Goal: Information Seeking & Learning: Understand process/instructions

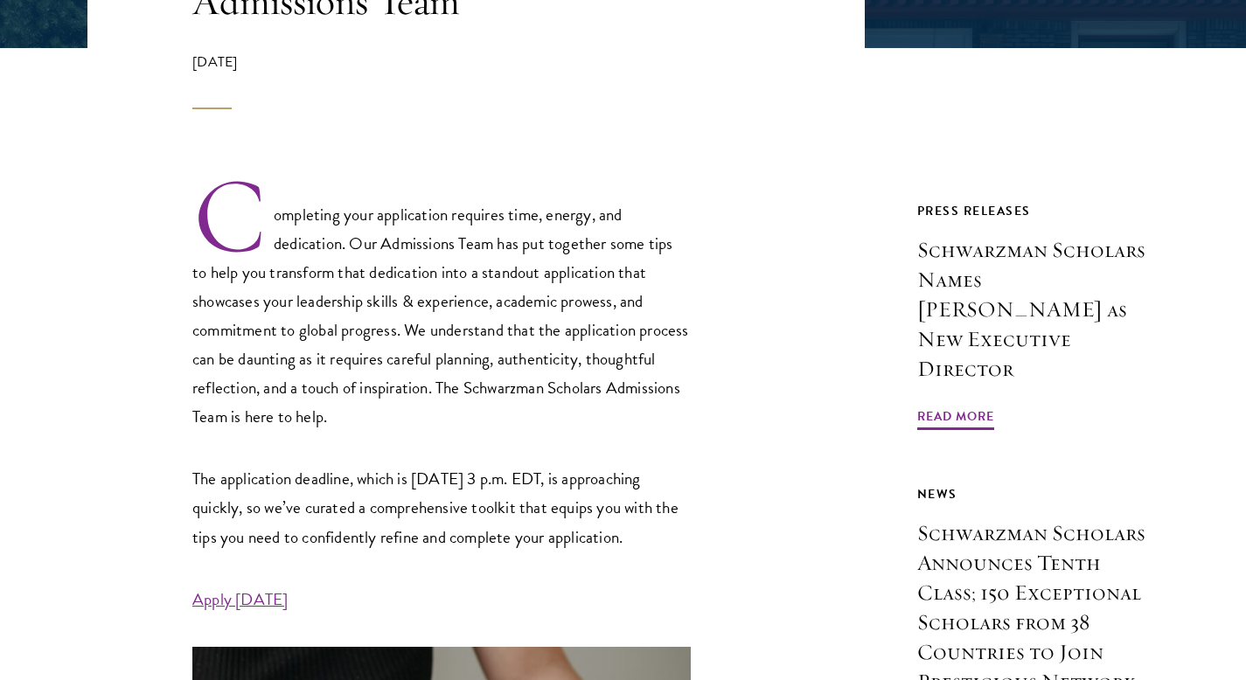
scroll to position [547, 0]
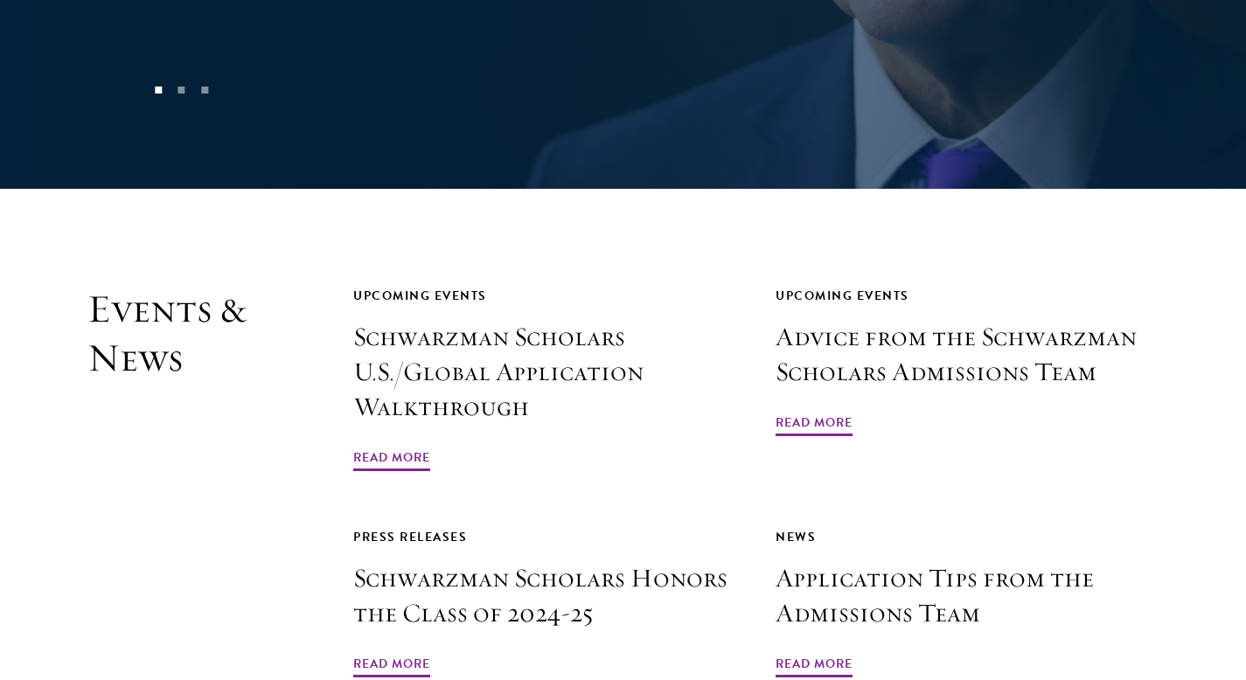
scroll to position [4167, 0]
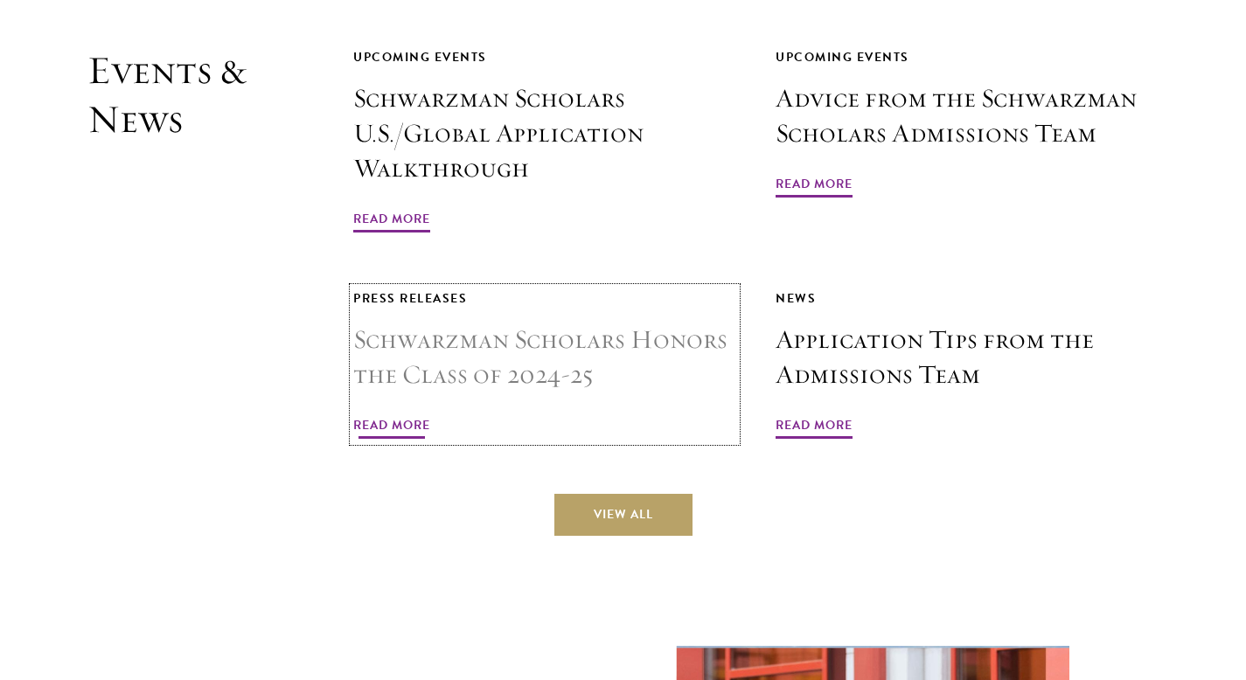
click at [602, 323] on h3 "Schwarzman Scholars Honors the Class of 2024-25" at bounding box center [544, 358] width 383 height 70
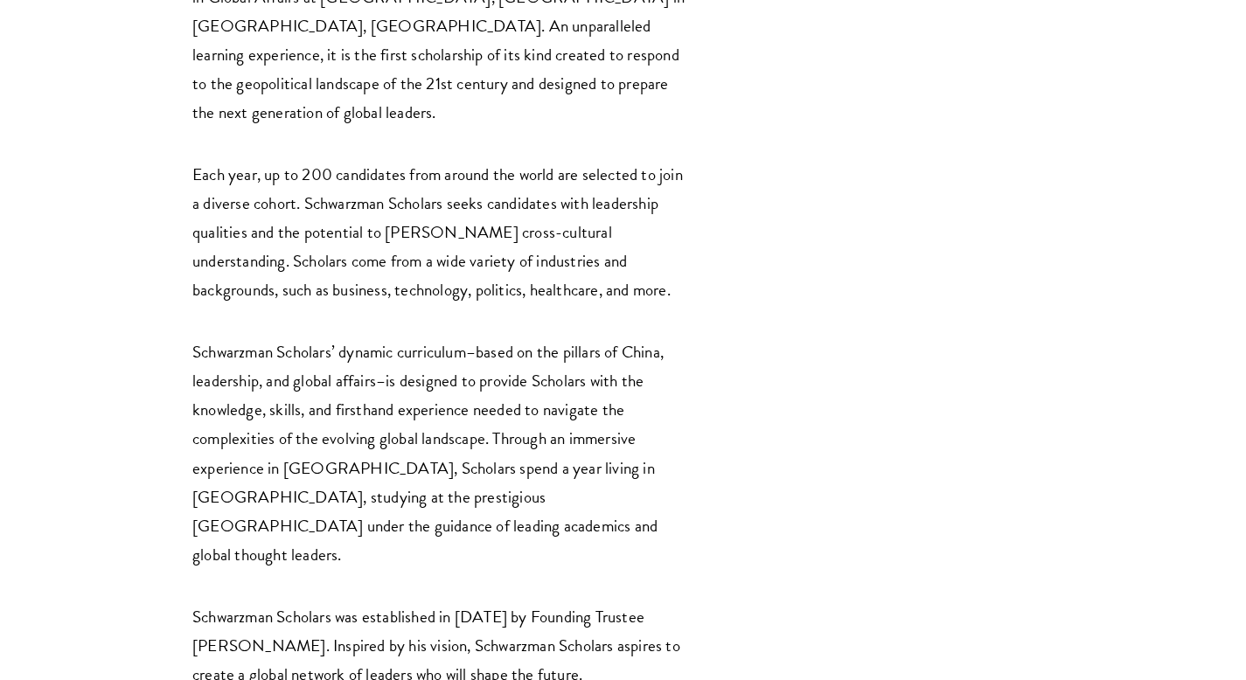
scroll to position [2850, 0]
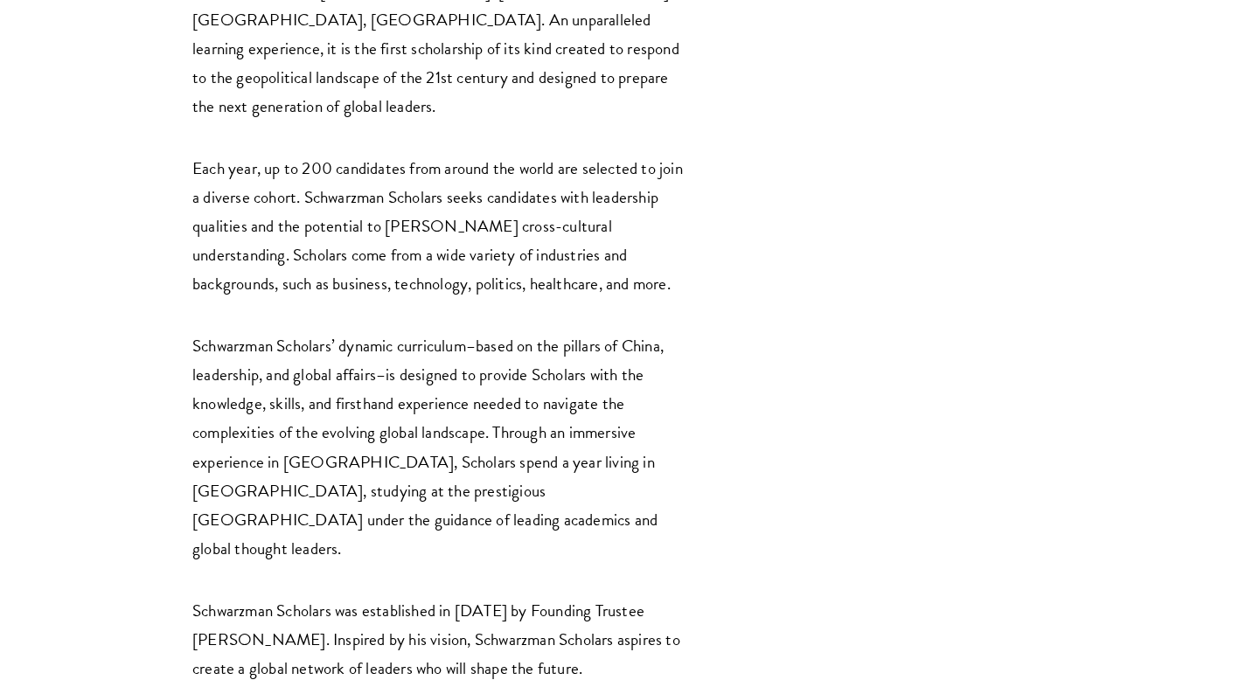
click at [614, 596] on p "Schwarzman Scholars was established in 2013 by Founding Trustee Stephen A. Schw…" at bounding box center [441, 639] width 498 height 87
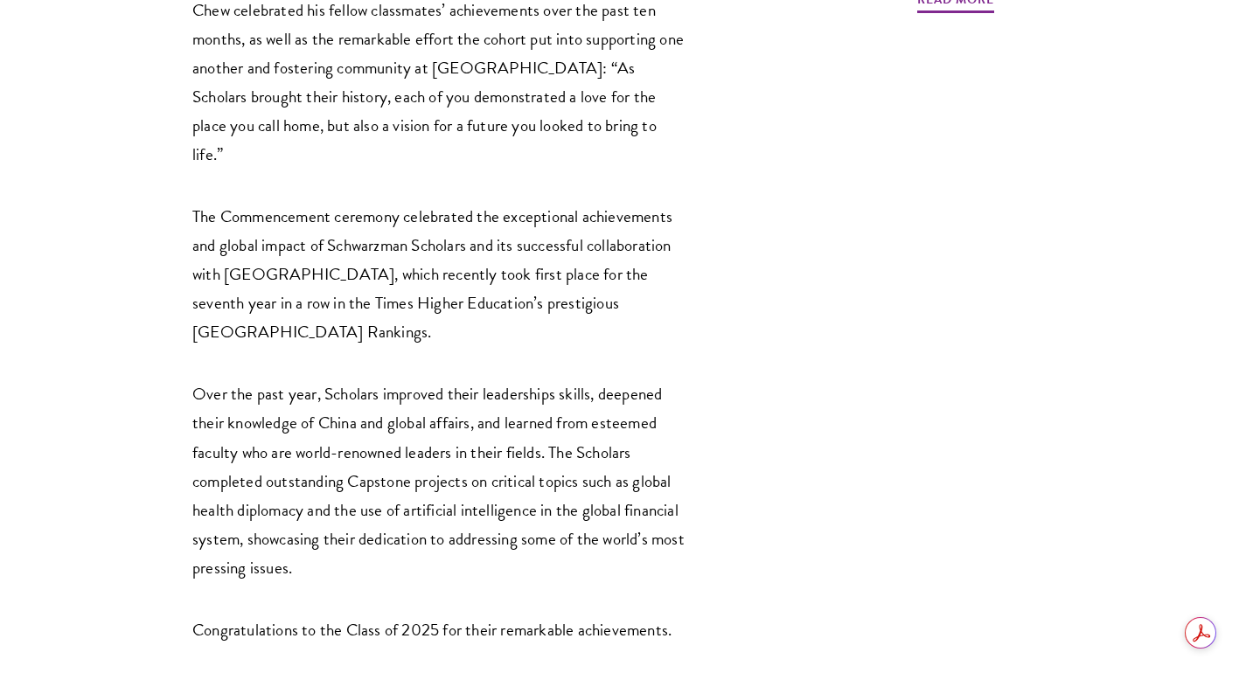
scroll to position [2080, 0]
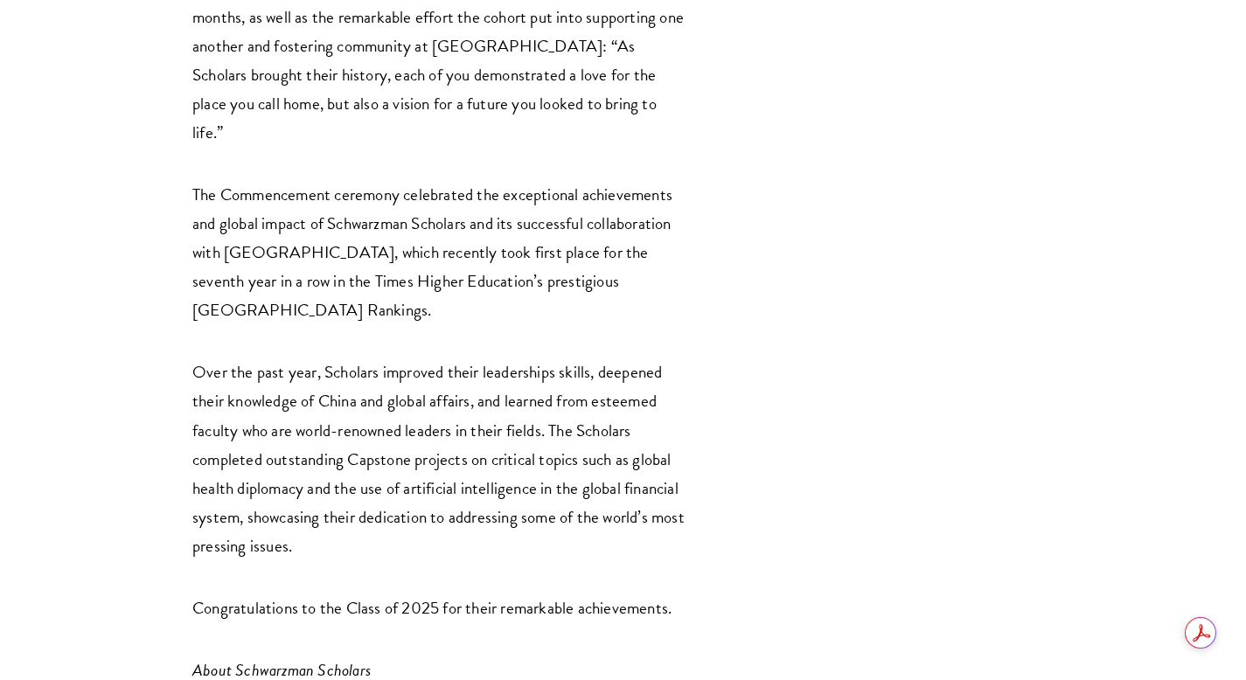
click at [630, 478] on div "NEW YORK, NY, USA and BEIJING, CHINA, June 22, 2025 – Schwarzman Scholars today…" at bounding box center [441, 21] width 498 height 2864
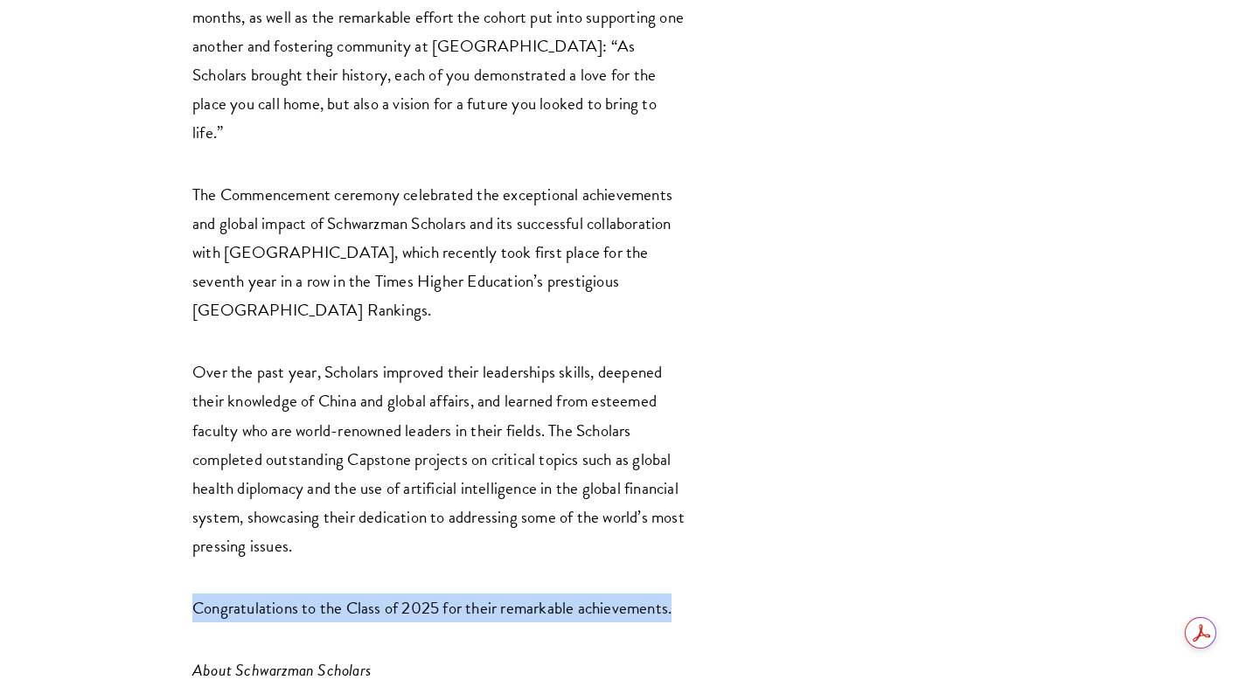
click at [630, 478] on div "NEW YORK, NY, USA and BEIJING, CHINA, June 22, 2025 – Schwarzman Scholars today…" at bounding box center [441, 21] width 498 height 2864
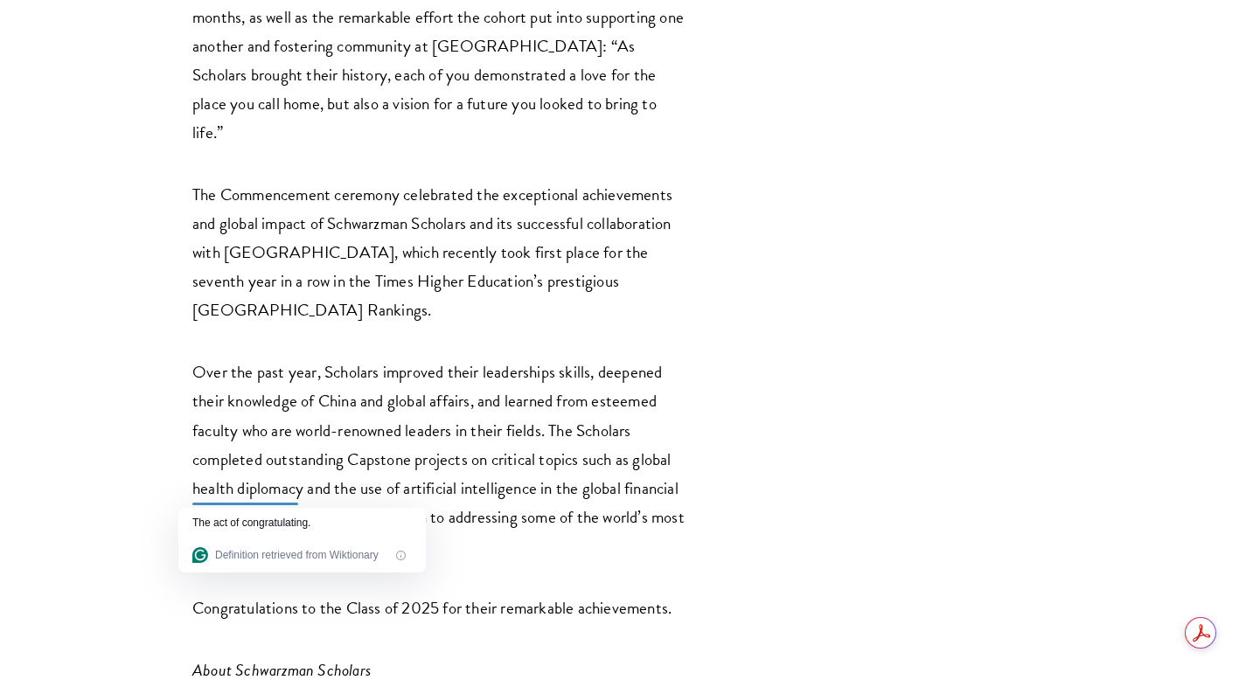
click at [615, 426] on p "Over the past year, Scholars improved their leaderships skills, deepened their …" at bounding box center [441, 459] width 498 height 202
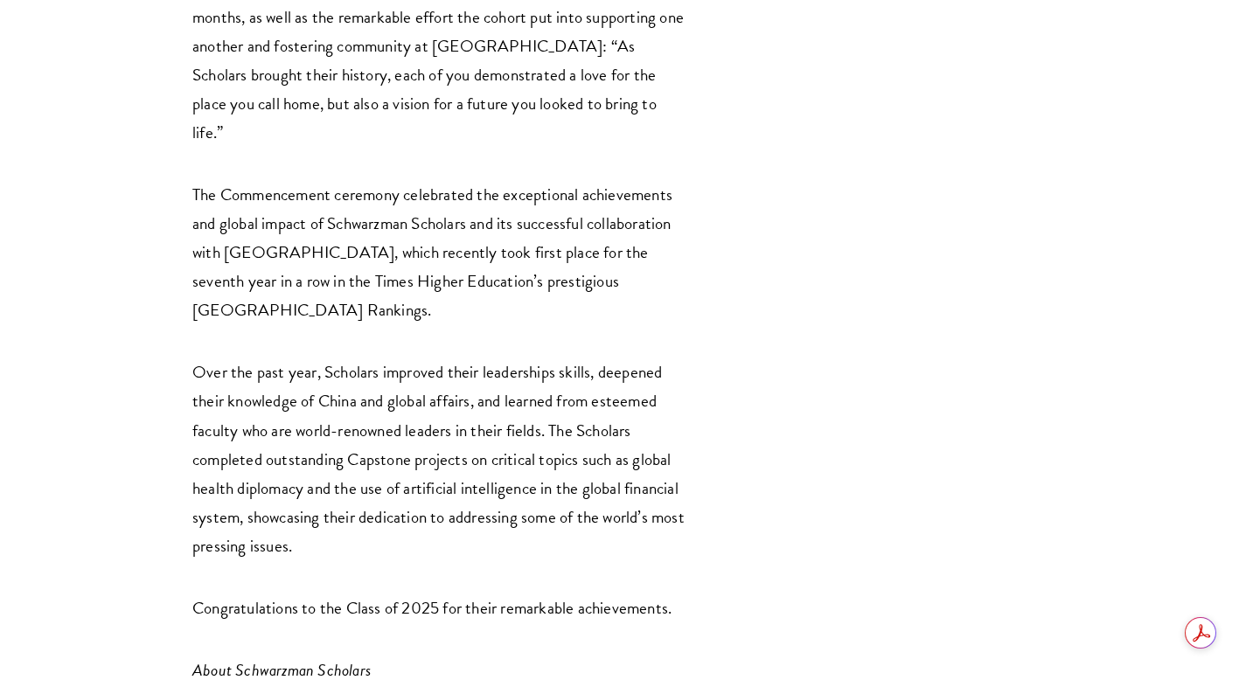
click at [615, 426] on p "Over the past year, Scholars improved their leaderships skills, deepened their …" at bounding box center [441, 459] width 498 height 202
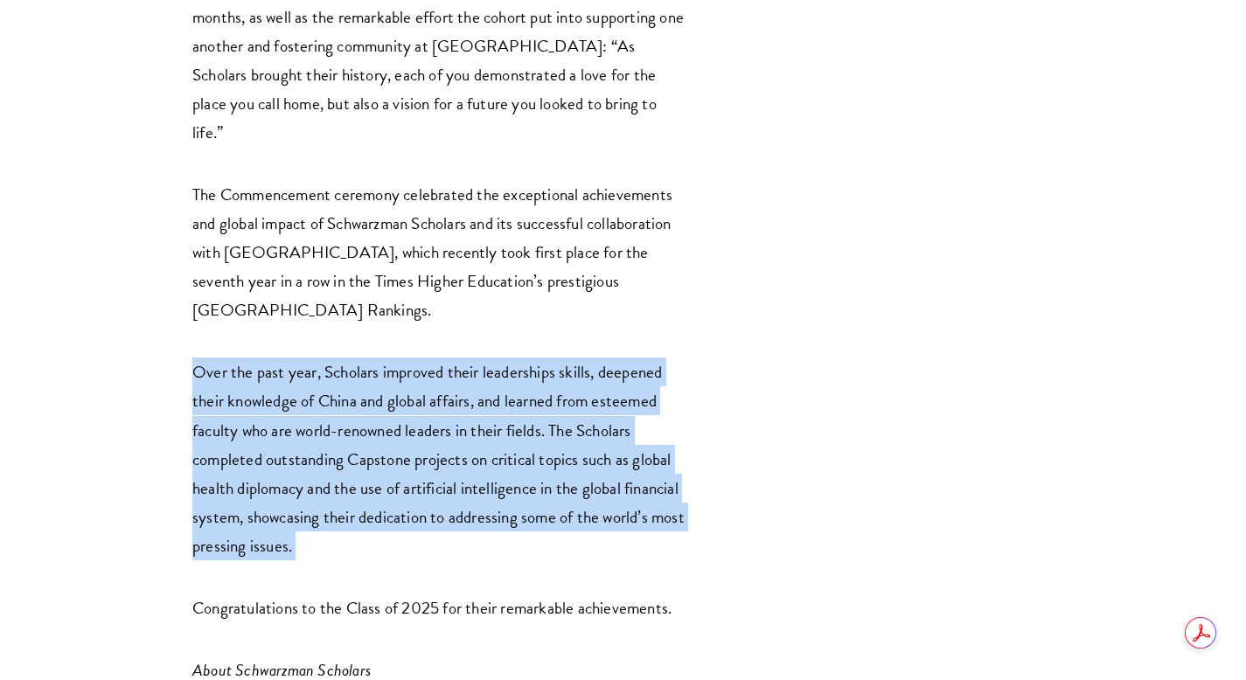
click at [615, 426] on p "Over the past year, Scholars improved their leaderships skills, deepened their …" at bounding box center [441, 459] width 498 height 202
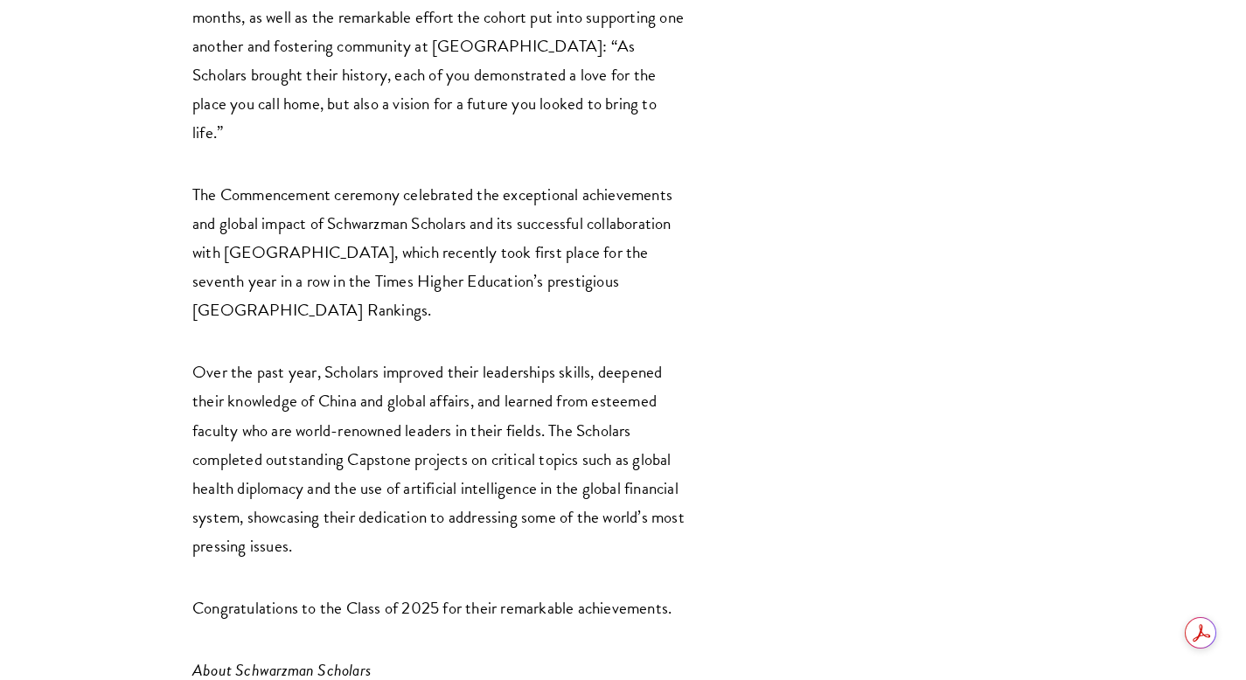
click at [397, 362] on p "Over the past year, Scholars improved their leaderships skills, deepened their …" at bounding box center [441, 459] width 498 height 202
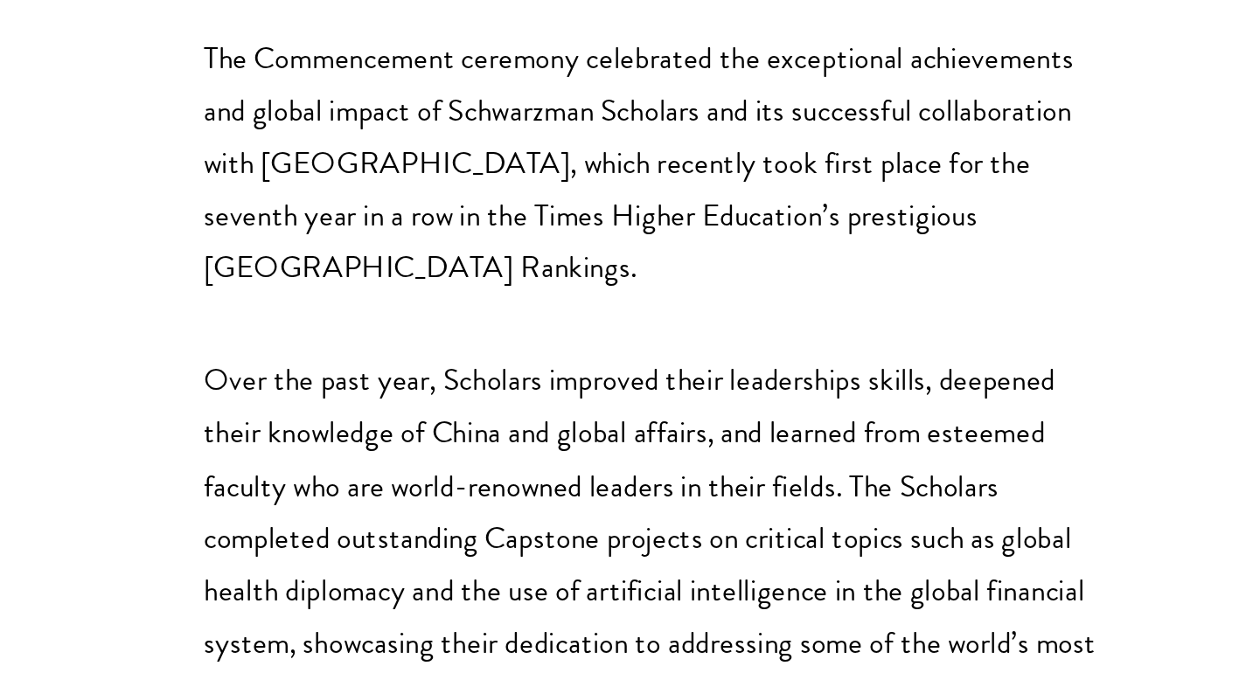
click at [298, 362] on p "Over the past year, Scholars improved their leaderships skills, deepened their …" at bounding box center [441, 459] width 498 height 202
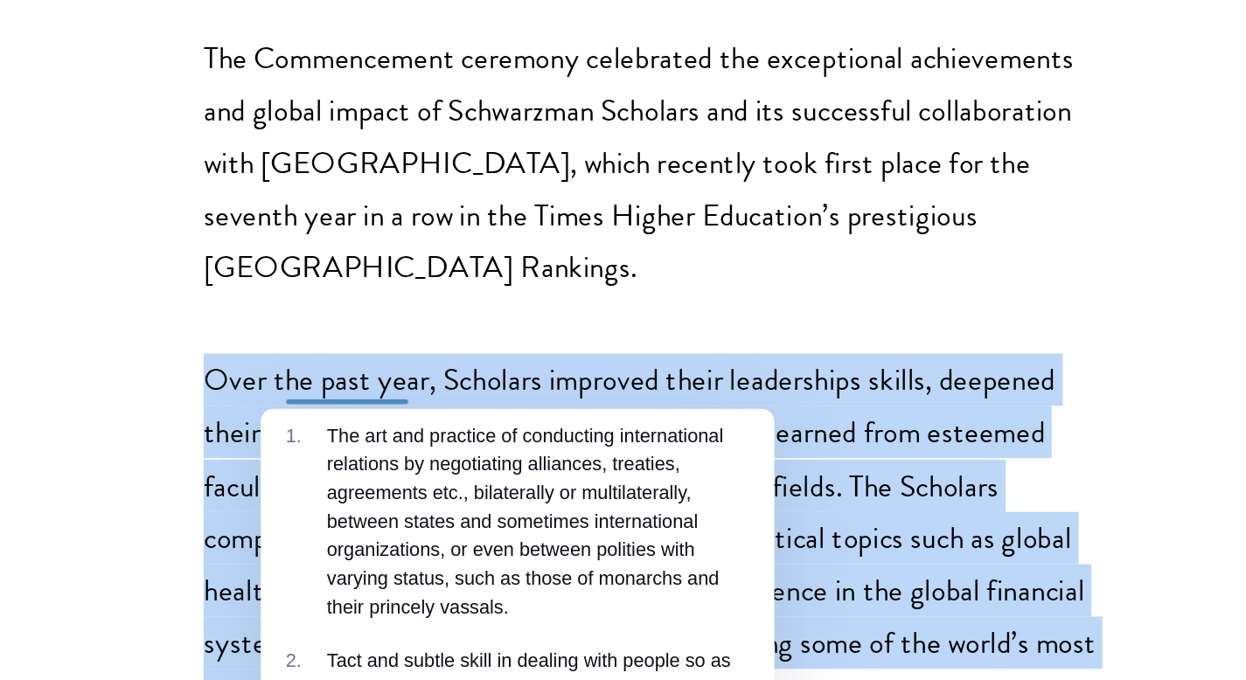
click at [298, 362] on p "Over the past year, Scholars improved their leaderships skills, deepened their …" at bounding box center [441, 459] width 498 height 202
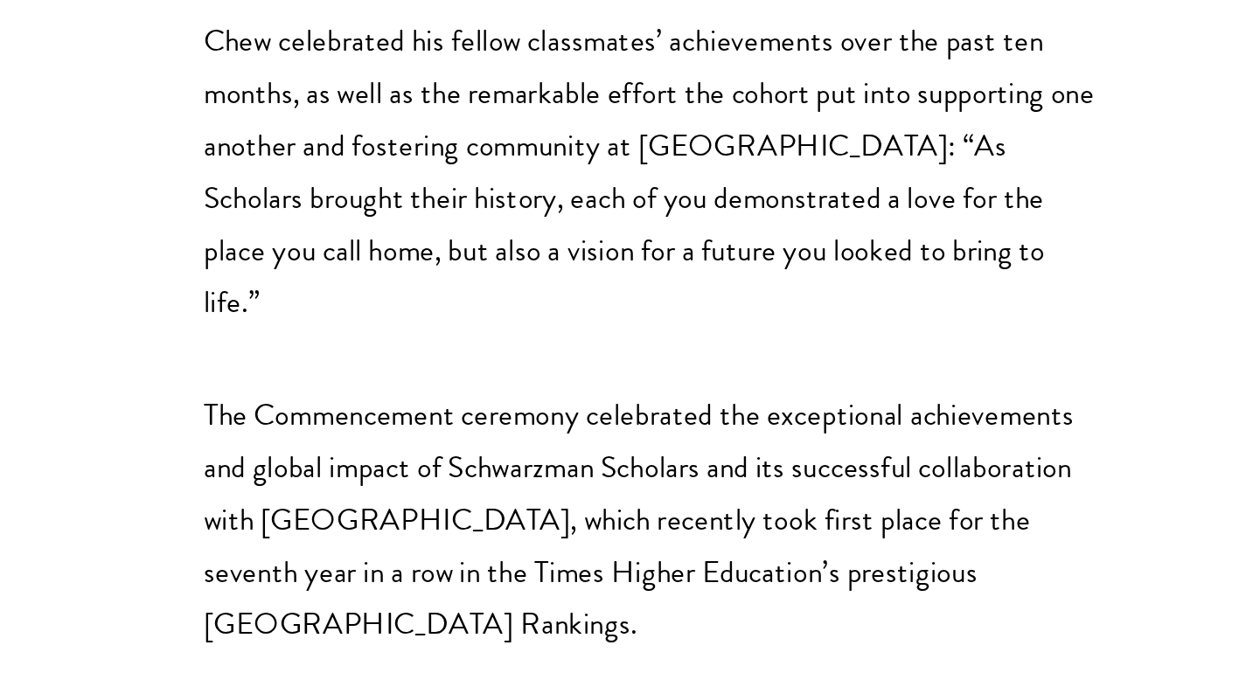
click at [298, 214] on p "The Commencement ceremony celebrated the exceptional achievements and global im…" at bounding box center [441, 286] width 498 height 144
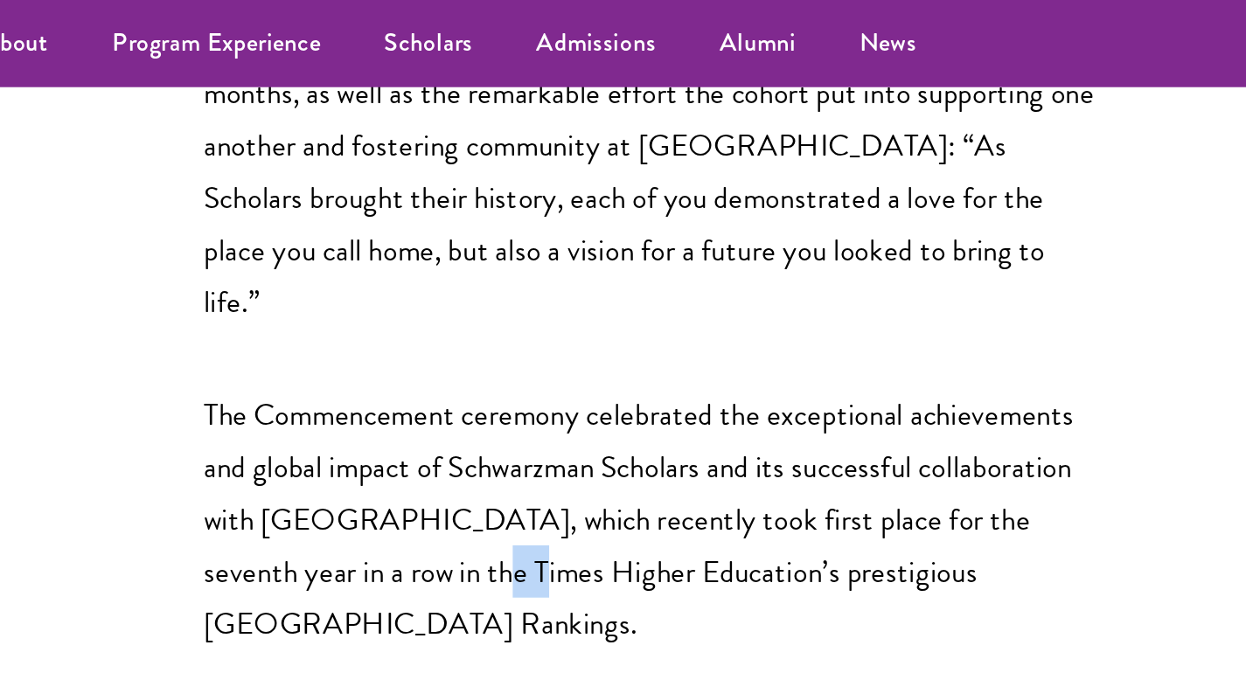
click at [298, 214] on p "The Commencement ceremony celebrated the exceptional achievements and global im…" at bounding box center [441, 286] width 498 height 144
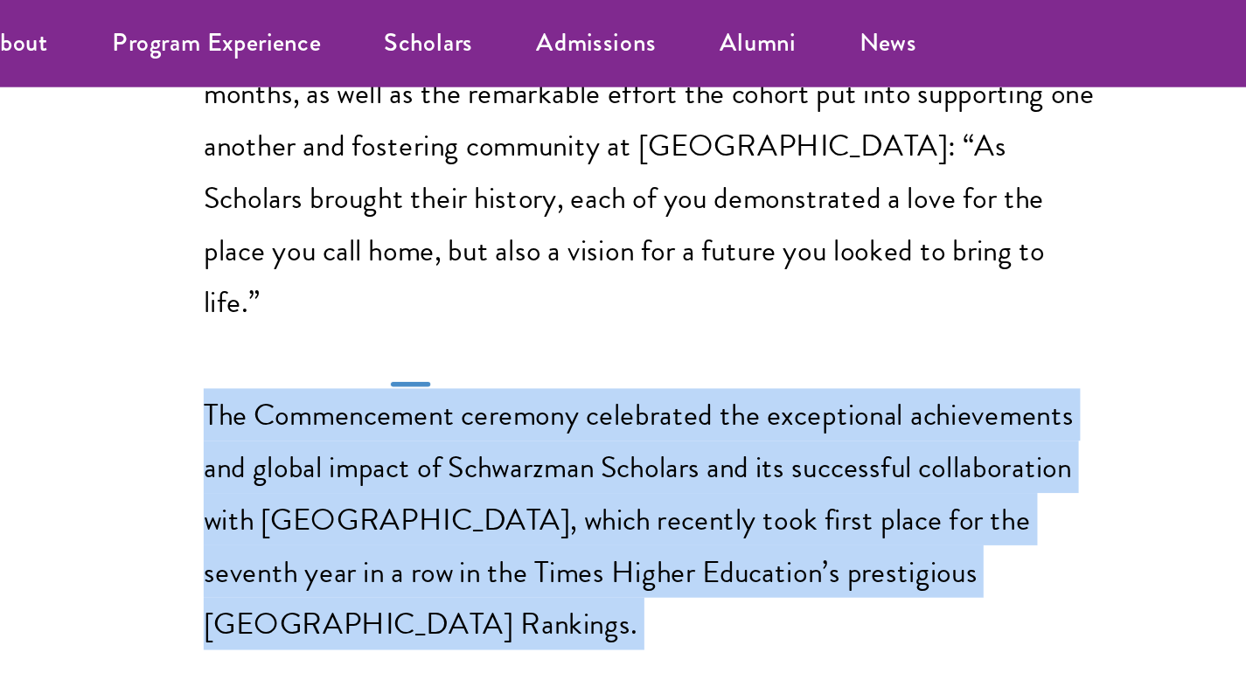
click at [298, 214] on p "The Commencement ceremony celebrated the exceptional achievements and global im…" at bounding box center [441, 286] width 498 height 144
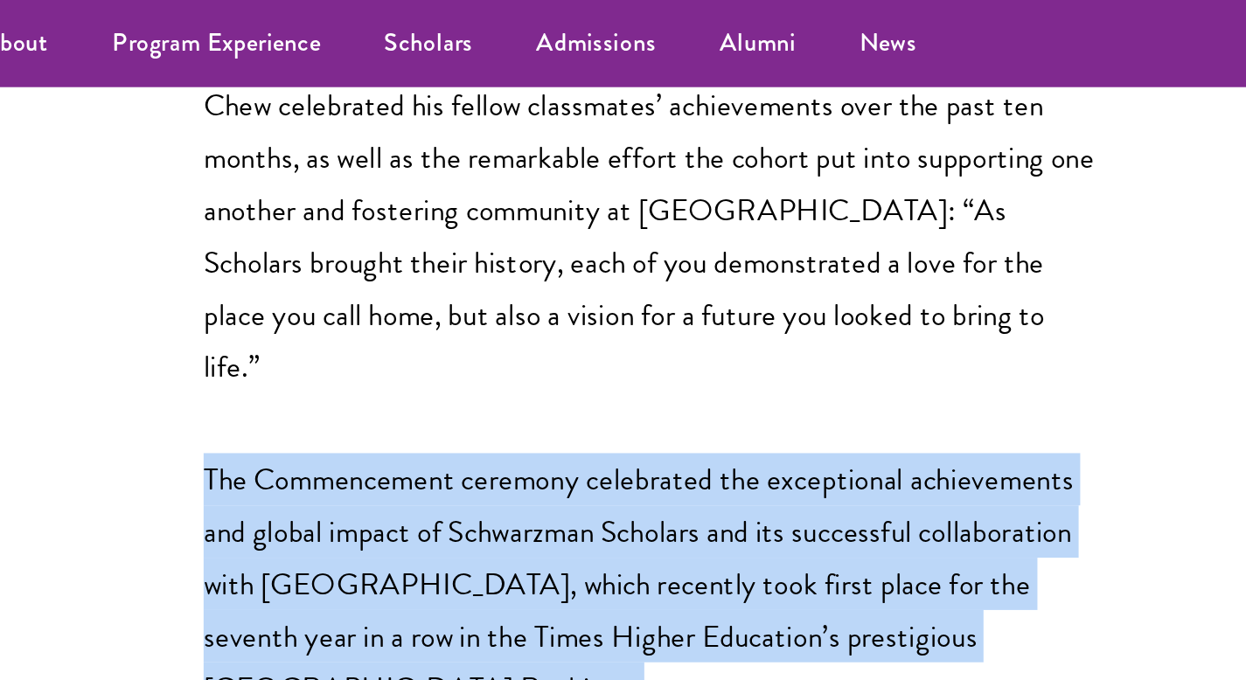
click at [298, 250] on p "The Commencement ceremony celebrated the exceptional achievements and global im…" at bounding box center [441, 322] width 498 height 144
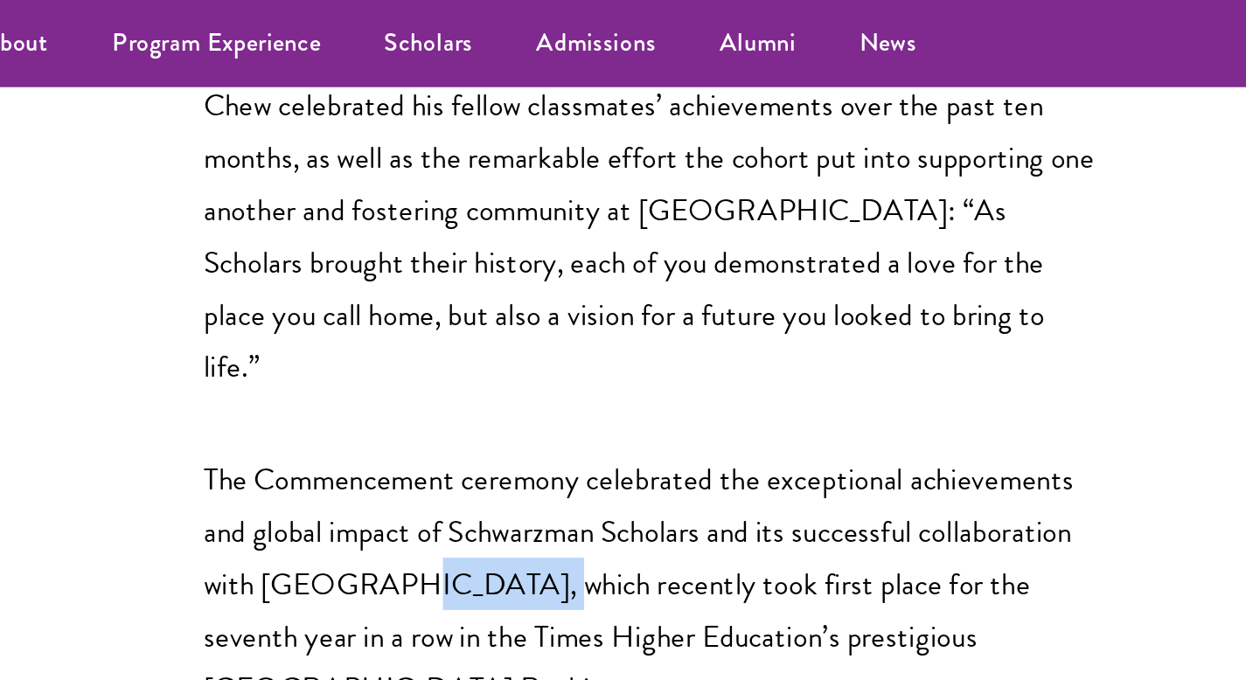
click at [298, 250] on p "The Commencement ceremony celebrated the exceptional achievements and global im…" at bounding box center [441, 322] width 498 height 144
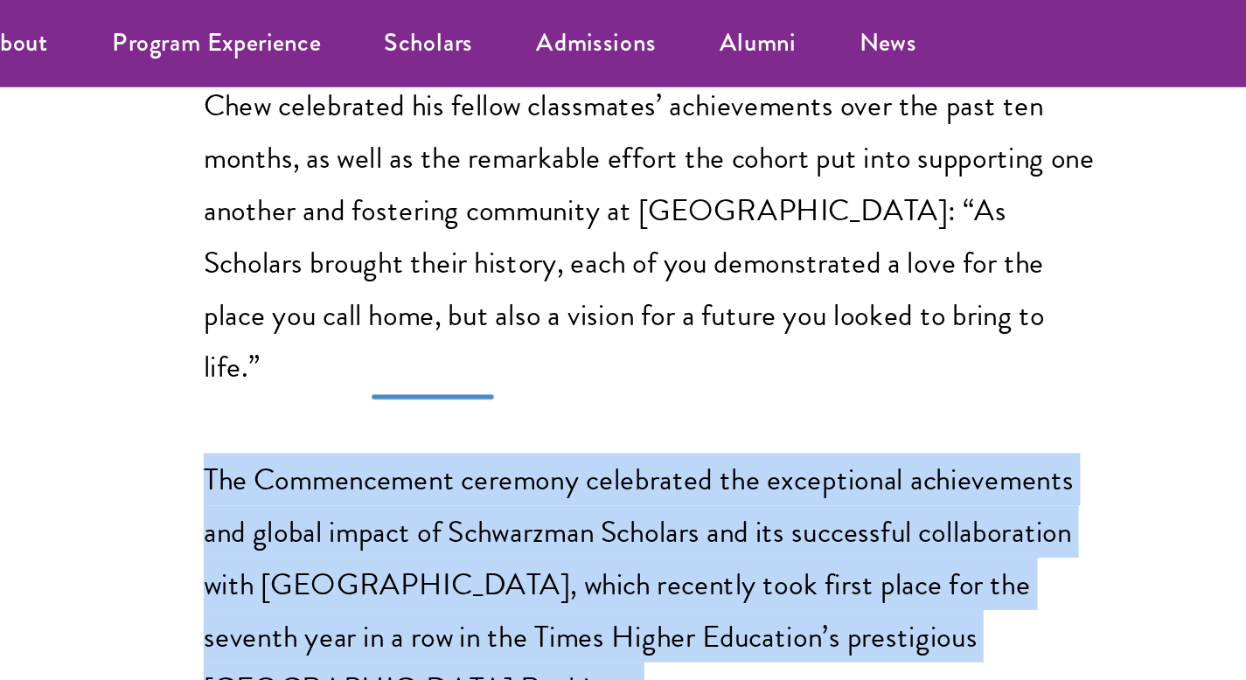
click at [298, 250] on p "The Commencement ceremony celebrated the exceptional achievements and global im…" at bounding box center [441, 322] width 498 height 144
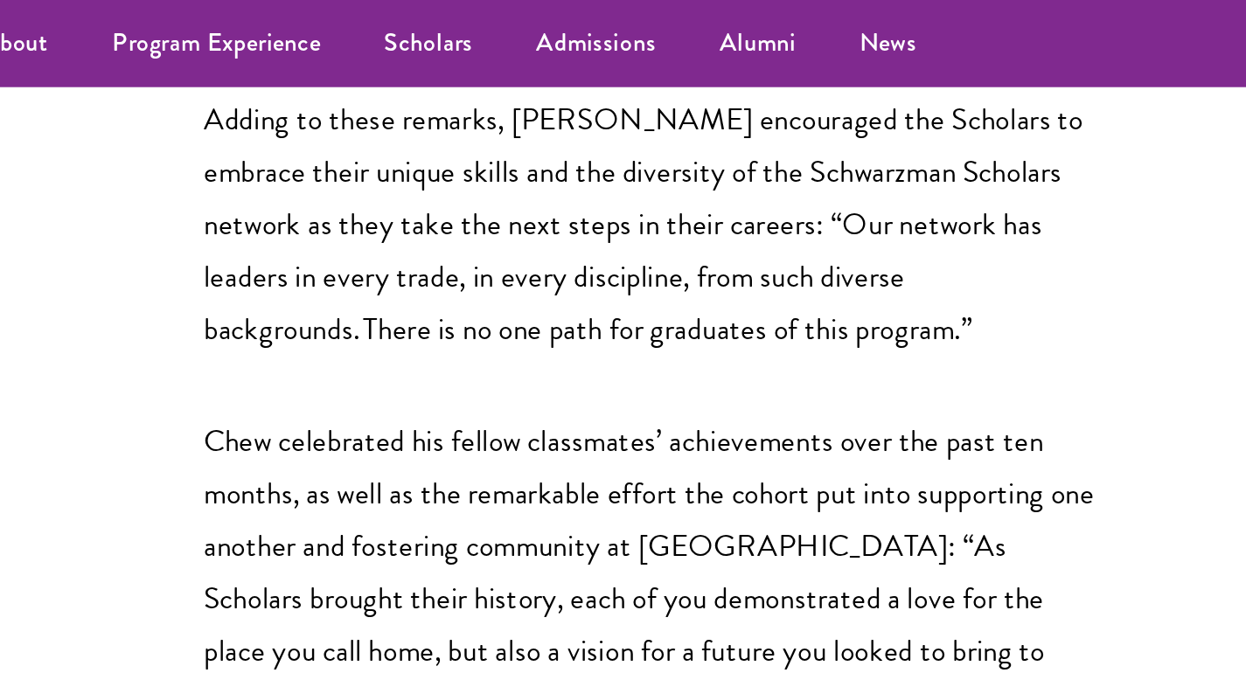
click at [298, 229] on p "Chew celebrated his fellow classmates’ achievements over the past ten months, a…" at bounding box center [441, 315] width 498 height 173
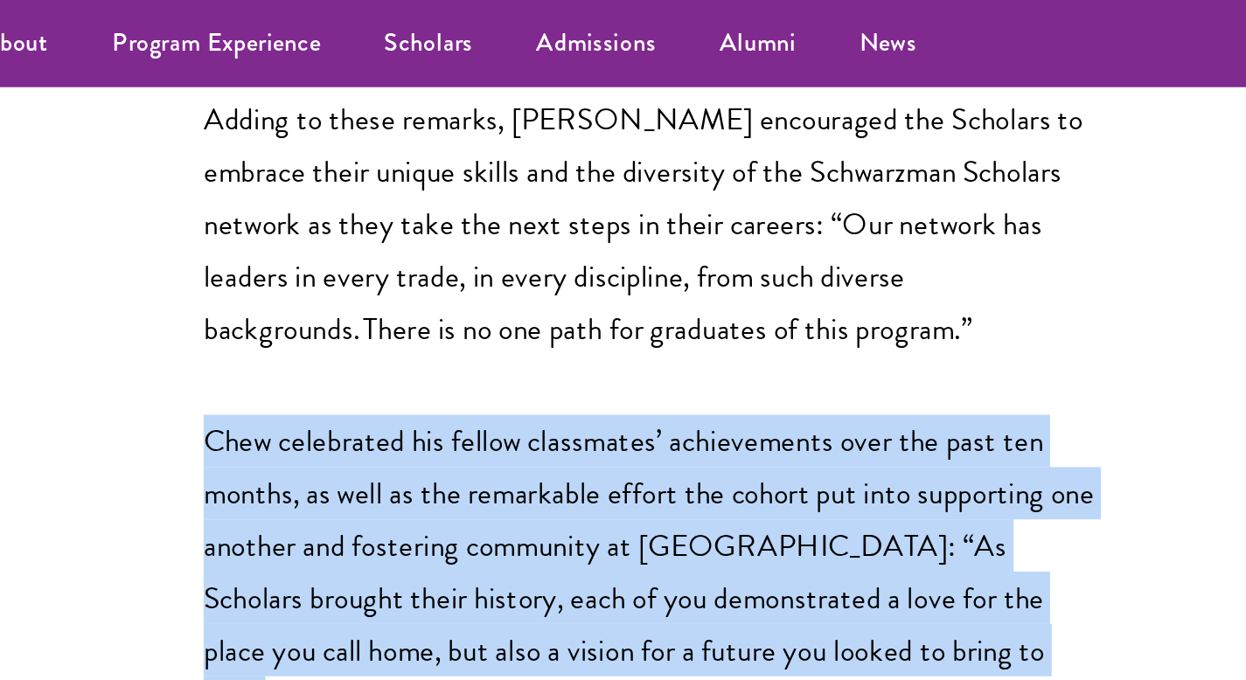
click at [298, 229] on p "Chew celebrated his fellow classmates’ achievements over the past ten months, a…" at bounding box center [441, 315] width 498 height 173
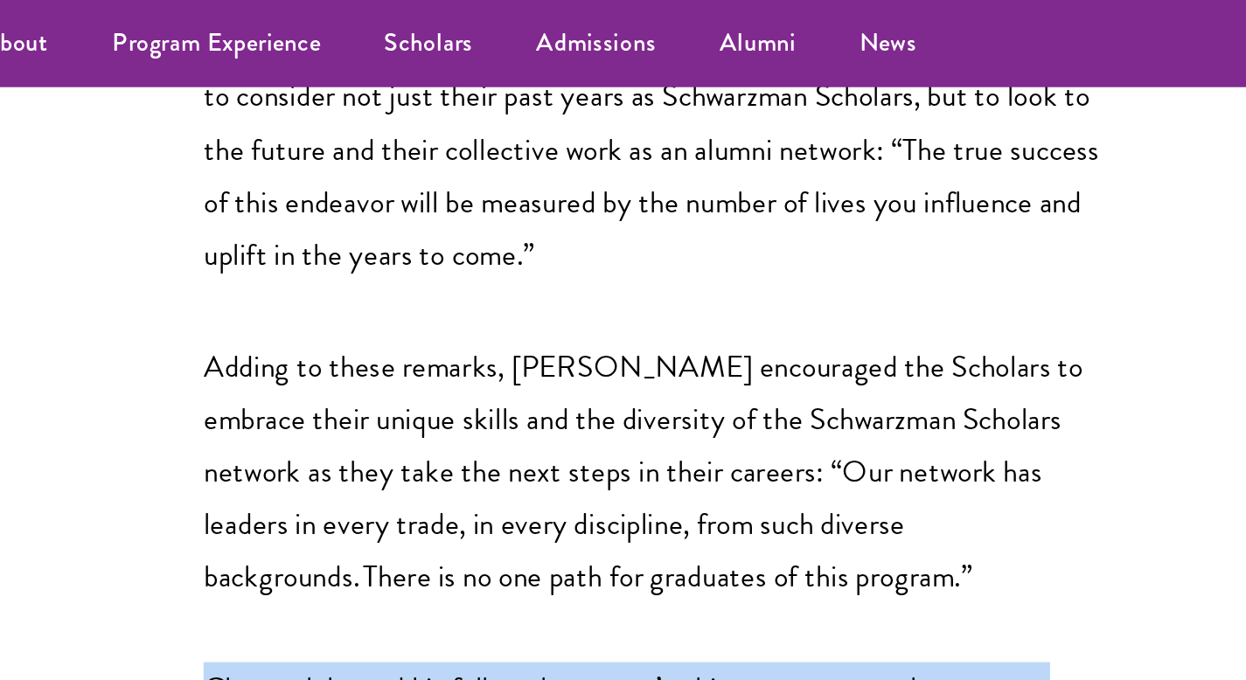
scroll to position [1656, 0]
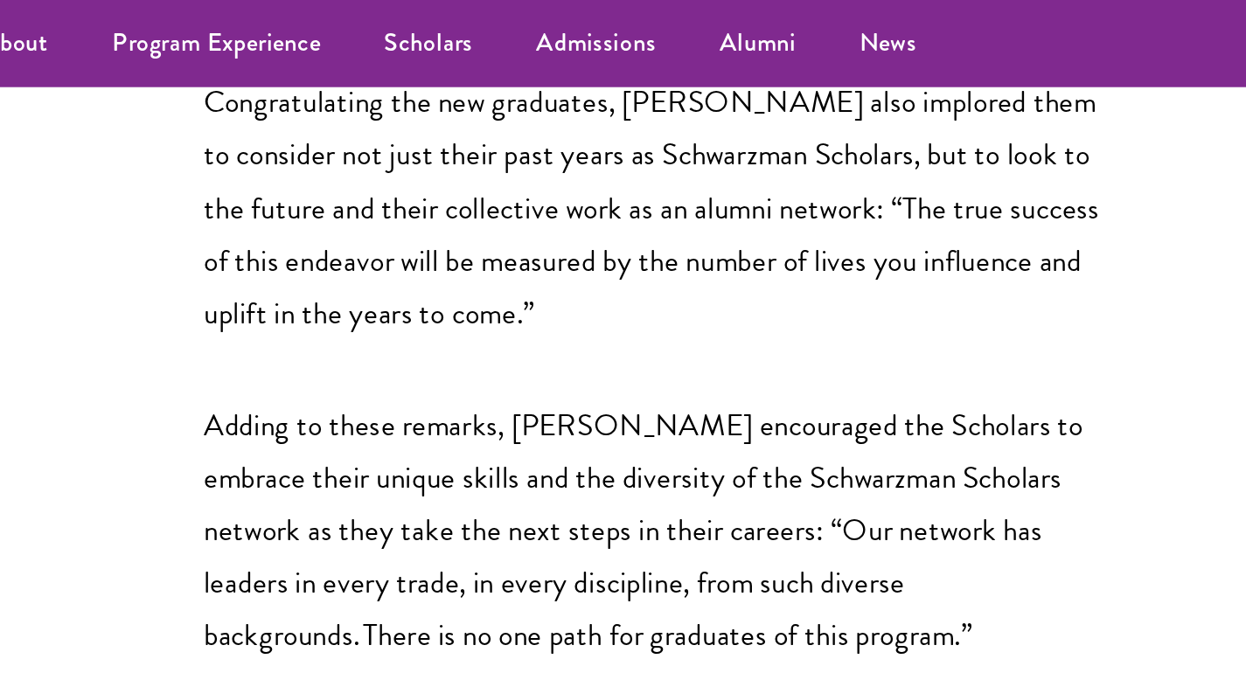
click at [298, 220] on p "Adding to these remarks, Celico encouraged the Scholars to embrace their unique…" at bounding box center [441, 292] width 498 height 144
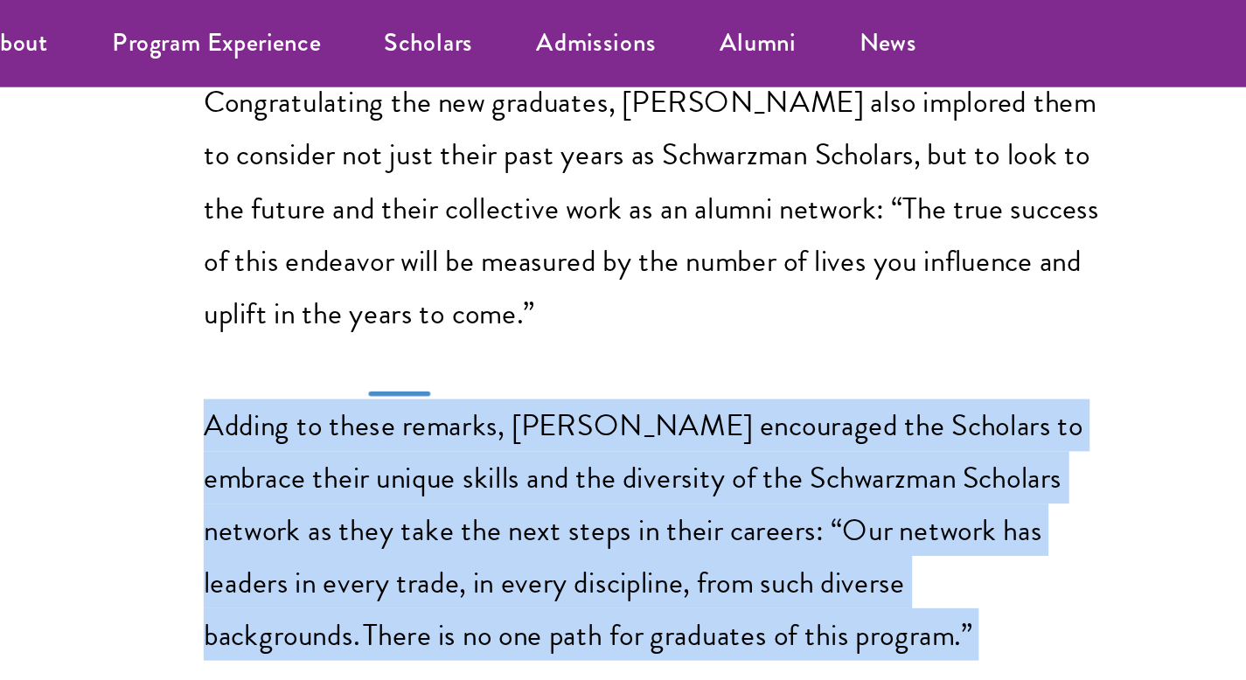
click at [298, 220] on p "Adding to these remarks, Celico encouraged the Scholars to embrace their unique…" at bounding box center [441, 292] width 498 height 144
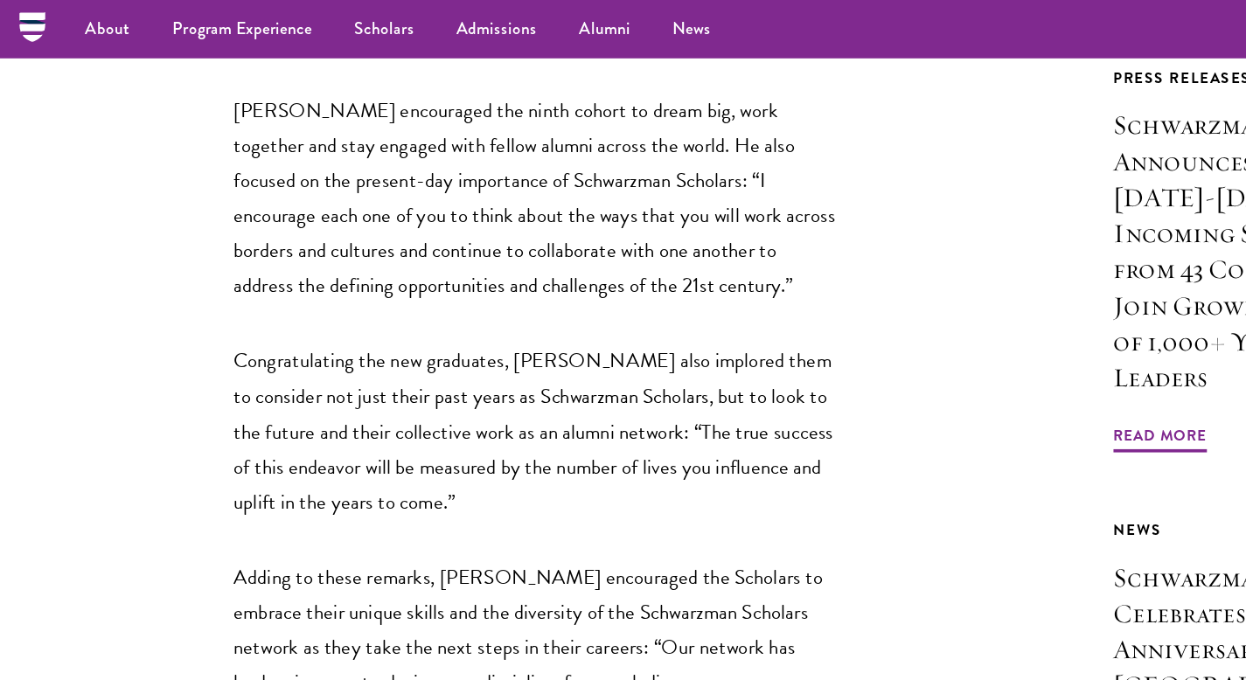
click at [324, 297] on p "Congratulating the new graduates, Dean Xue also implored them to consider not j…" at bounding box center [441, 354] width 498 height 144
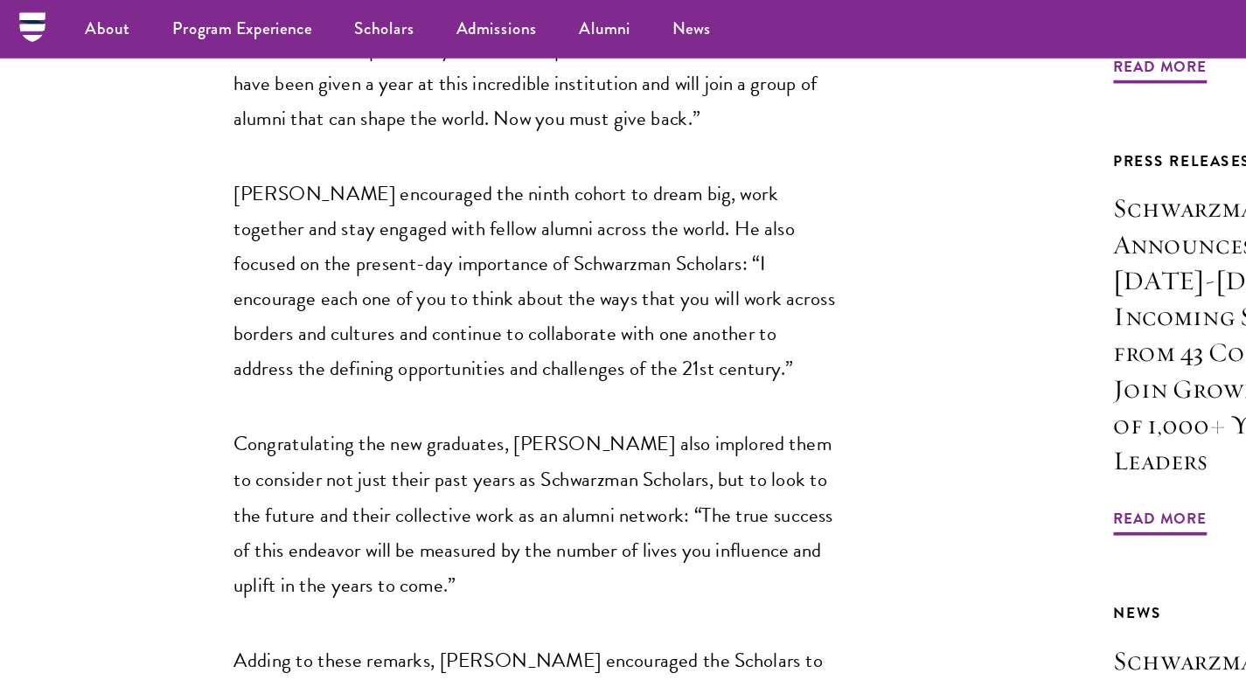
click at [324, 351] on p "Congratulating the new graduates, Dean Xue also implored them to consider not j…" at bounding box center [441, 423] width 498 height 144
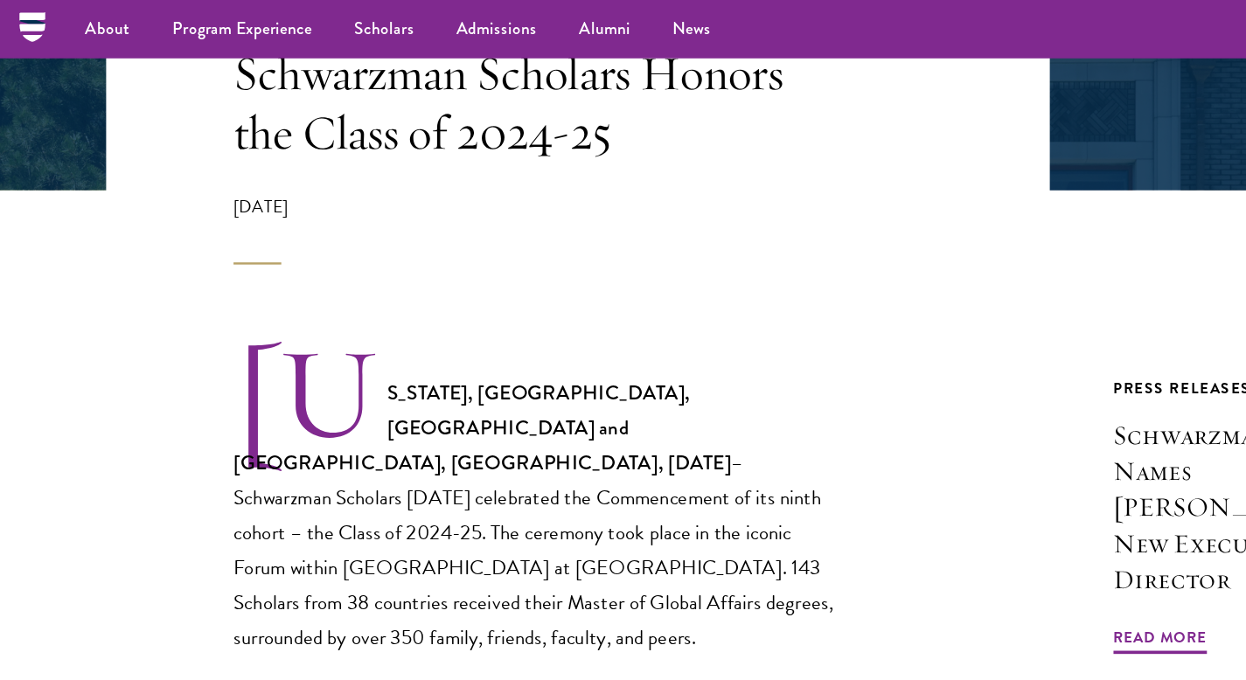
click at [324, 298] on p "NEW YORK, NY, USA and BEIJING, CHINA, June 22, 2025 – Schwarzman Scholars today…" at bounding box center [441, 411] width 498 height 256
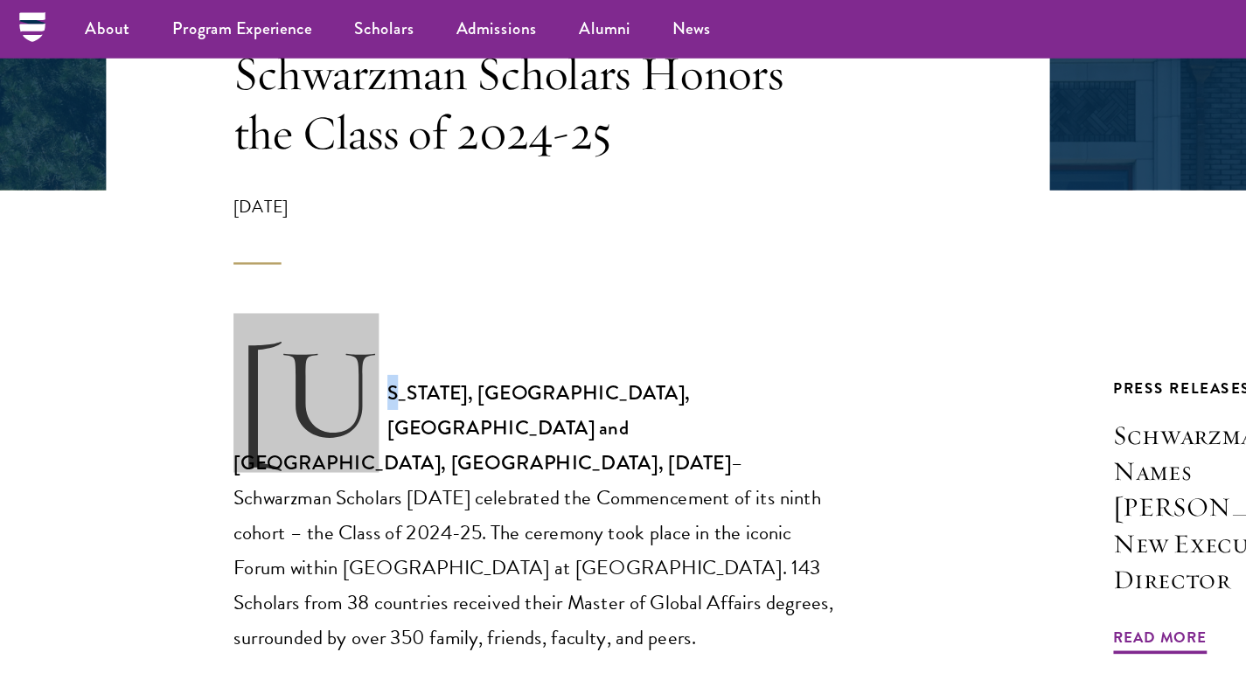
click at [324, 298] on p "NEW YORK, NY, USA and BEIJING, CHINA, June 22, 2025 – Schwarzman Scholars today…" at bounding box center [441, 411] width 498 height 256
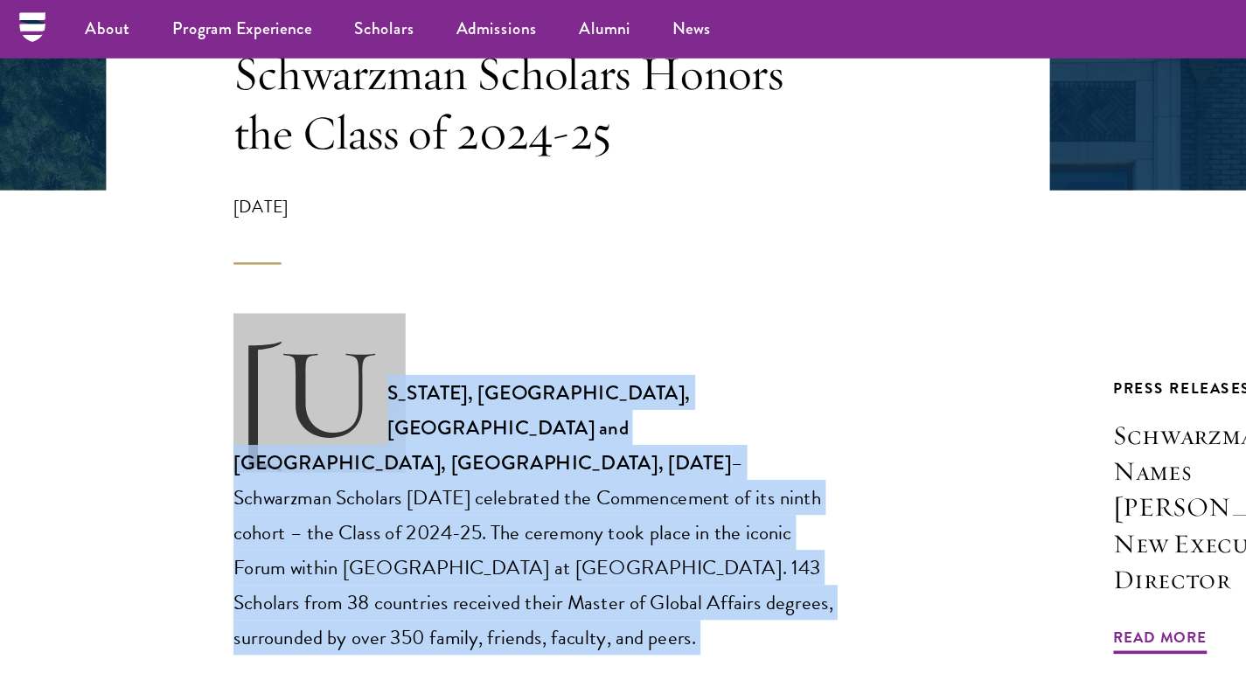
click at [324, 298] on p "NEW YORK, NY, USA and BEIJING, CHINA, June 22, 2025 – Schwarzman Scholars today…" at bounding box center [441, 411] width 498 height 256
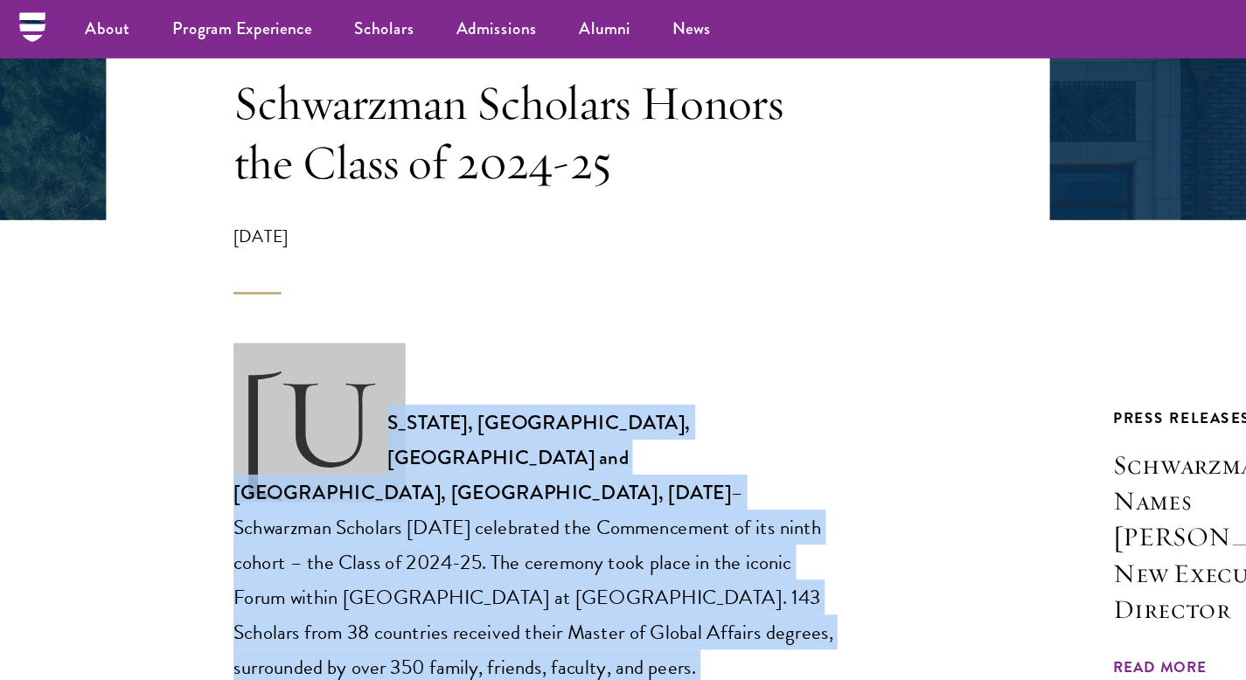
scroll to position [354, 0]
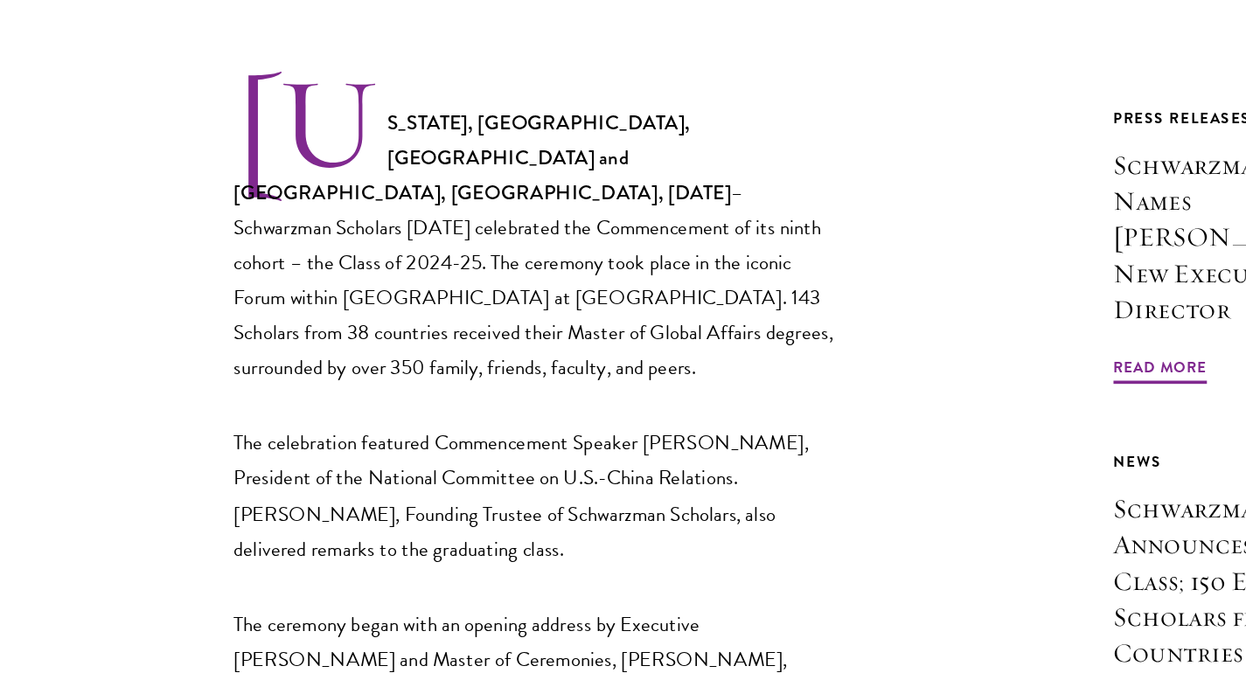
scroll to position [599, 0]
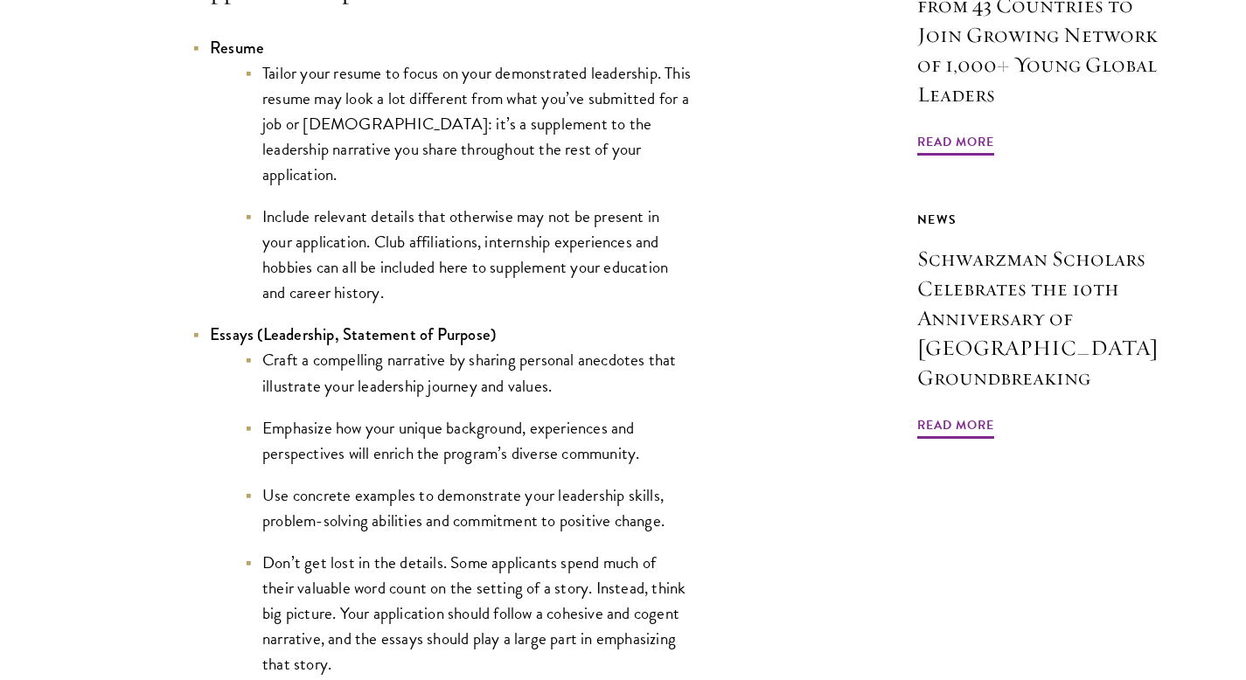
scroll to position [1654, 0]
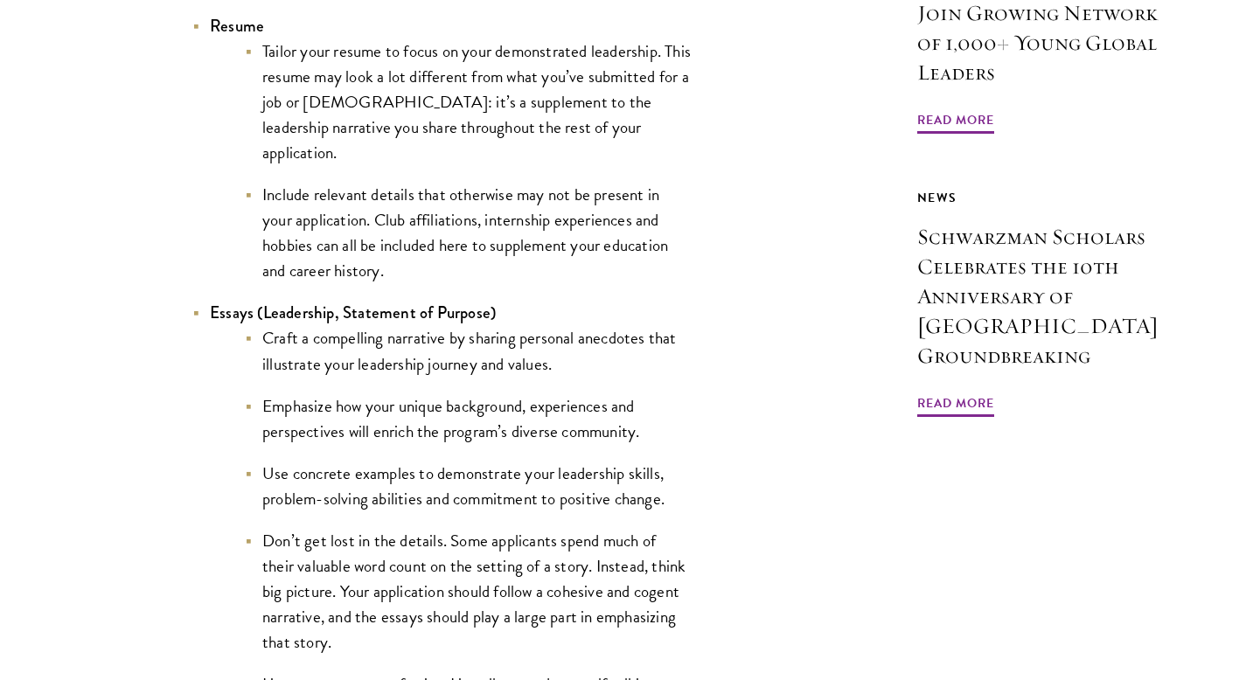
click at [514, 269] on li "Include relevant details that otherwise may not be present in your application.…" at bounding box center [468, 232] width 446 height 101
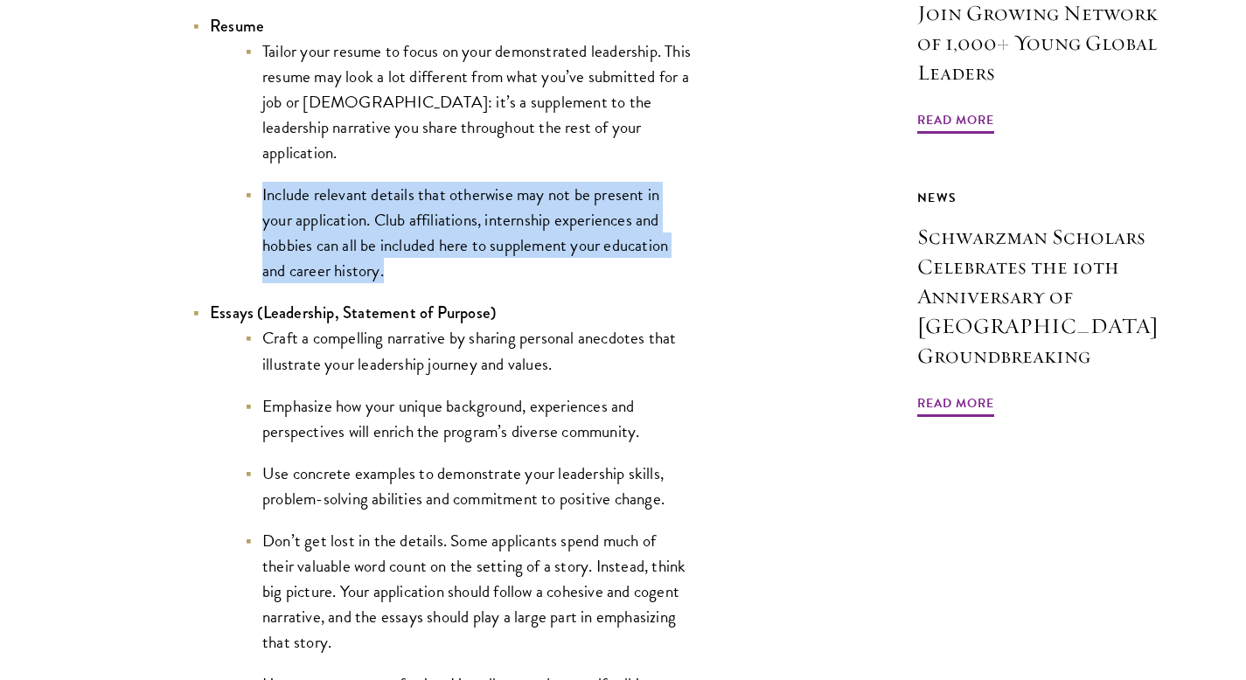
click at [514, 269] on li "Include relevant details that otherwise may not be present in your application.…" at bounding box center [468, 232] width 446 height 101
click at [514, 271] on li "Include relevant details that otherwise may not be present in your application.…" at bounding box center [468, 232] width 446 height 101
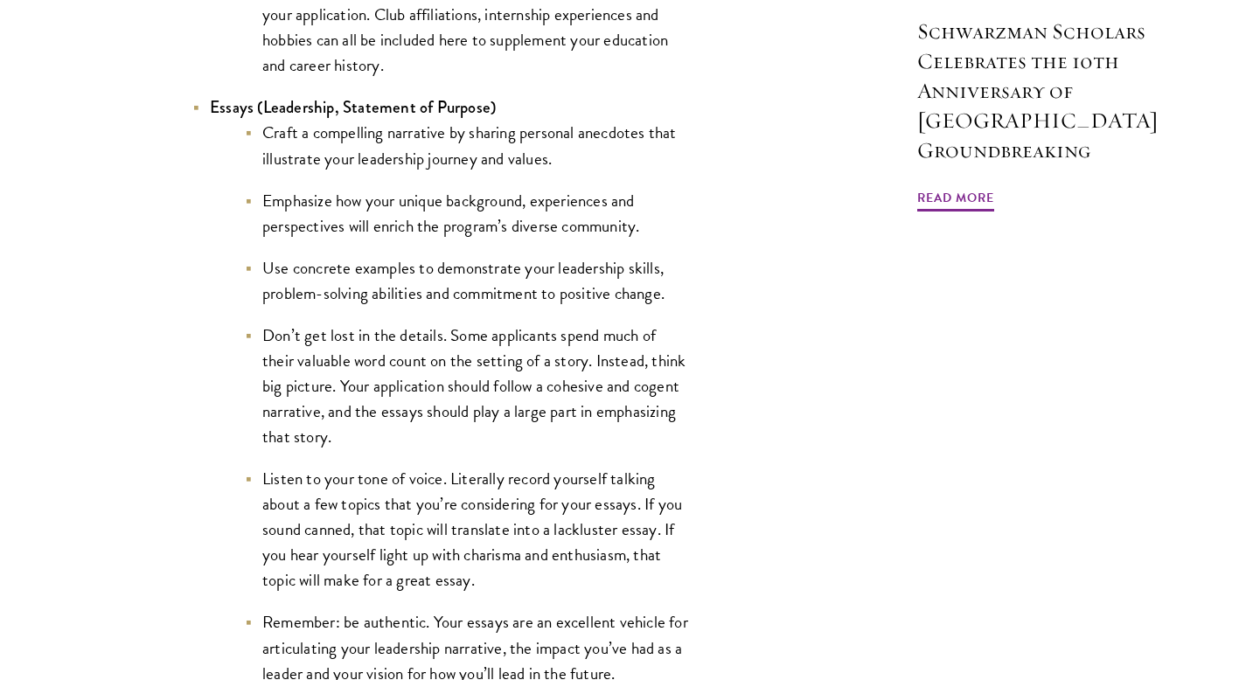
scroll to position [1873, 0]
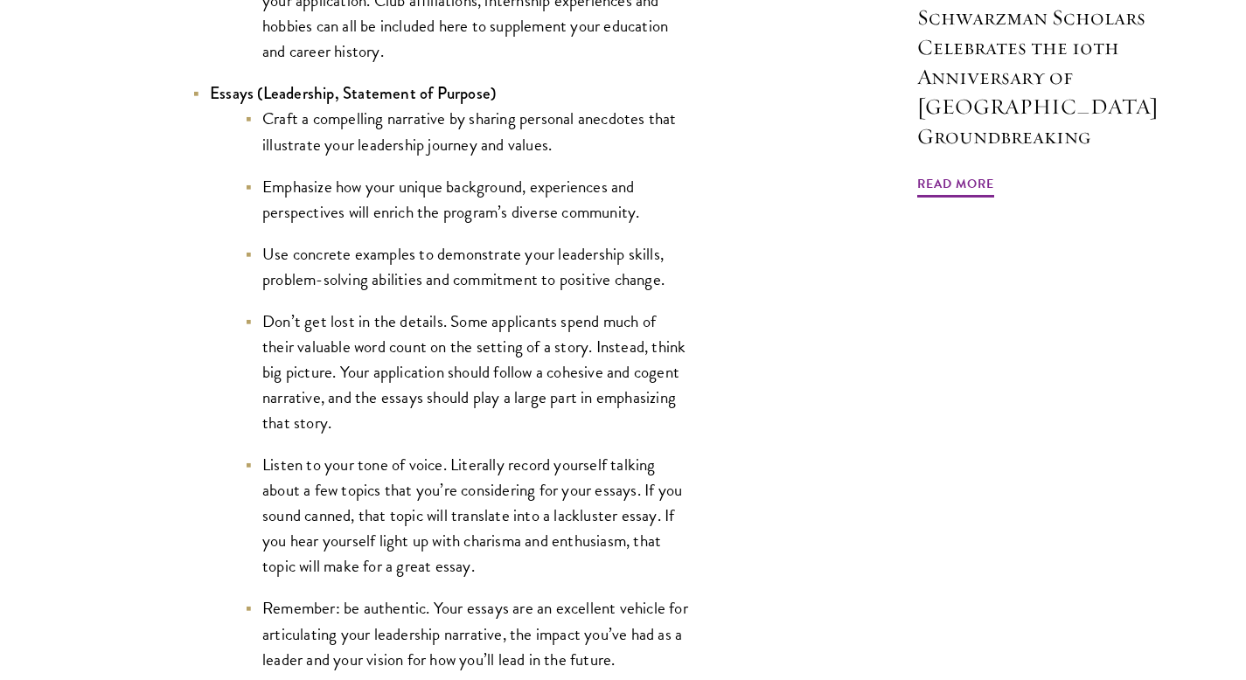
click at [469, 143] on li "Craft a compelling narrative by sharing personal anecdotes that illustrate your…" at bounding box center [468, 131] width 446 height 51
click at [451, 174] on ul "Craft a compelling narrative by sharing personal anecdotes that illustrate your…" at bounding box center [450, 389] width 481 height 566
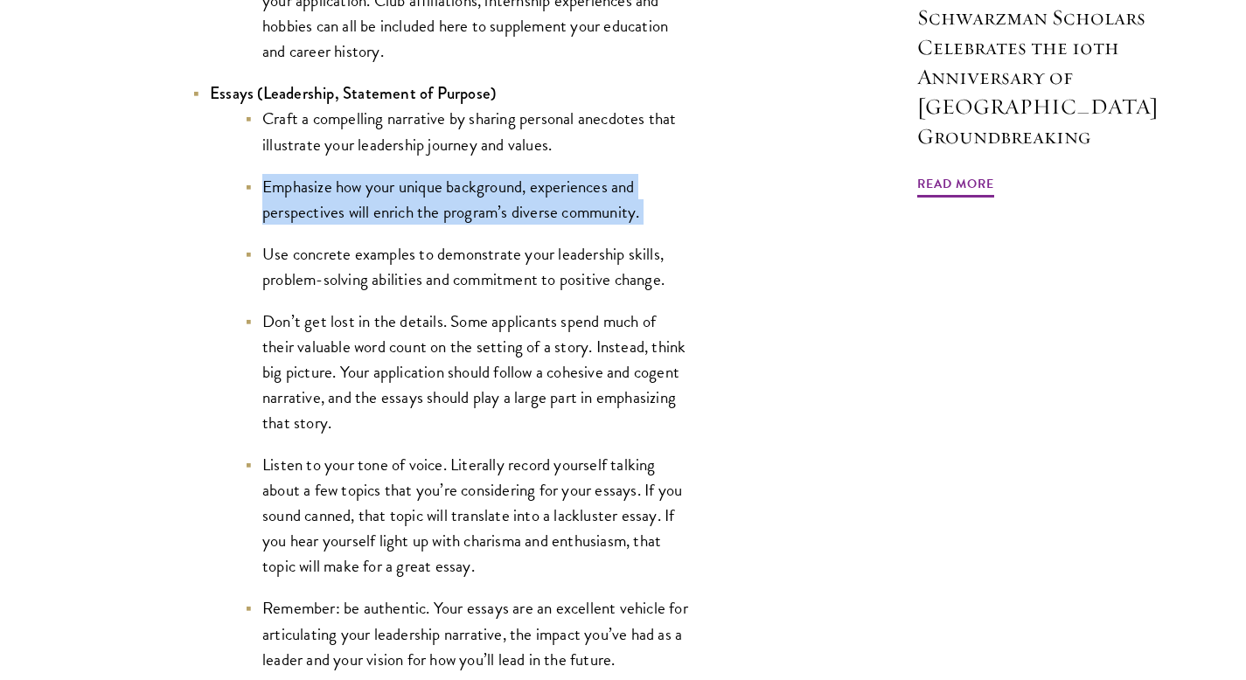
click at [451, 174] on ul "Craft a compelling narrative by sharing personal anecdotes that illustrate your…" at bounding box center [450, 389] width 481 height 566
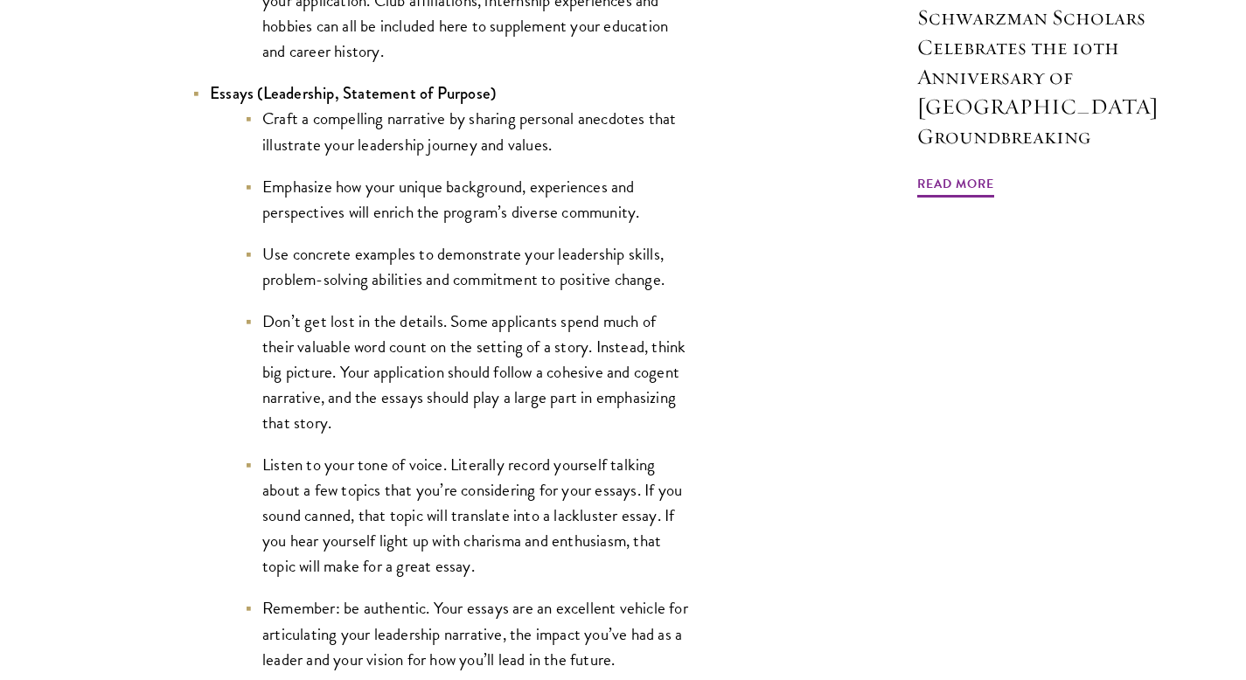
click at [440, 254] on li "Use concrete examples to demonstrate your leadership skills, problem-solving ab…" at bounding box center [468, 266] width 446 height 51
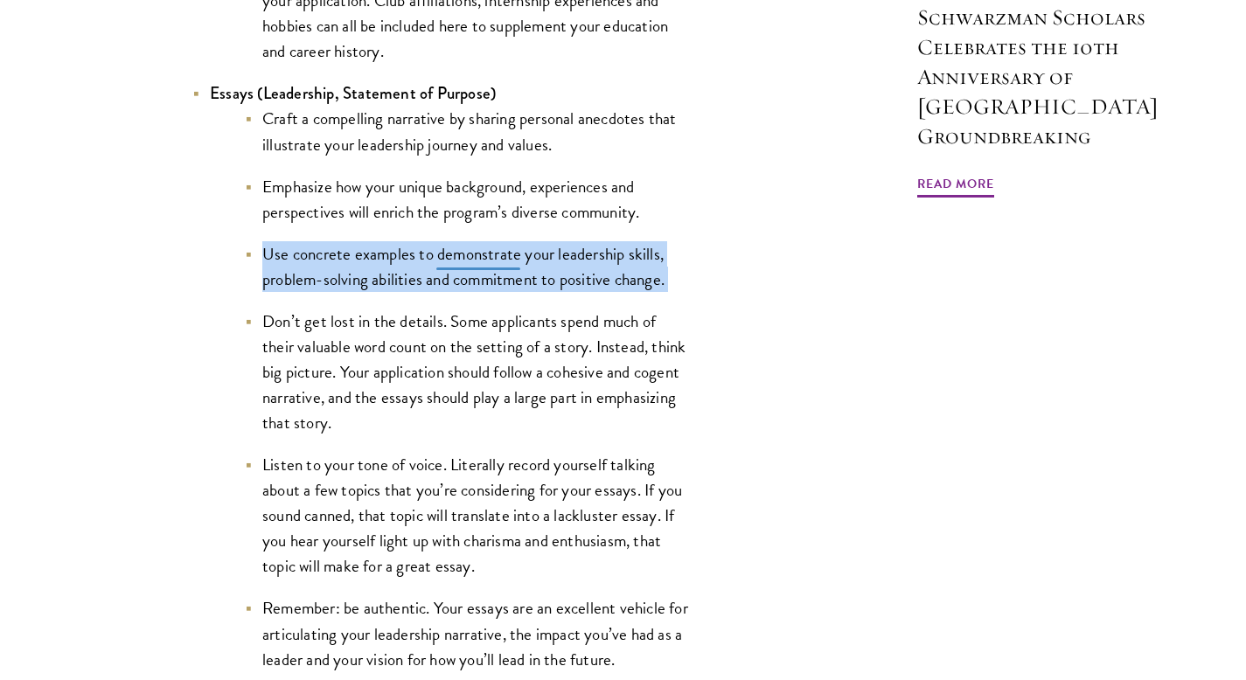
click at [440, 254] on li "Use concrete examples to demonstrate your leadership skills, problem-solving ab…" at bounding box center [468, 266] width 446 height 51
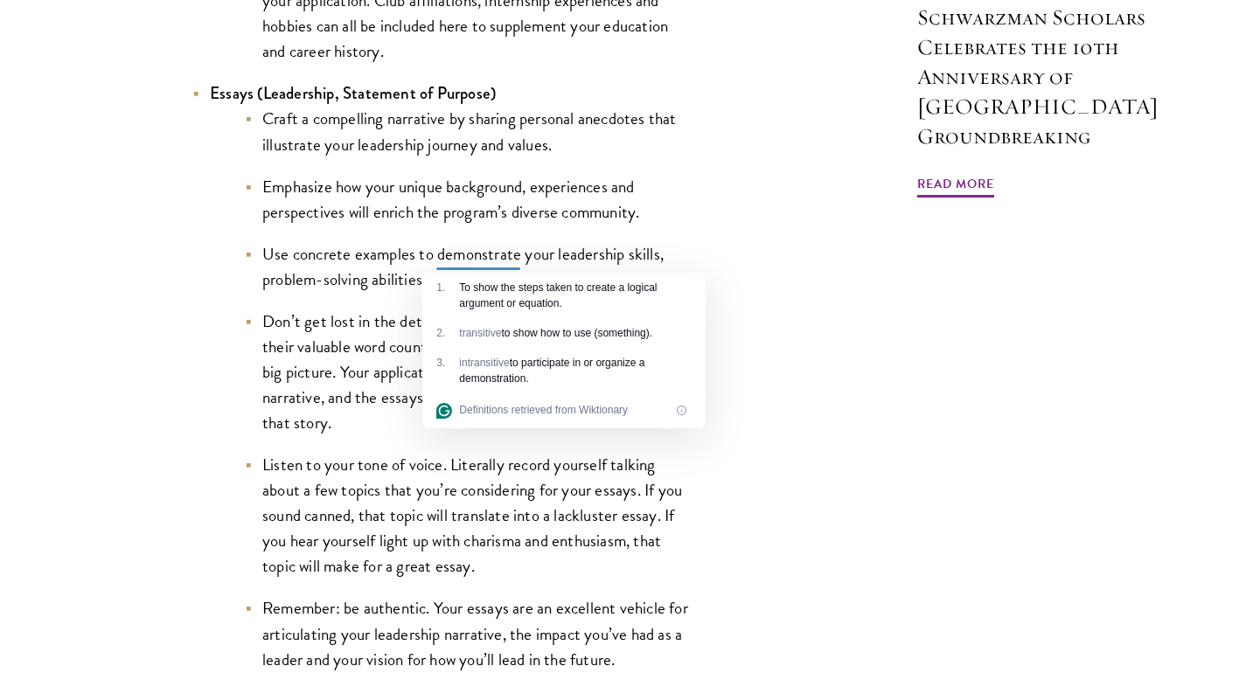
click at [435, 202] on li "Emphasize how your unique background, experiences and perspectives will enrich …" at bounding box center [468, 199] width 446 height 51
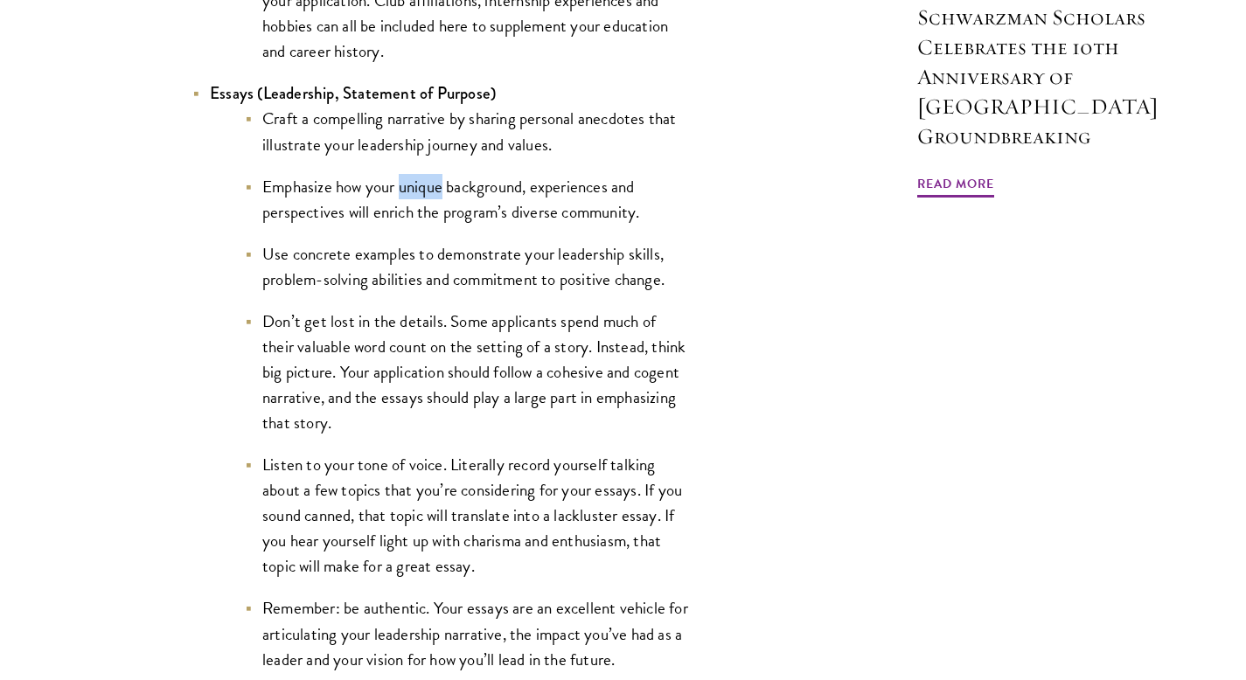
click at [435, 202] on li "Emphasize how your unique background, experiences and perspectives will enrich …" at bounding box center [468, 199] width 446 height 51
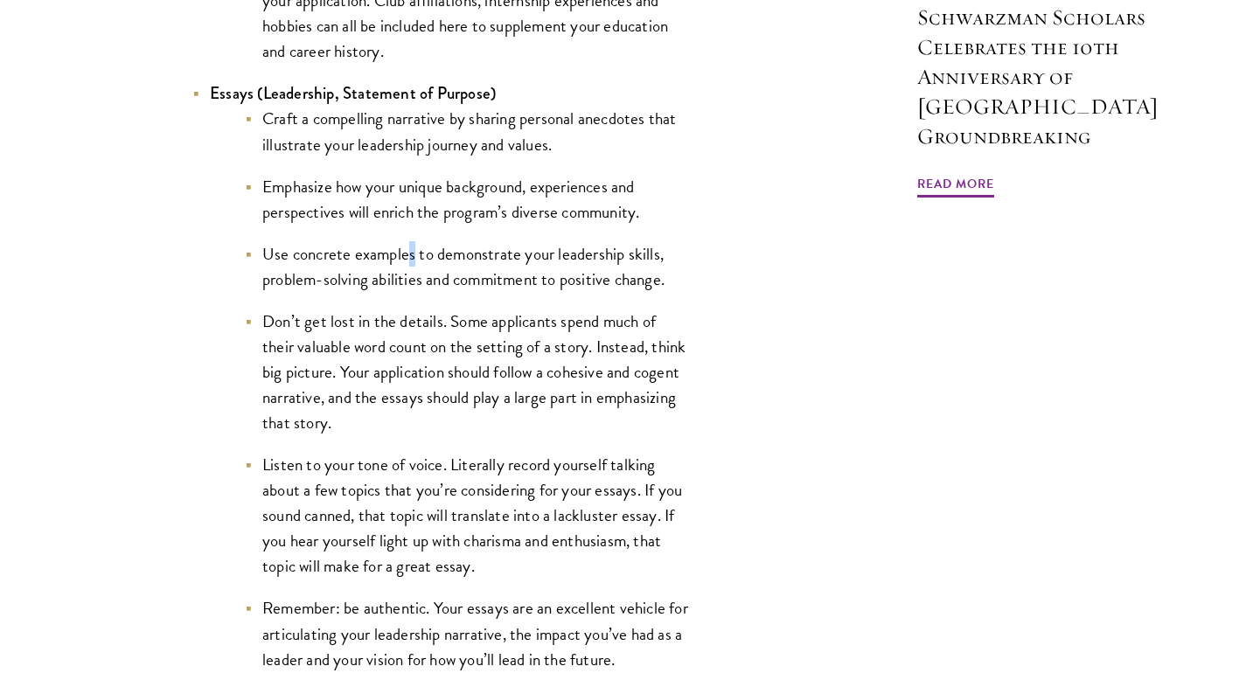
click at [411, 263] on li "Use concrete examples to demonstrate your leadership skills, problem-solving ab…" at bounding box center [468, 266] width 446 height 51
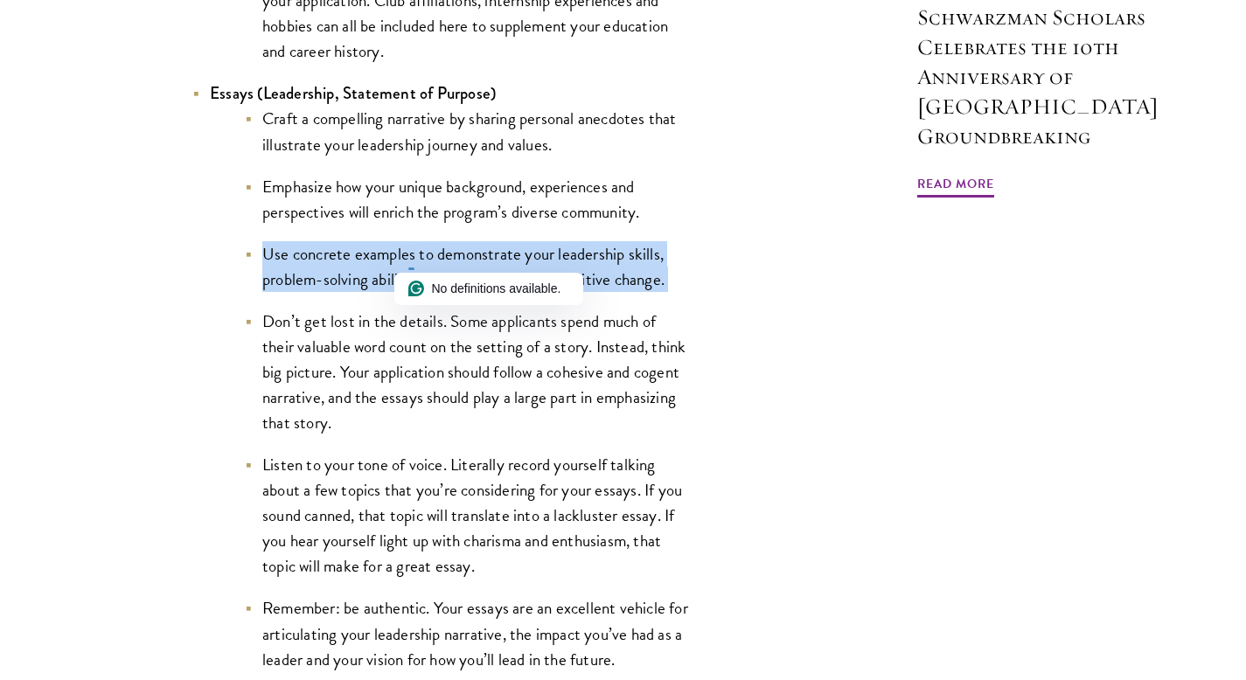
click at [411, 263] on li "Use concrete examples to demonstrate your leadership skills, problem-solving ab…" at bounding box center [468, 266] width 446 height 51
click at [414, 263] on li "Use concrete examples to demonstrate your leadership skills, problem-solving ab…" at bounding box center [468, 266] width 446 height 51
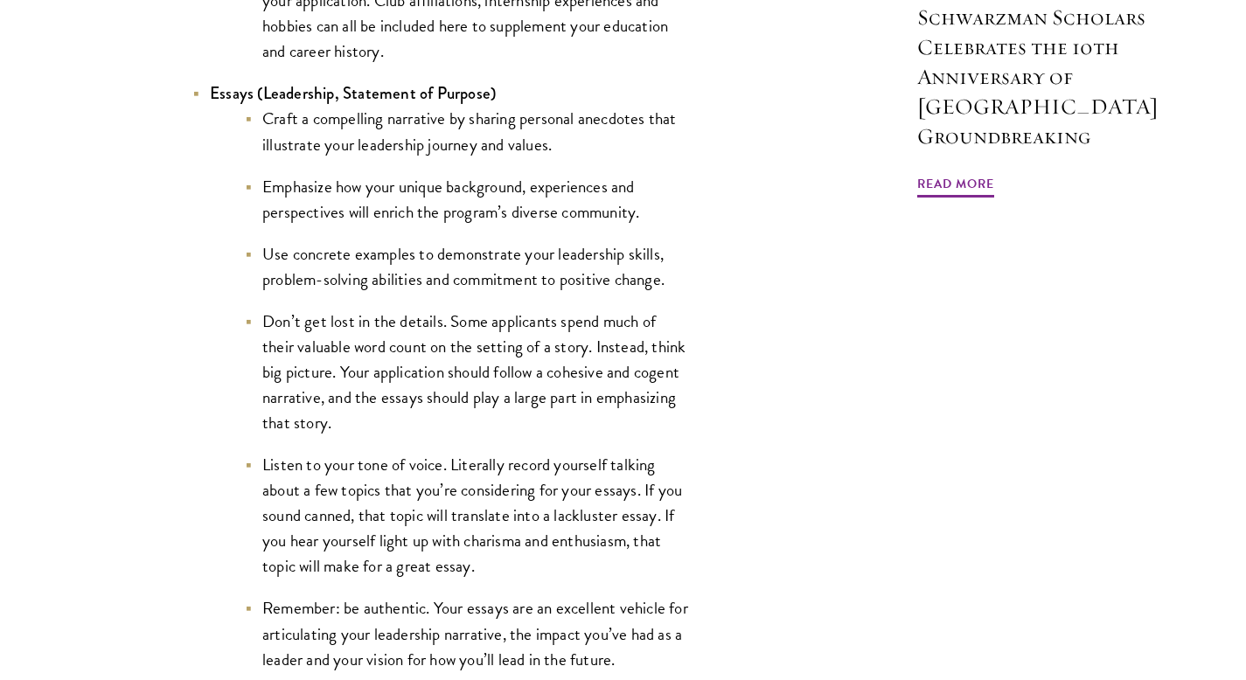
scroll to position [1901, 0]
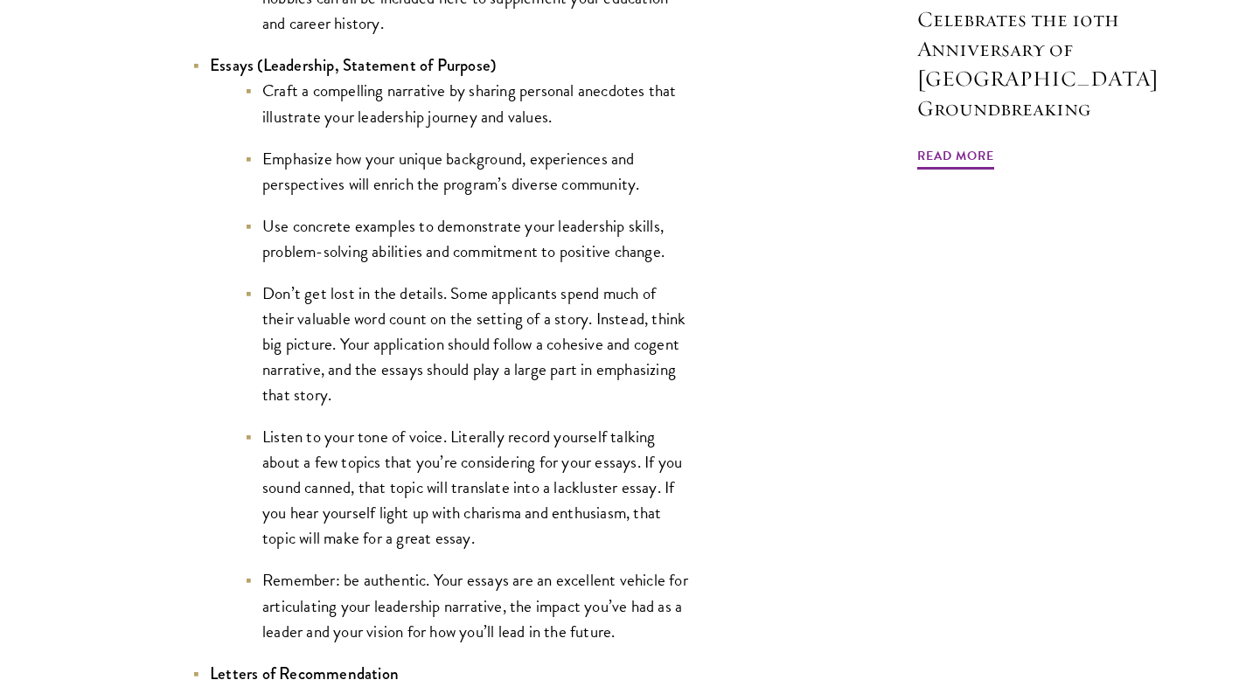
click at [414, 263] on li "Use concrete examples to demonstrate your leadership skills, problem-solving ab…" at bounding box center [468, 238] width 446 height 51
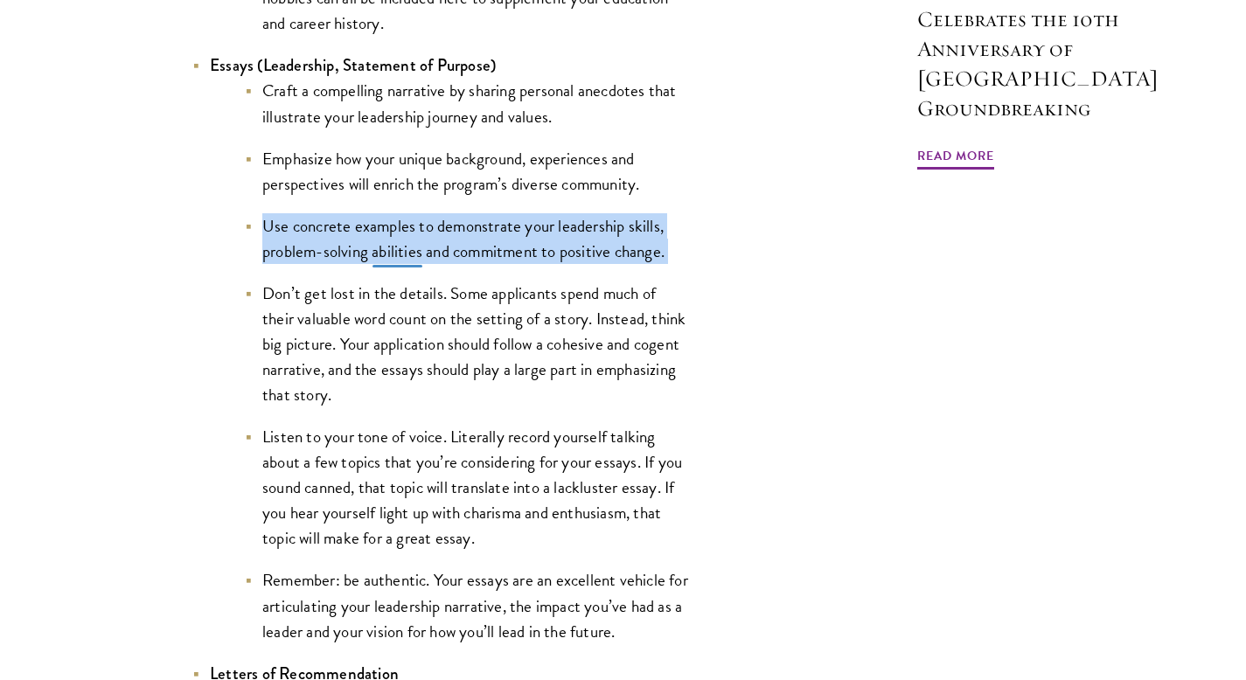
click at [414, 263] on li "Use concrete examples to demonstrate your leadership skills, problem-solving ab…" at bounding box center [468, 238] width 446 height 51
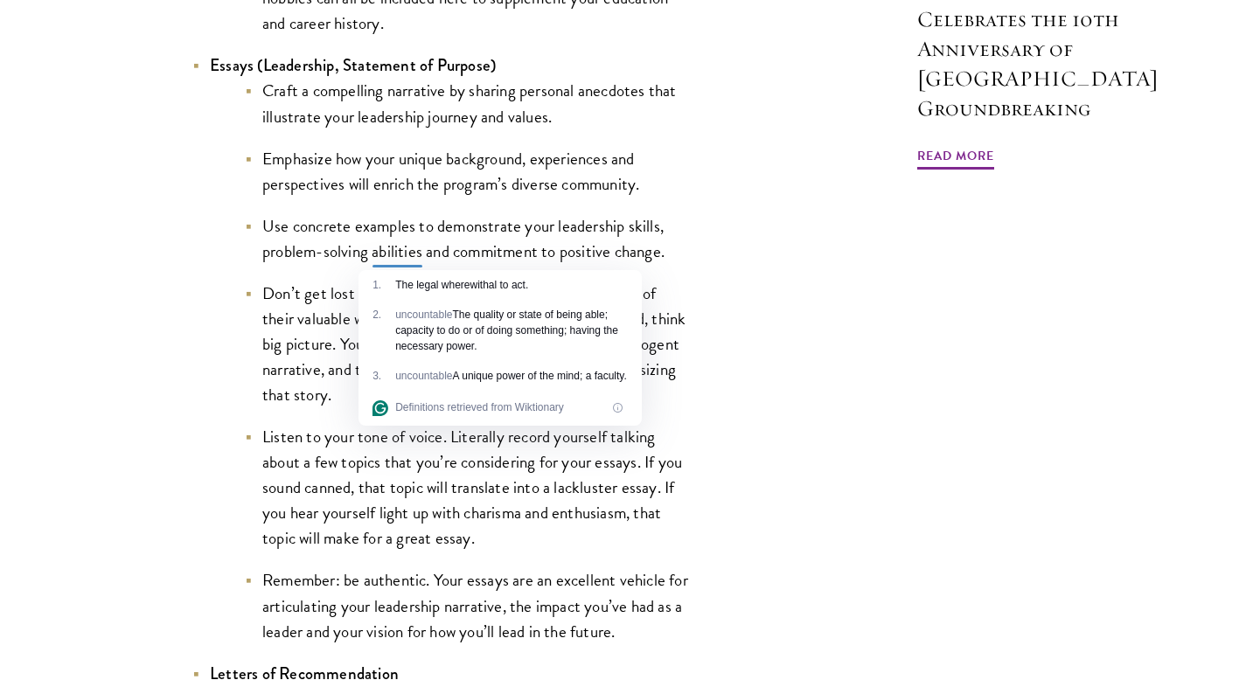
click at [333, 347] on li "Don’t get lost in the details. Some applicants spend much of their valuable wor…" at bounding box center [468, 344] width 446 height 127
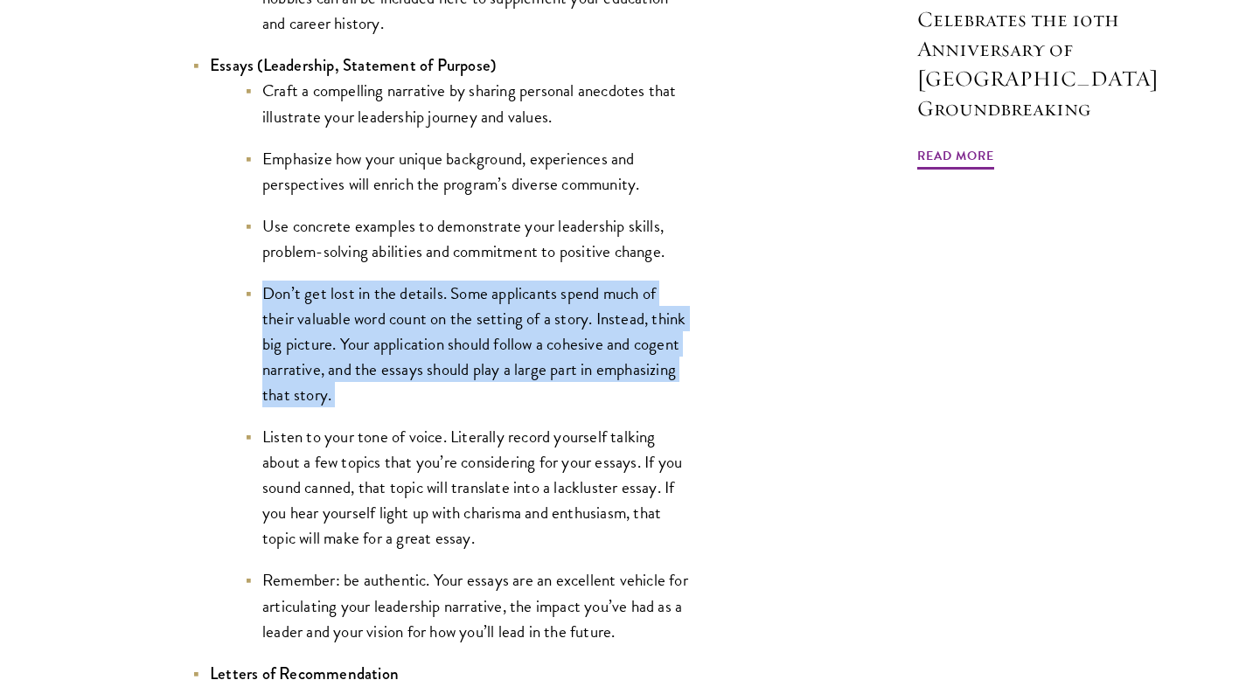
click at [333, 347] on li "Don’t get lost in the details. Some applicants spend much of their valuable wor…" at bounding box center [468, 344] width 446 height 127
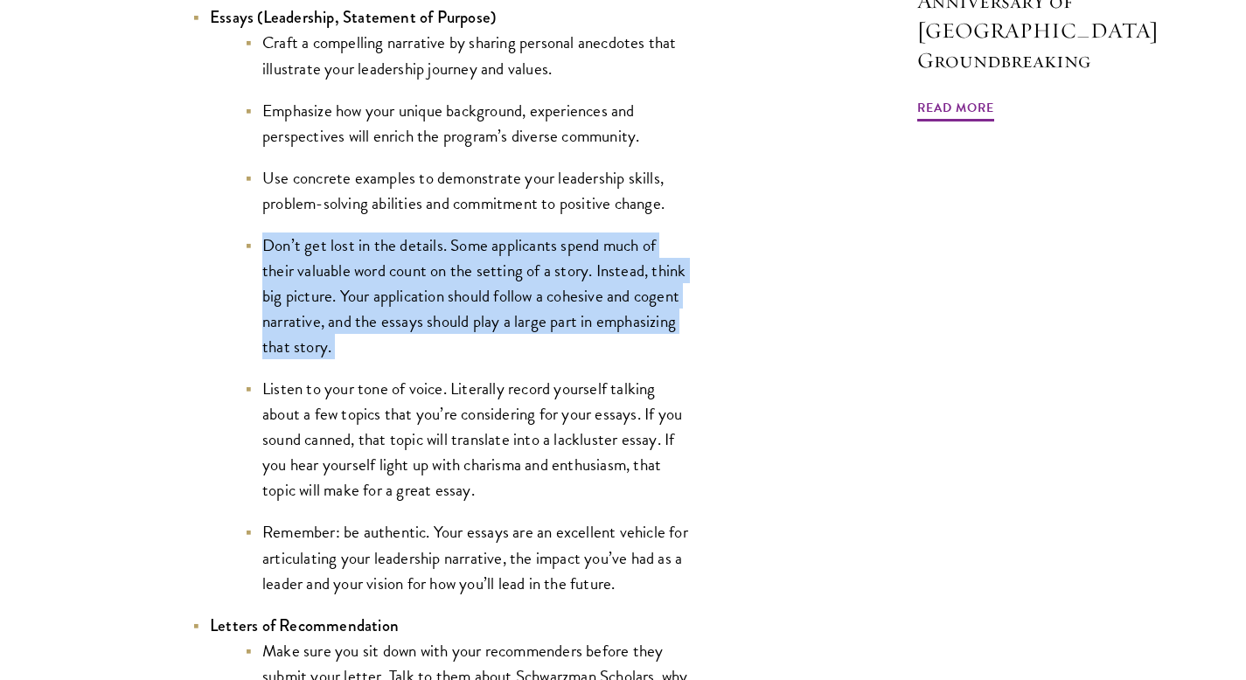
scroll to position [1961, 0]
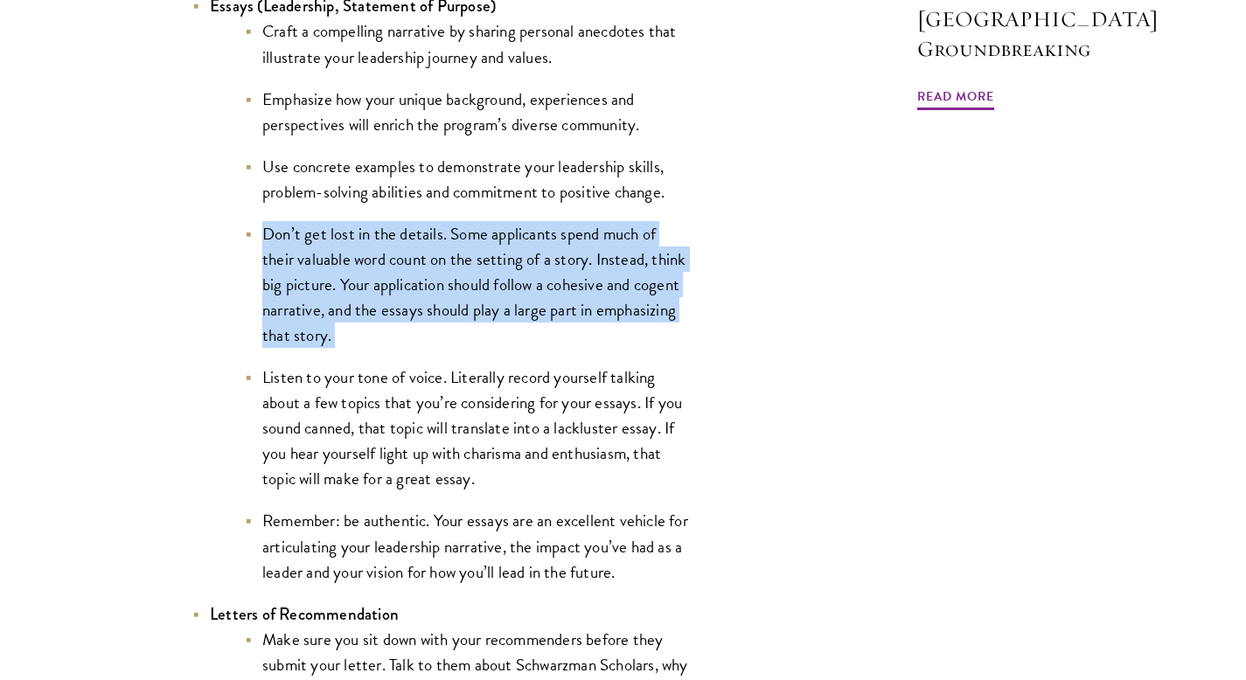
click at [333, 347] on li "Don’t get lost in the details. Some applicants spend much of their valuable wor…" at bounding box center [468, 284] width 446 height 127
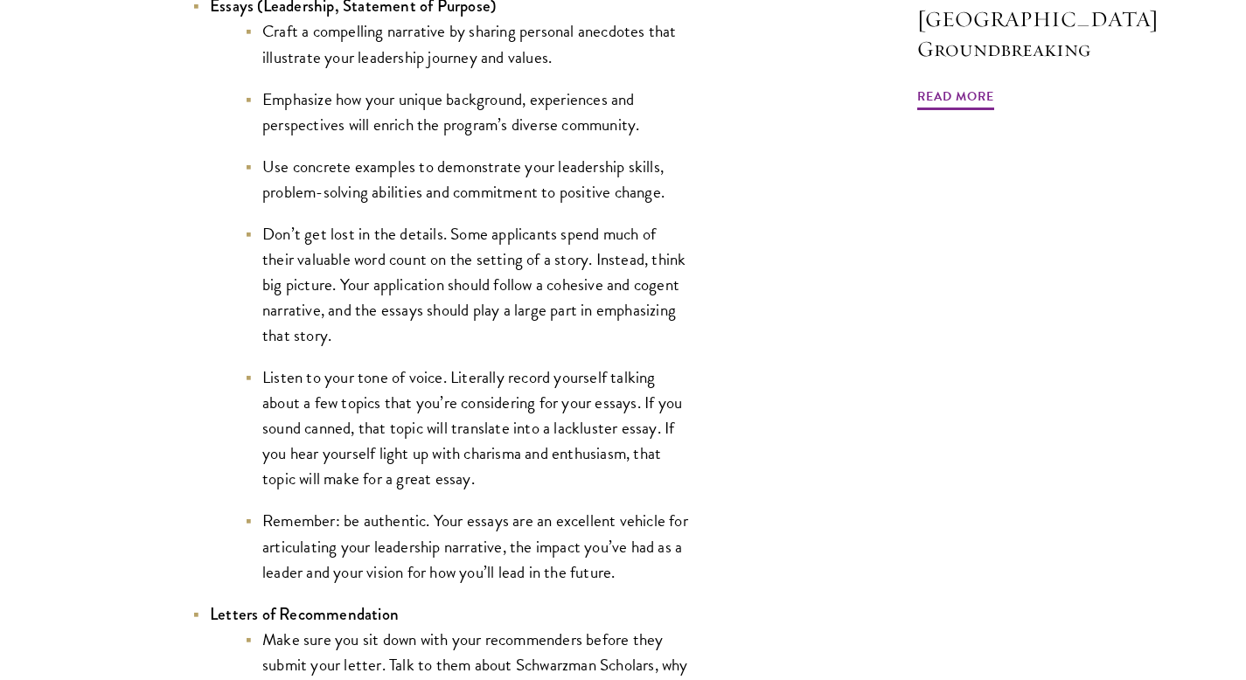
click at [333, 347] on li "Don’t get lost in the details. Some applicants spend much of their valuable wor…" at bounding box center [468, 284] width 446 height 127
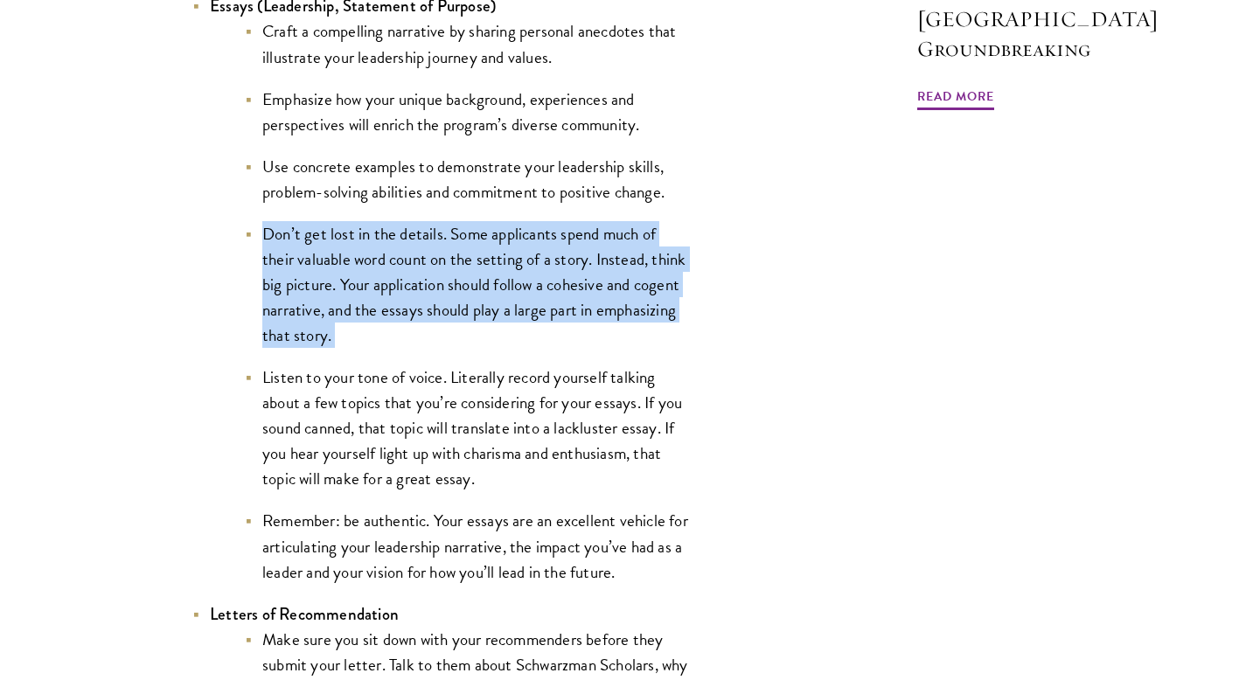
click at [333, 347] on li "Don’t get lost in the details. Some applicants spend much of their valuable wor…" at bounding box center [468, 284] width 446 height 127
click at [365, 347] on li "Don’t get lost in the details. Some applicants spend much of their valuable wor…" at bounding box center [468, 284] width 446 height 127
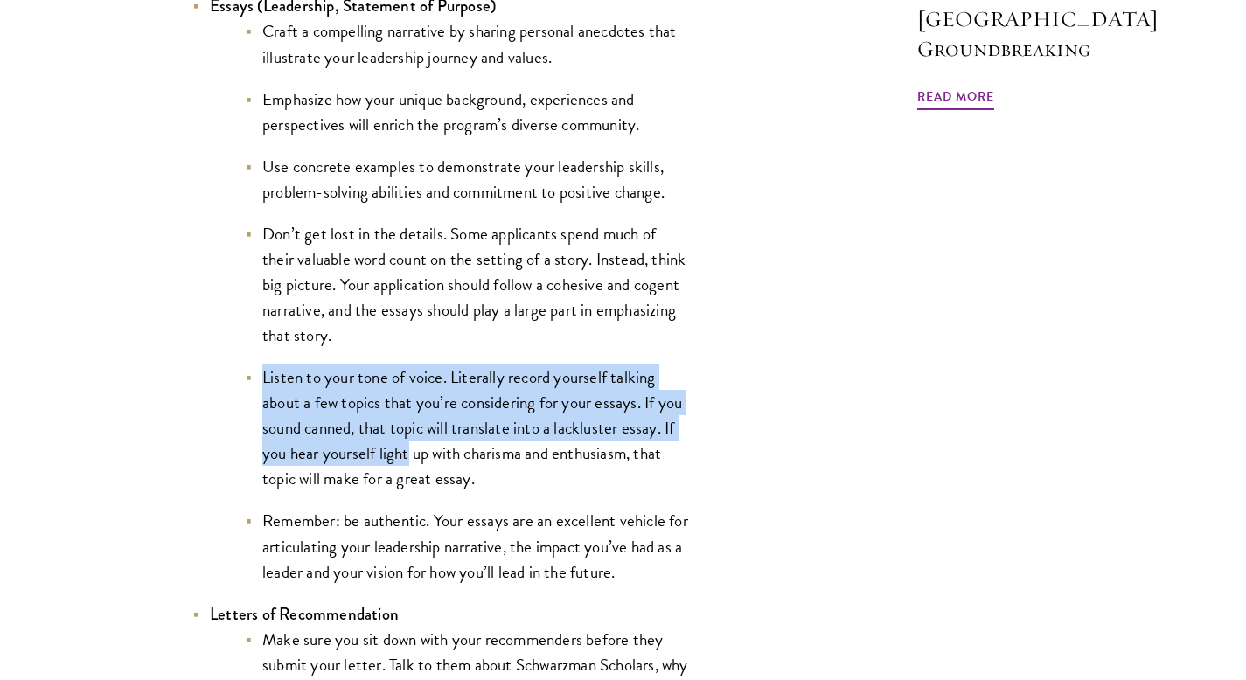
drag, startPoint x: 365, startPoint y: 347, endPoint x: 386, endPoint y: 458, distance: 112.8
click at [386, 458] on ul "Craft a compelling narrative by sharing personal anecdotes that illustrate your…" at bounding box center [450, 301] width 481 height 566
click at [386, 458] on li "Listen to your tone of voice. Literally record yourself talking about a few top…" at bounding box center [468, 428] width 446 height 127
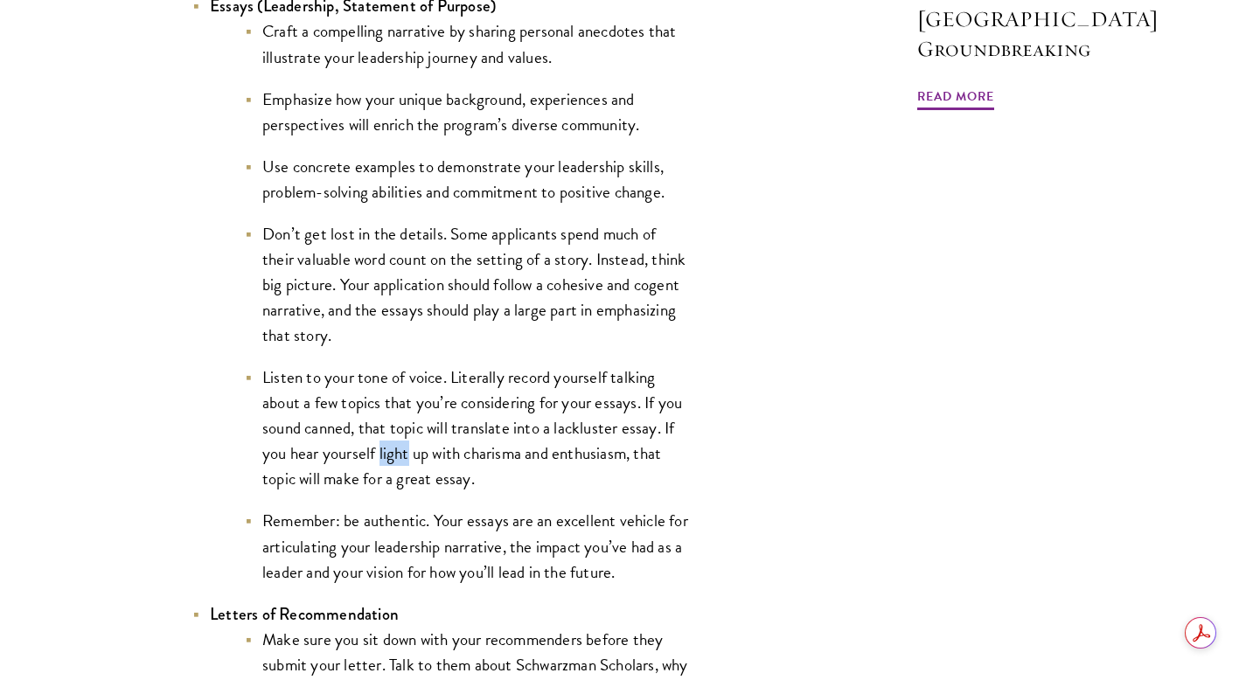
click at [386, 458] on li "Listen to your tone of voice. Literally record yourself talking about a few top…" at bounding box center [468, 428] width 446 height 127
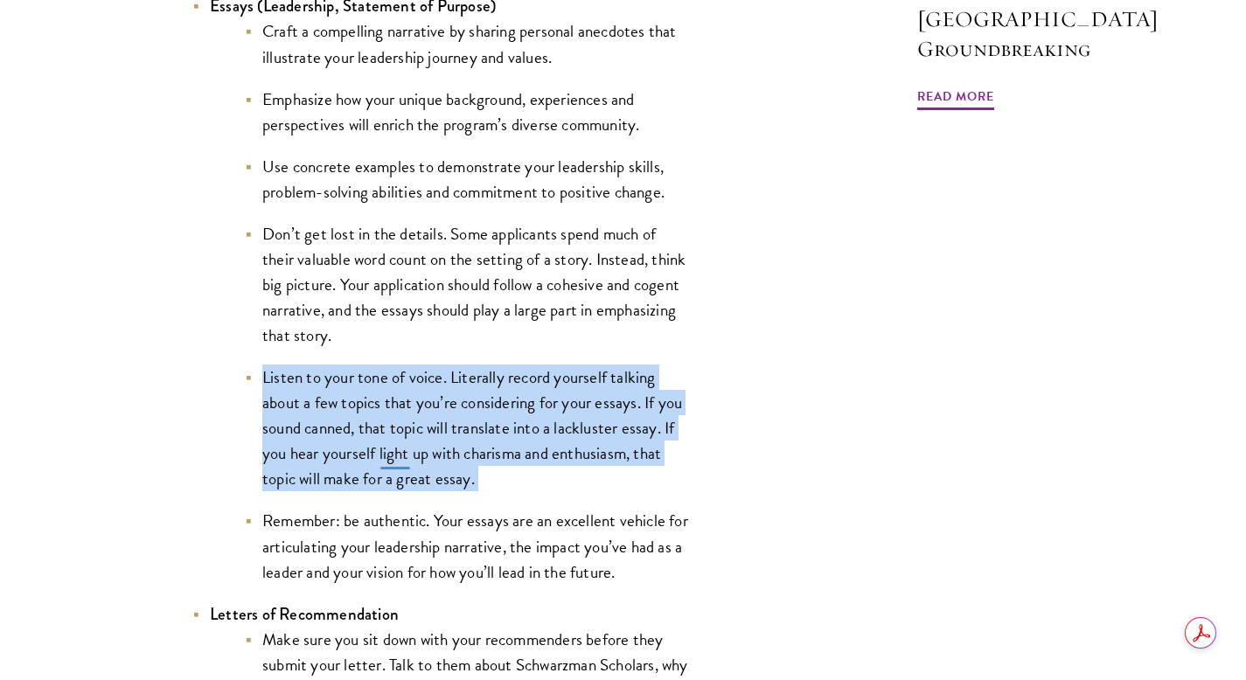
click at [386, 458] on li "Listen to your tone of voice. Literally record yourself talking about a few top…" at bounding box center [468, 428] width 446 height 127
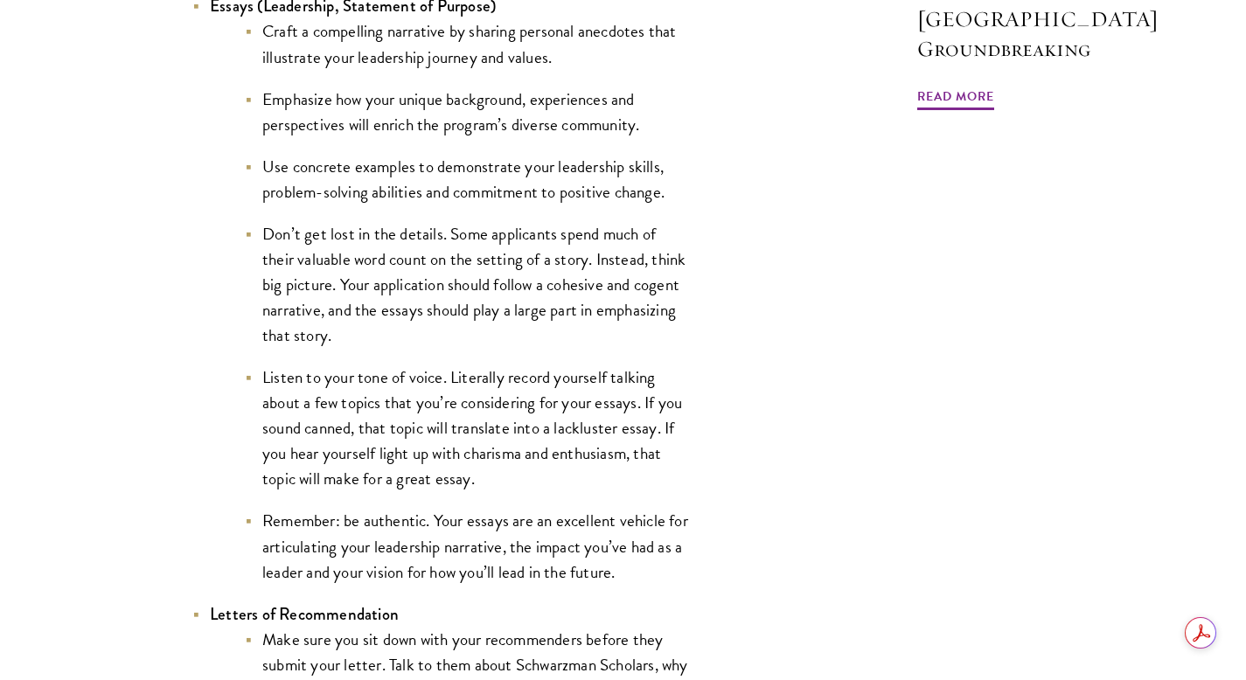
scroll to position [1979, 0]
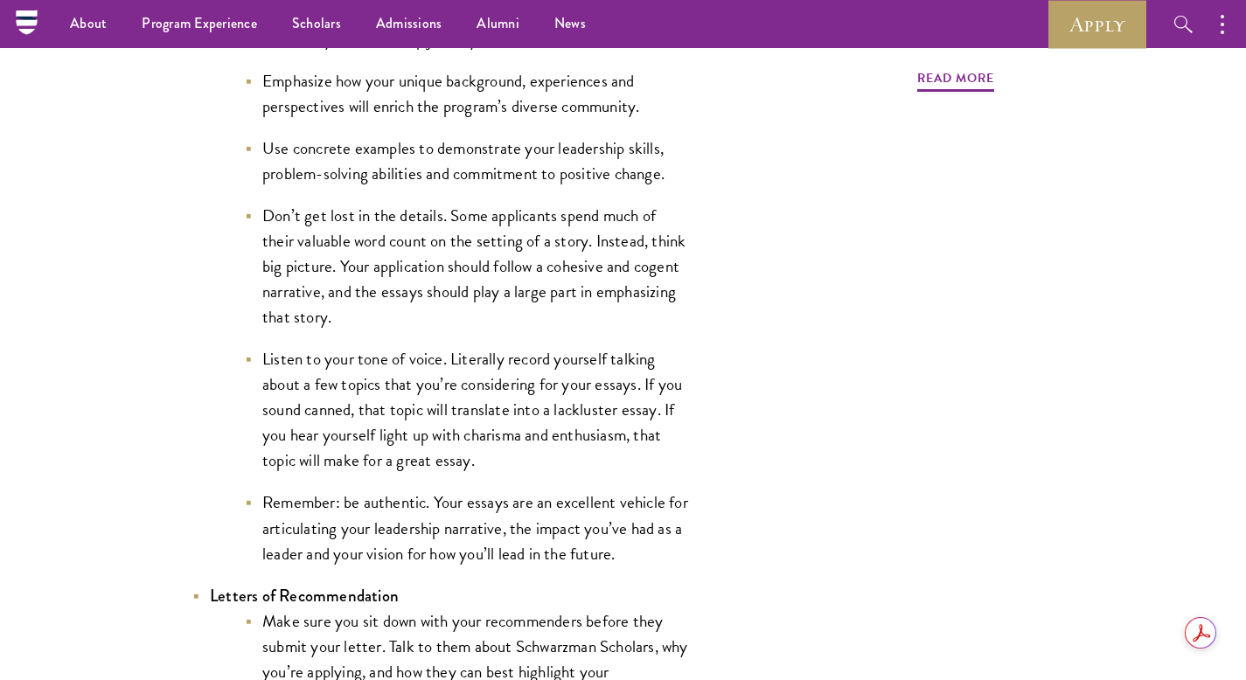
click at [386, 460] on li "Listen to your tone of voice. Literally record yourself talking about a few top…" at bounding box center [468, 409] width 446 height 127
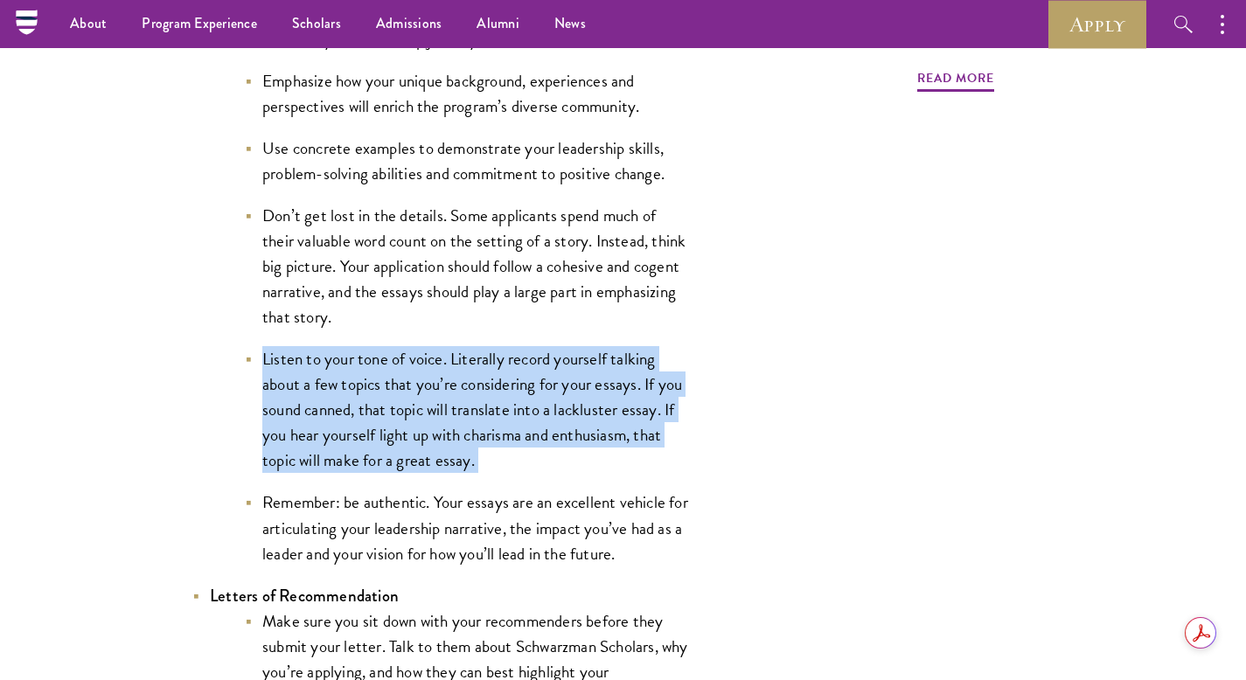
click at [386, 460] on li "Listen to your tone of voice. Literally record yourself talking about a few top…" at bounding box center [468, 409] width 446 height 127
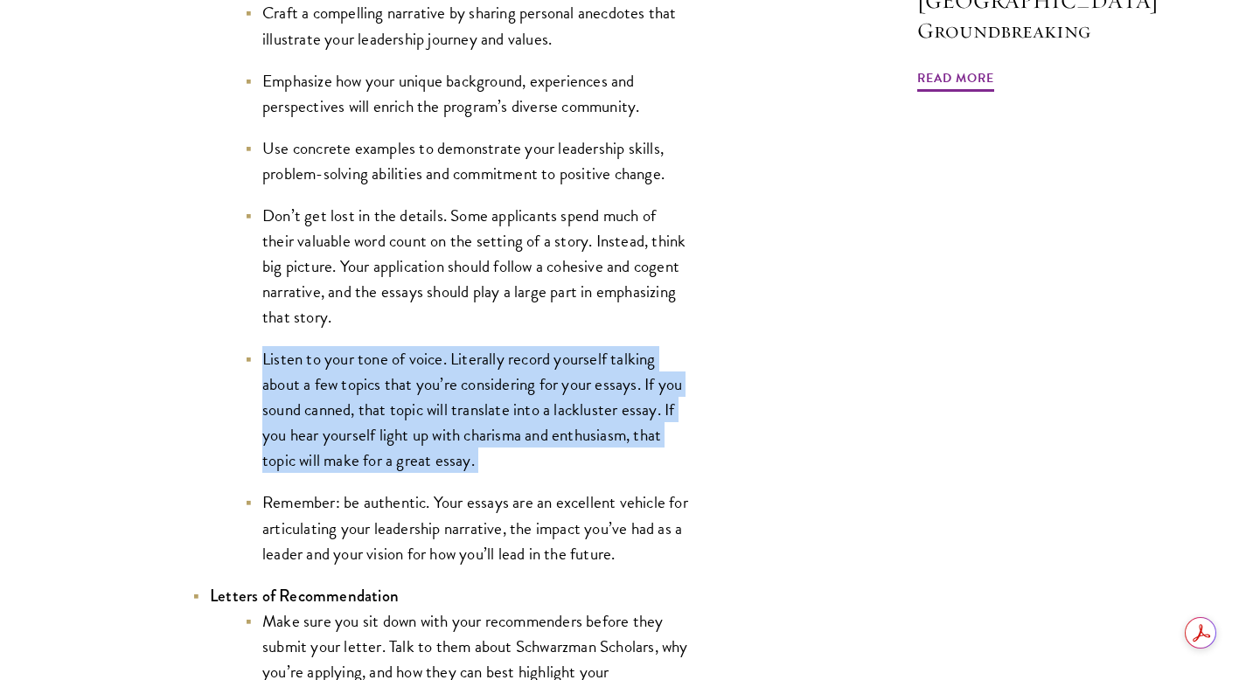
scroll to position [2019, 0]
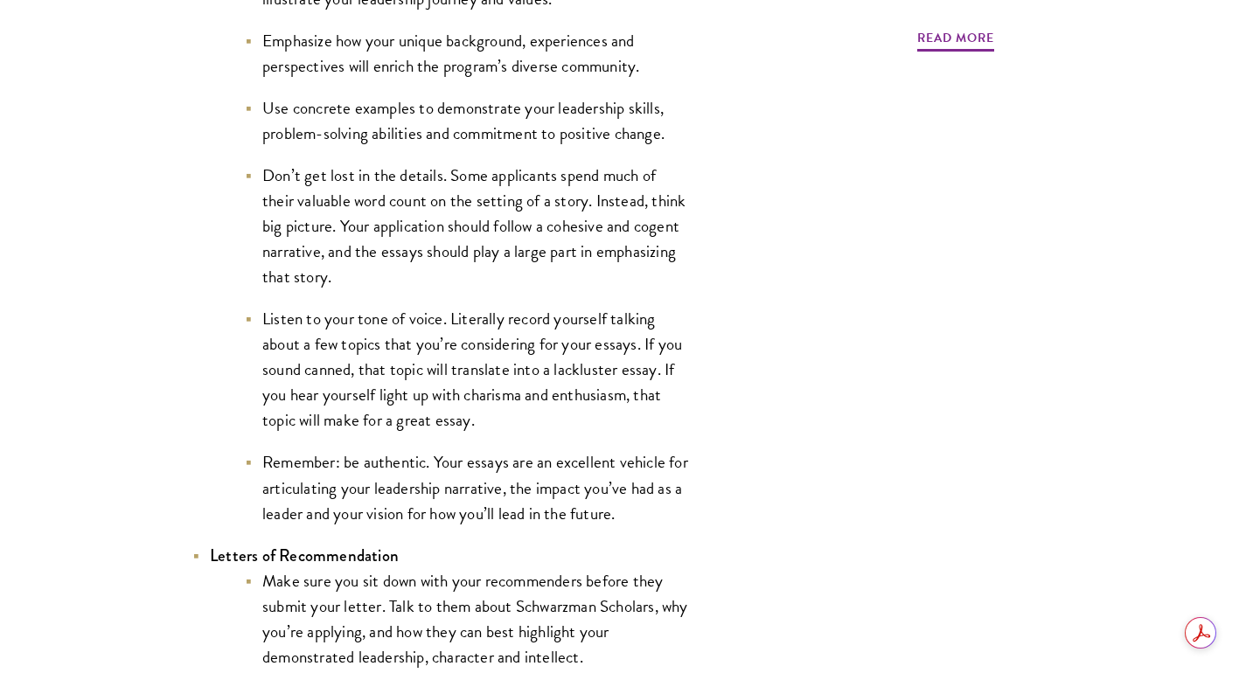
click at [386, 460] on li "Remember: be authentic. Your essays are an excellent vehicle for articulating y…" at bounding box center [468, 487] width 446 height 76
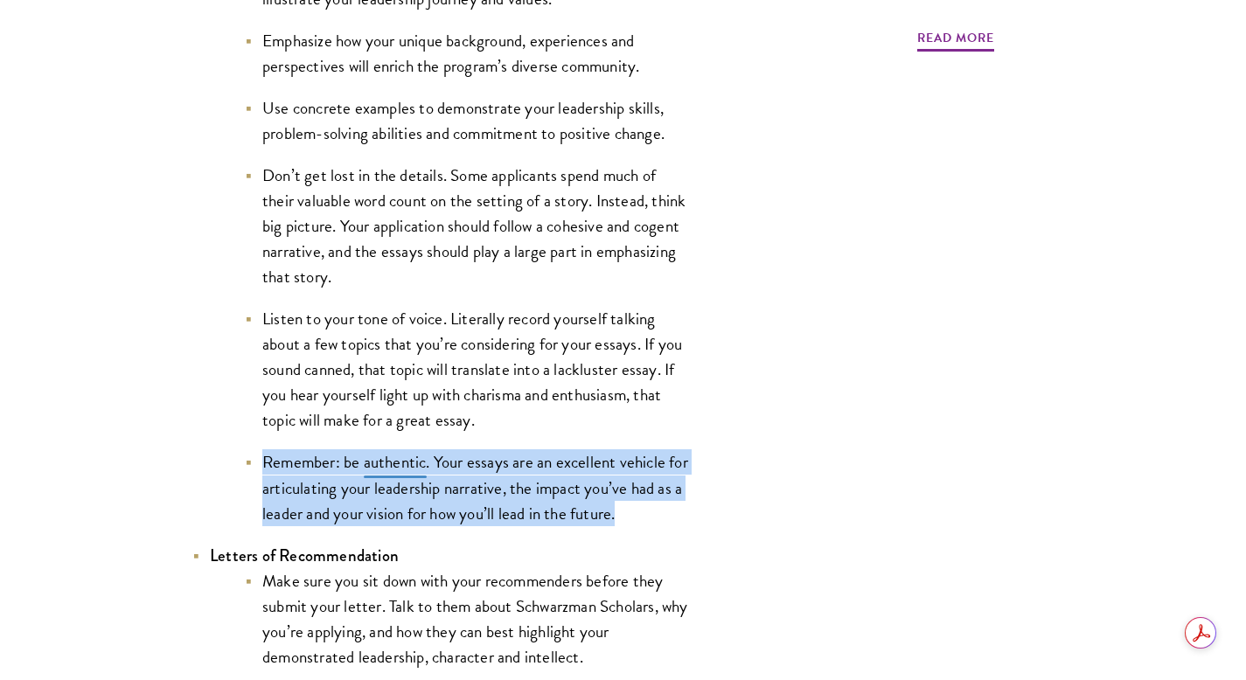
click at [386, 460] on li "Remember: be authentic. Your essays are an excellent vehicle for articulating y…" at bounding box center [468, 487] width 446 height 76
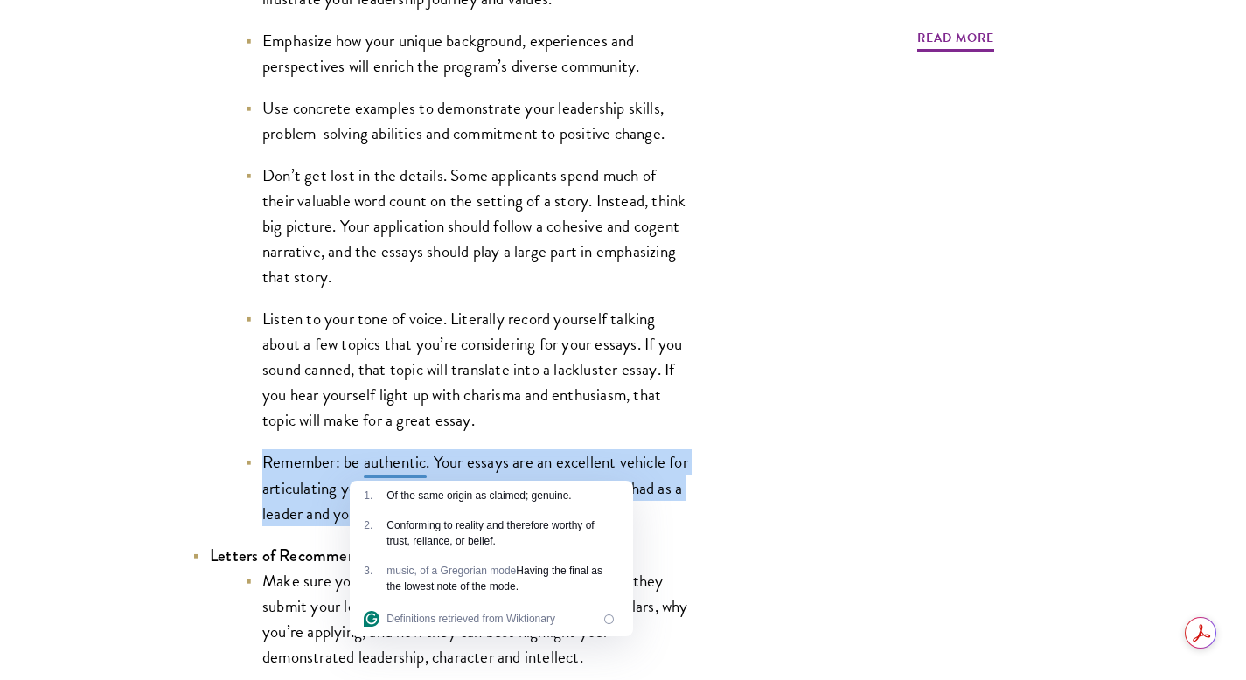
click at [386, 460] on li "Remember: be authentic. Your essays are an excellent vehicle for articulating y…" at bounding box center [468, 487] width 446 height 76
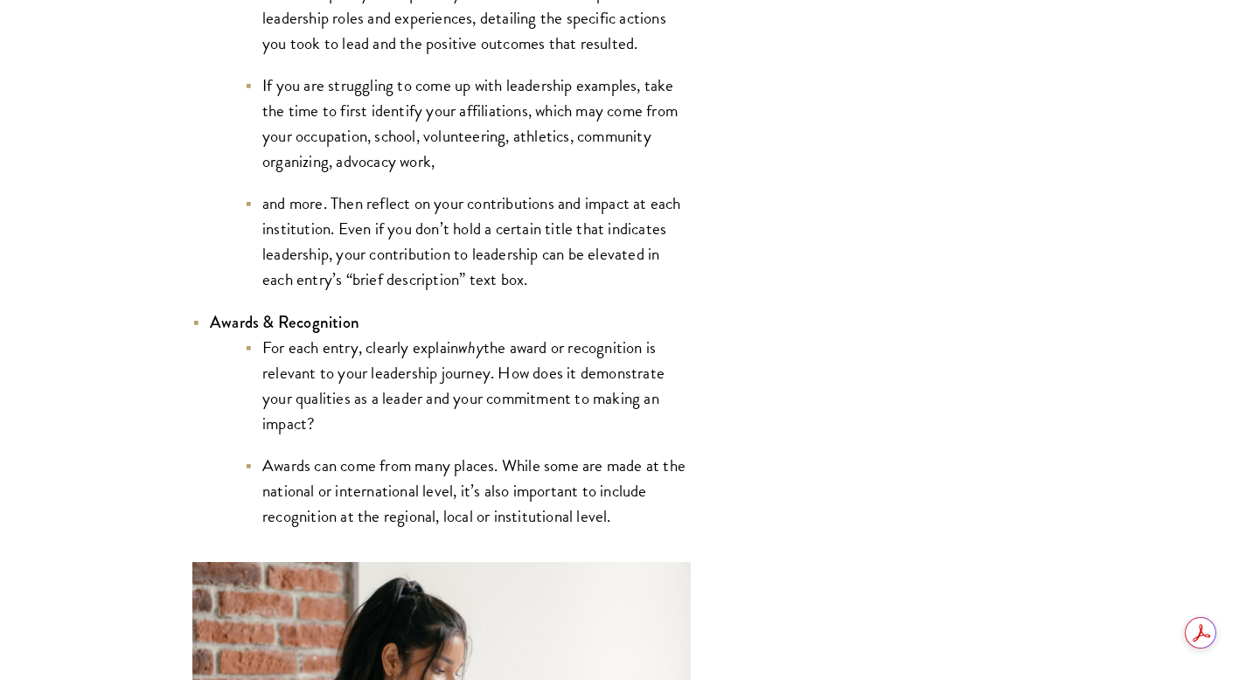
scroll to position [4113, 0]
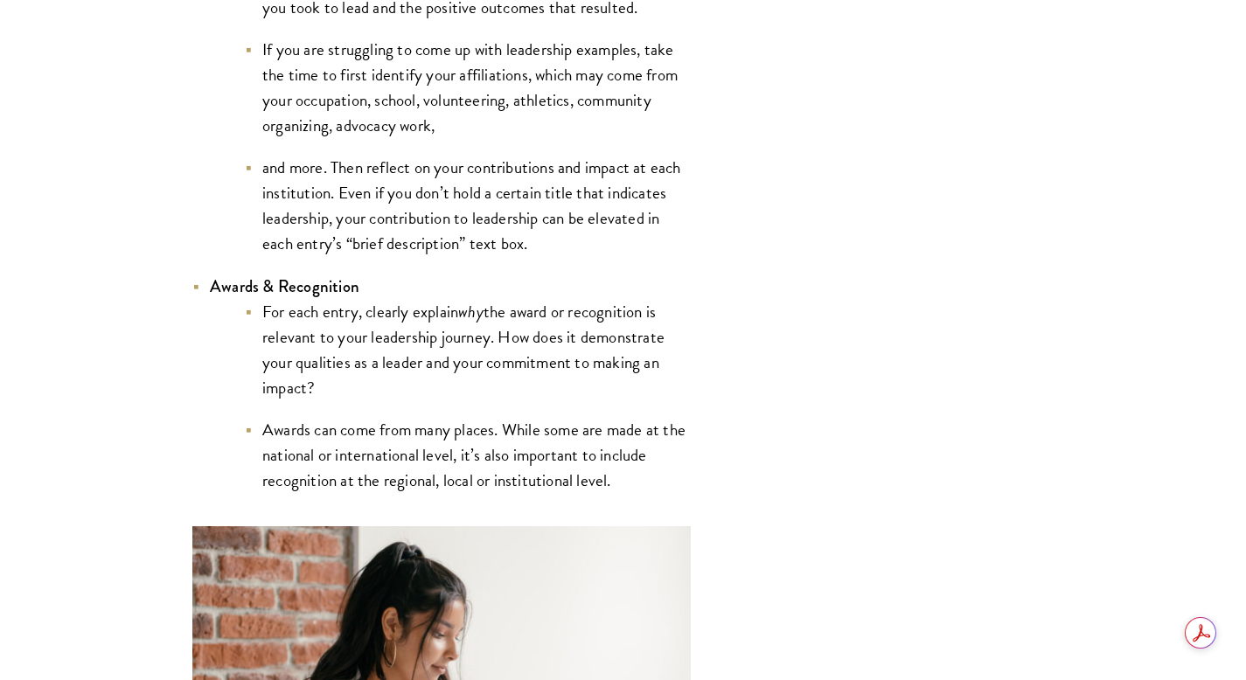
click at [386, 423] on li "Awards can come from many places. While some are made at the national or intern…" at bounding box center [468, 455] width 446 height 76
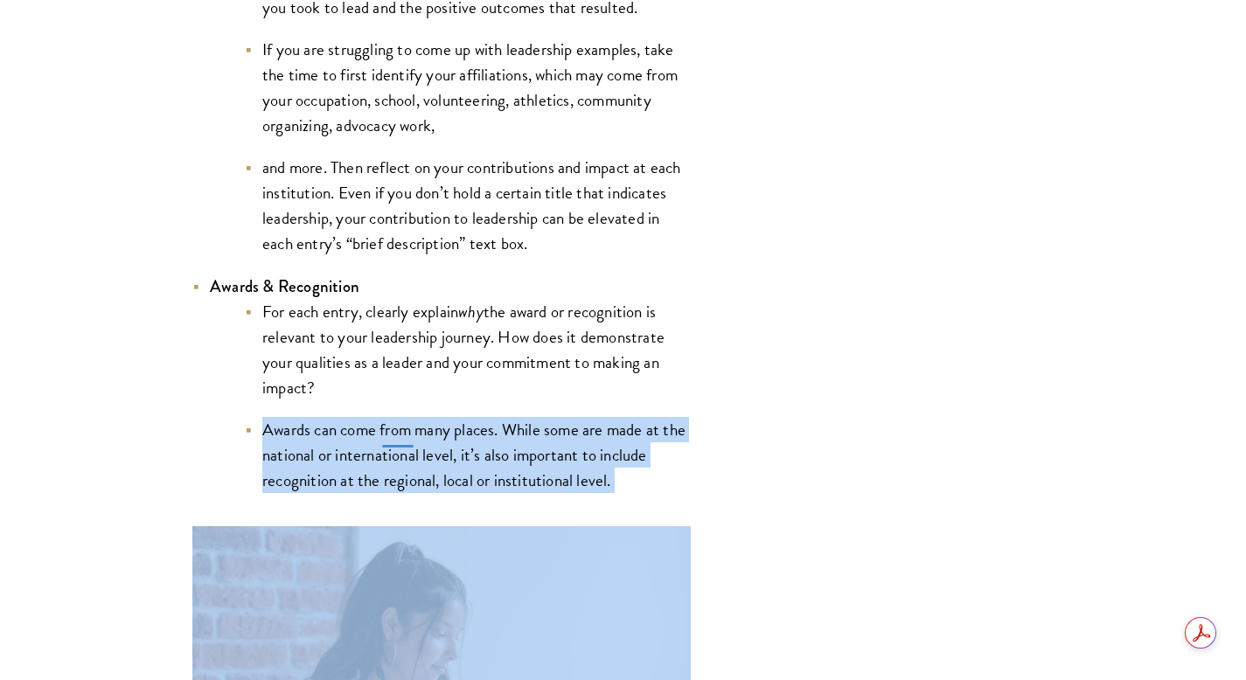
click at [386, 423] on li "Awards can come from many places. While some are made at the national or intern…" at bounding box center [468, 455] width 446 height 76
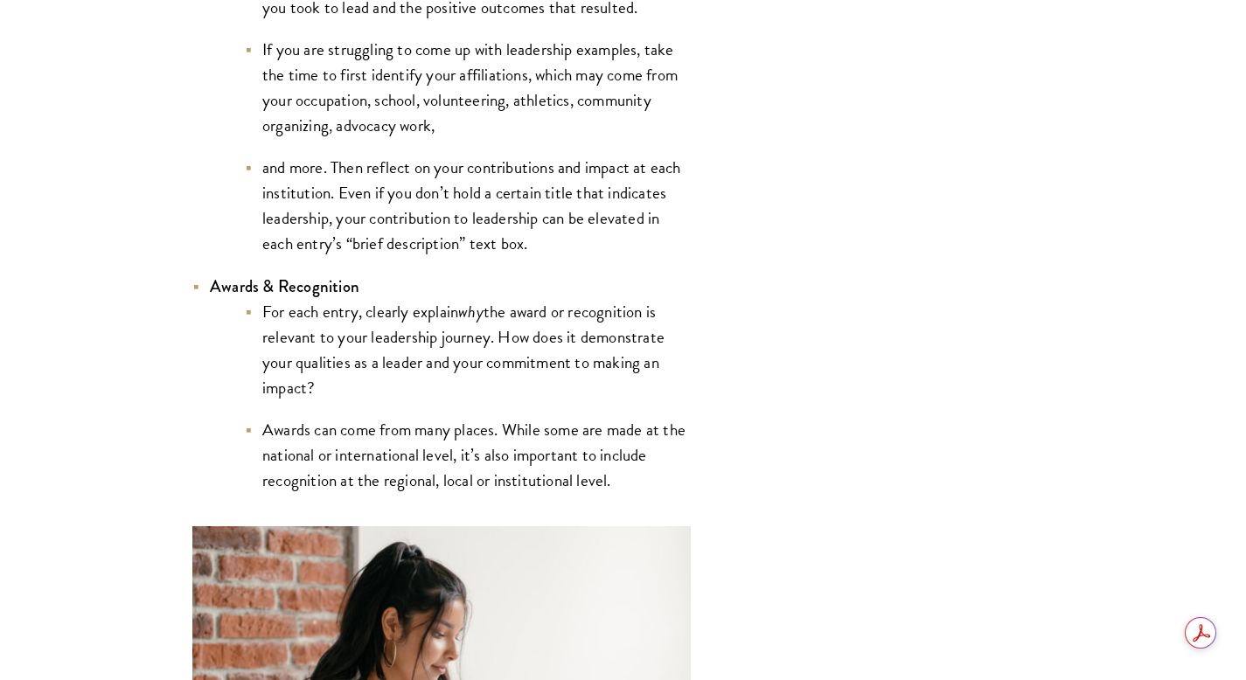
click at [382, 322] on li "For each entry, clearly explain why the award or recognition is relevant to you…" at bounding box center [468, 349] width 446 height 101
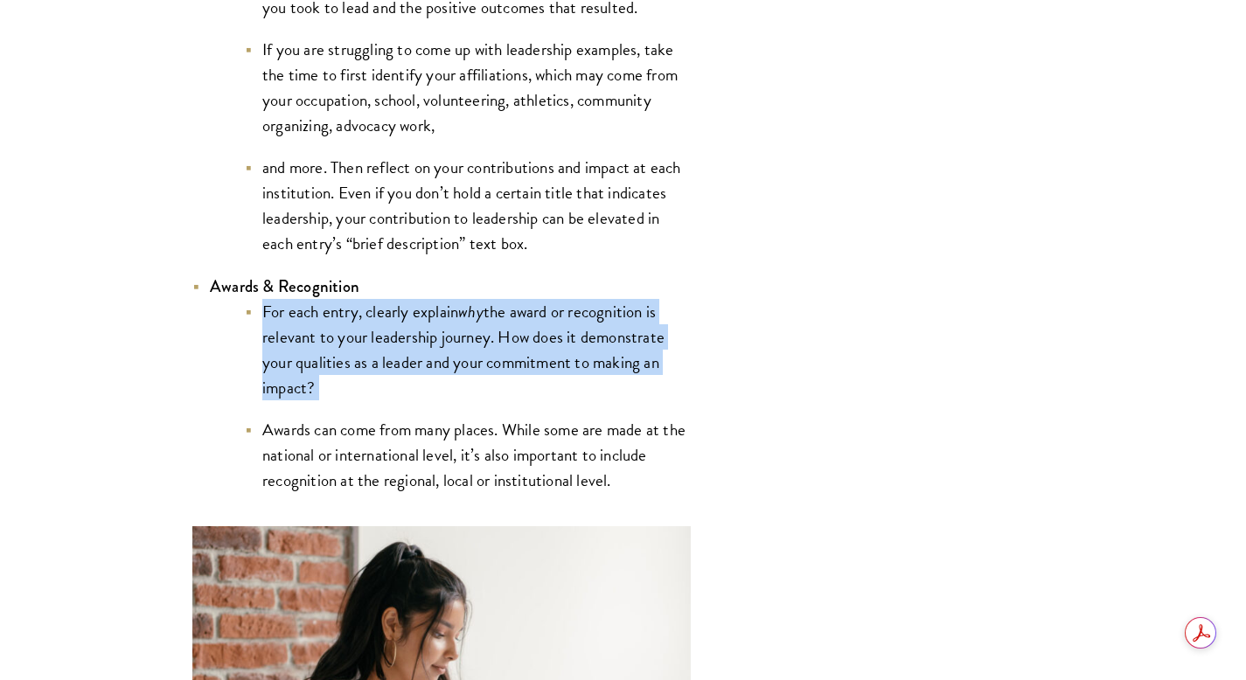
click at [382, 322] on li "For each entry, clearly explain why the award or recognition is relevant to you…" at bounding box center [468, 349] width 446 height 101
click at [359, 327] on li "For each entry, clearly explain why the award or recognition is relevant to you…" at bounding box center [468, 349] width 446 height 101
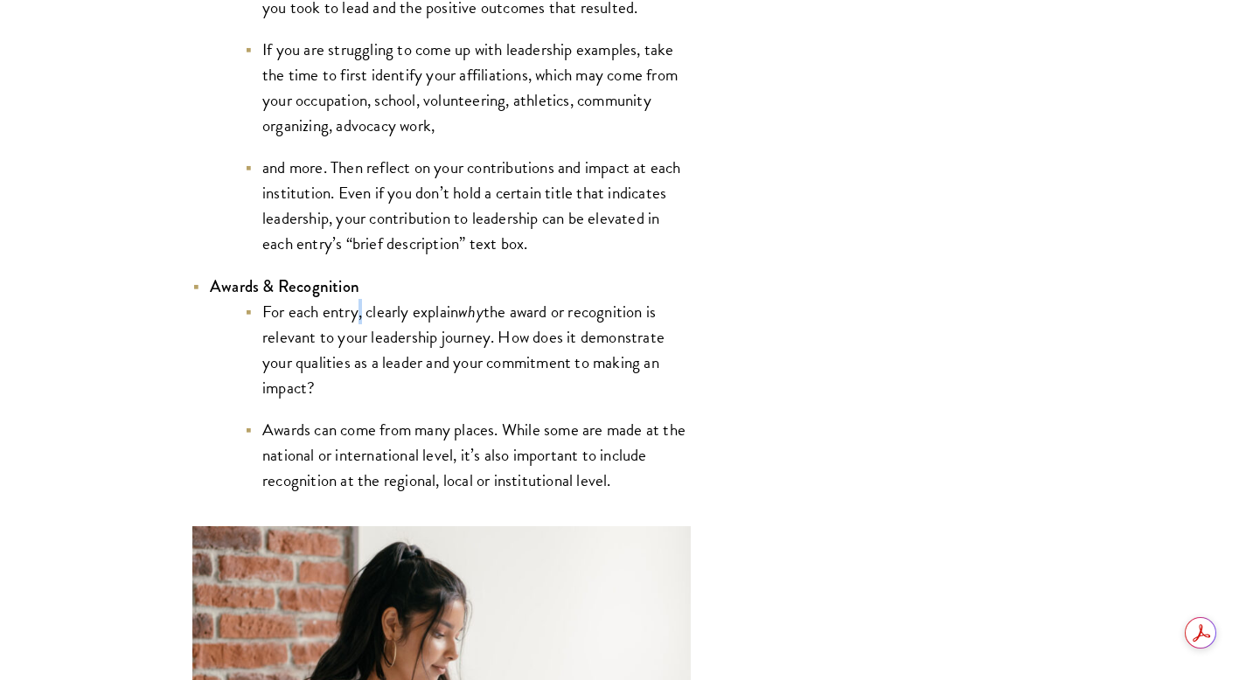
click at [359, 327] on li "For each entry, clearly explain why the award or recognition is relevant to you…" at bounding box center [468, 349] width 446 height 101
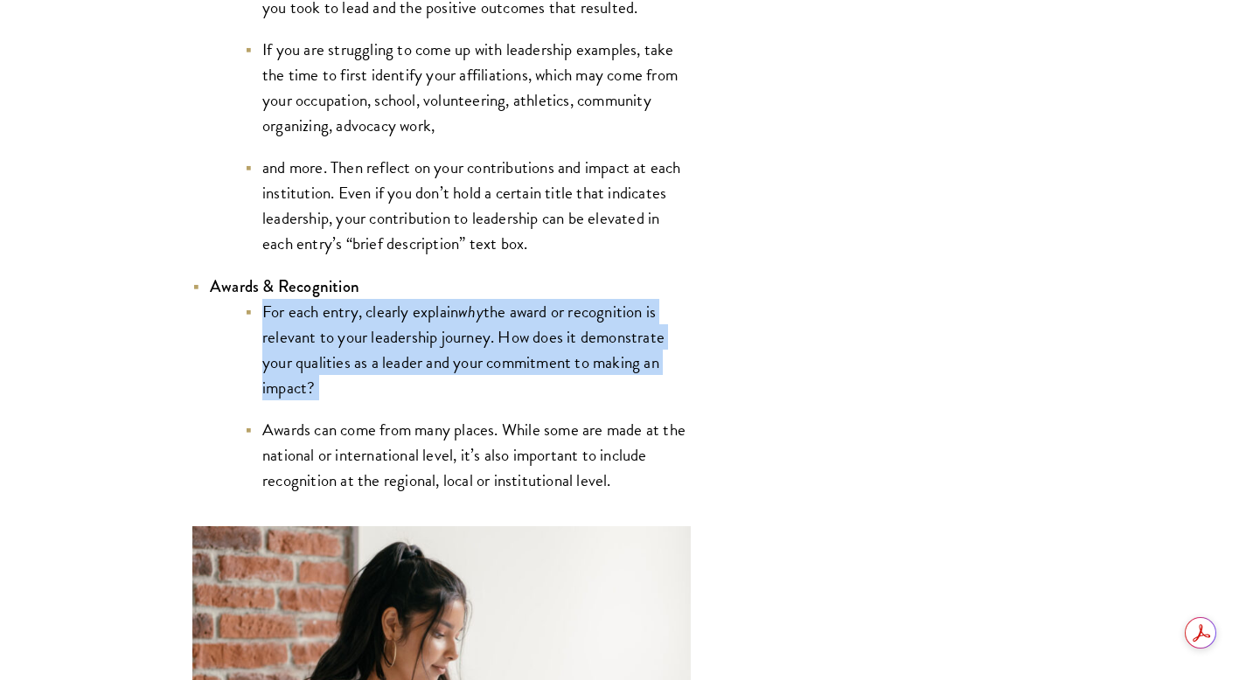
click at [359, 327] on li "For each entry, clearly explain why the award or recognition is relevant to you…" at bounding box center [468, 349] width 446 height 101
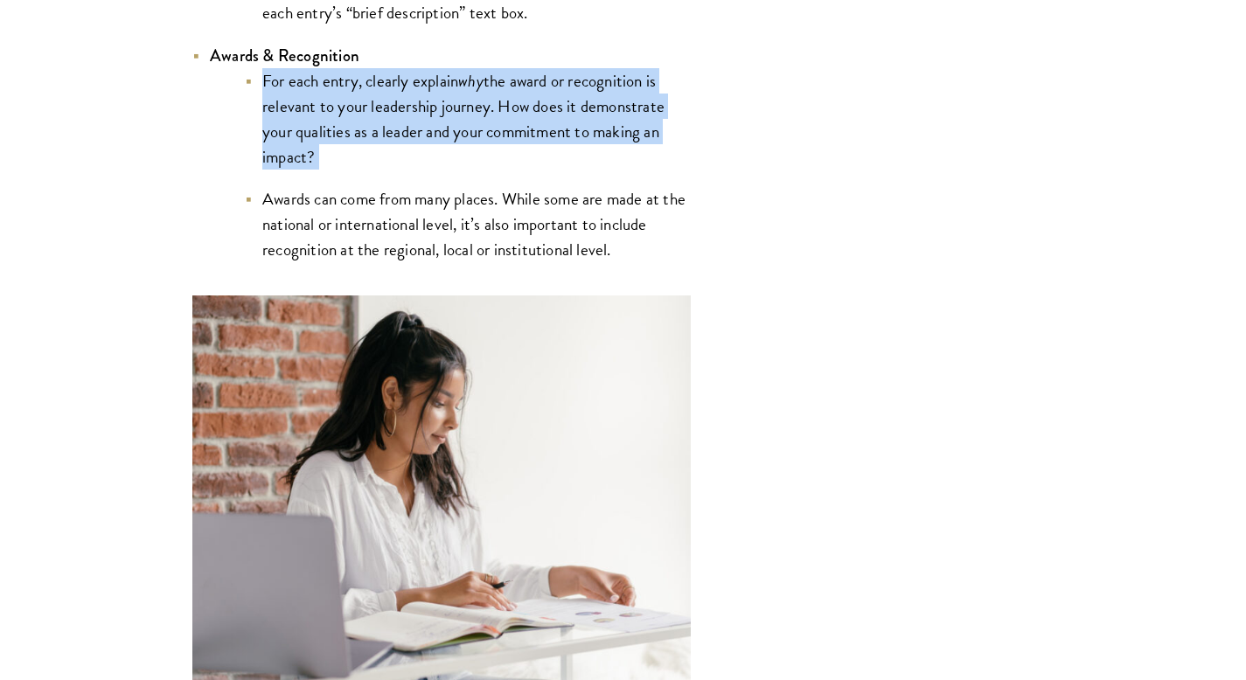
click at [359, 323] on img at bounding box center [441, 500] width 498 height 411
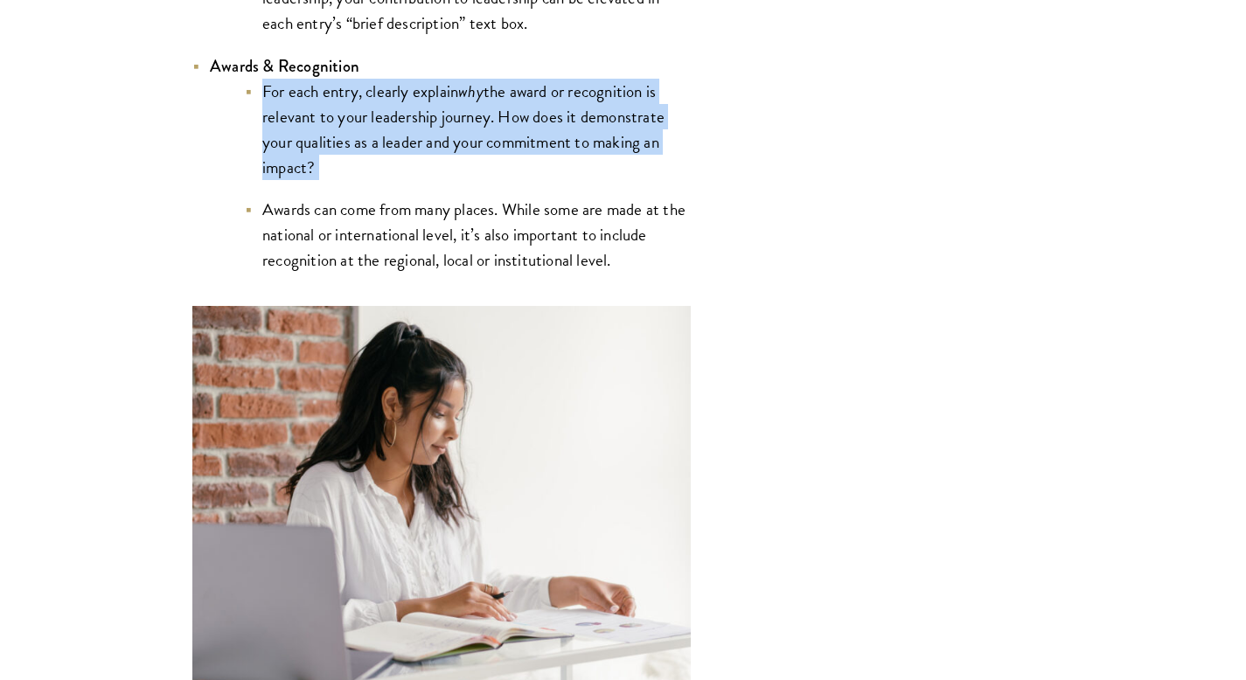
scroll to position [4331, 0]
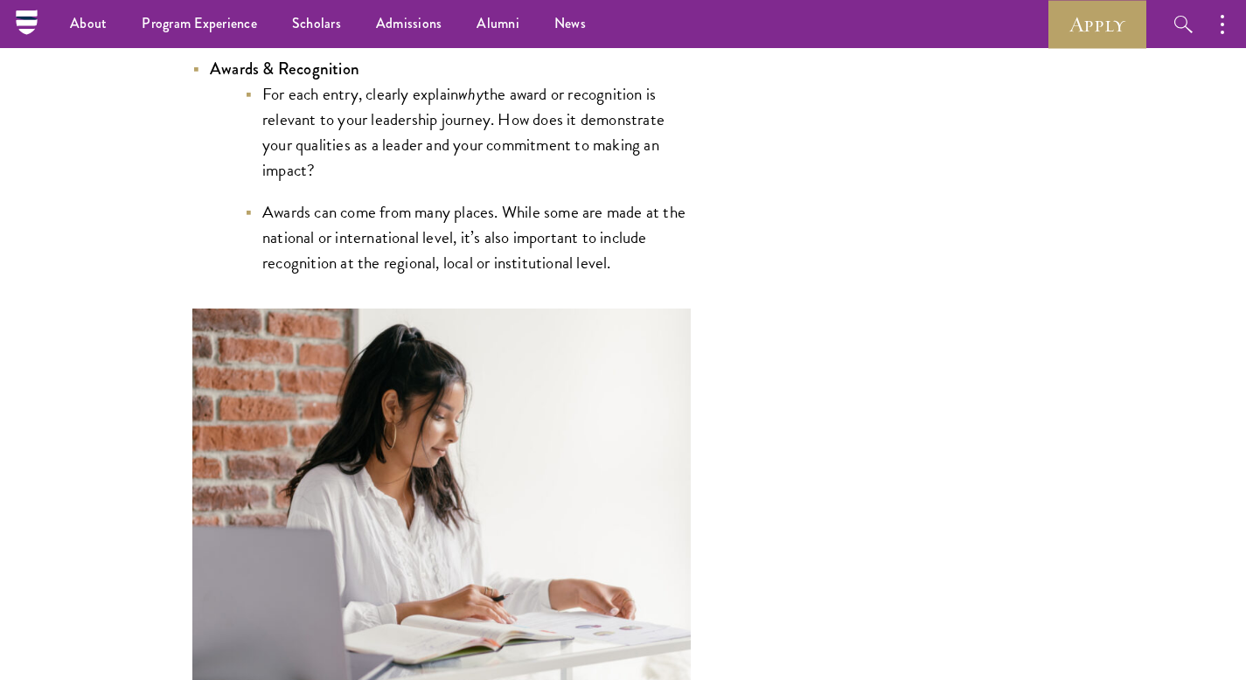
click at [560, 263] on li "Awards can come from many places. While some are made at the national or intern…" at bounding box center [468, 237] width 446 height 76
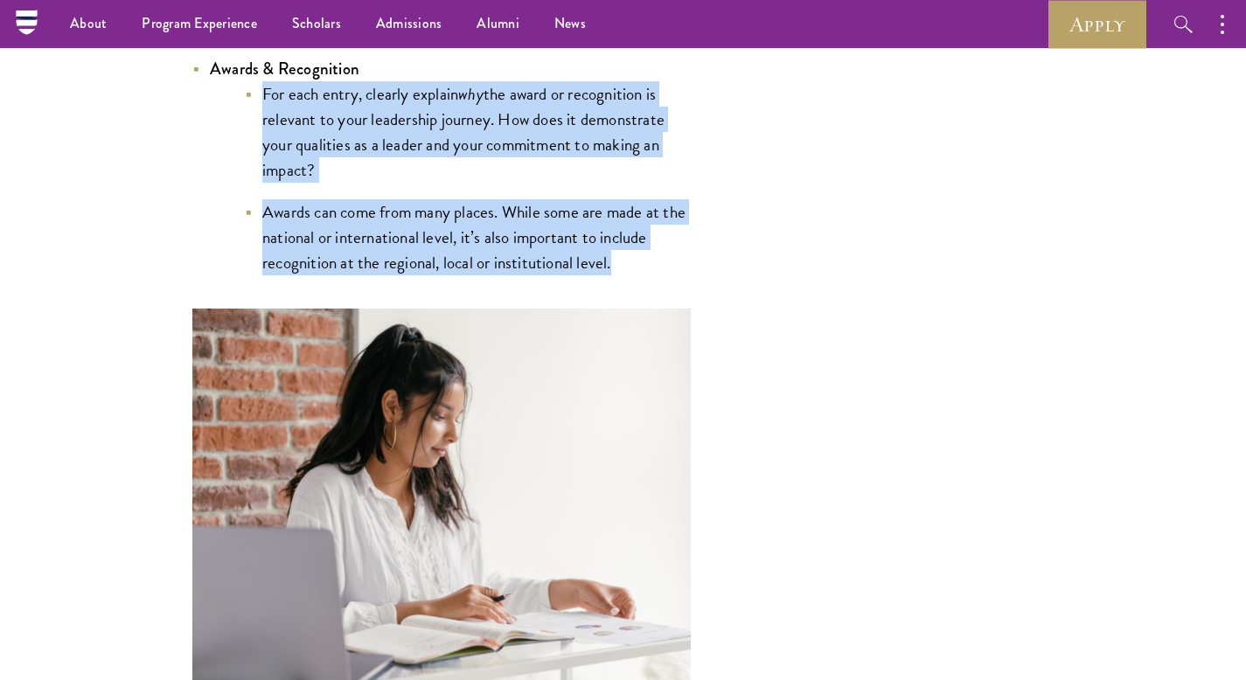
drag, startPoint x: 640, startPoint y: 265, endPoint x: 254, endPoint y: 98, distance: 420.1
click at [254, 98] on ul "For each entry, clearly explain why the award or recognition is relevant to you…" at bounding box center [450, 178] width 481 height 194
click at [254, 98] on li "For each entry, clearly explain why the award or recognition is relevant to you…" at bounding box center [468, 131] width 446 height 101
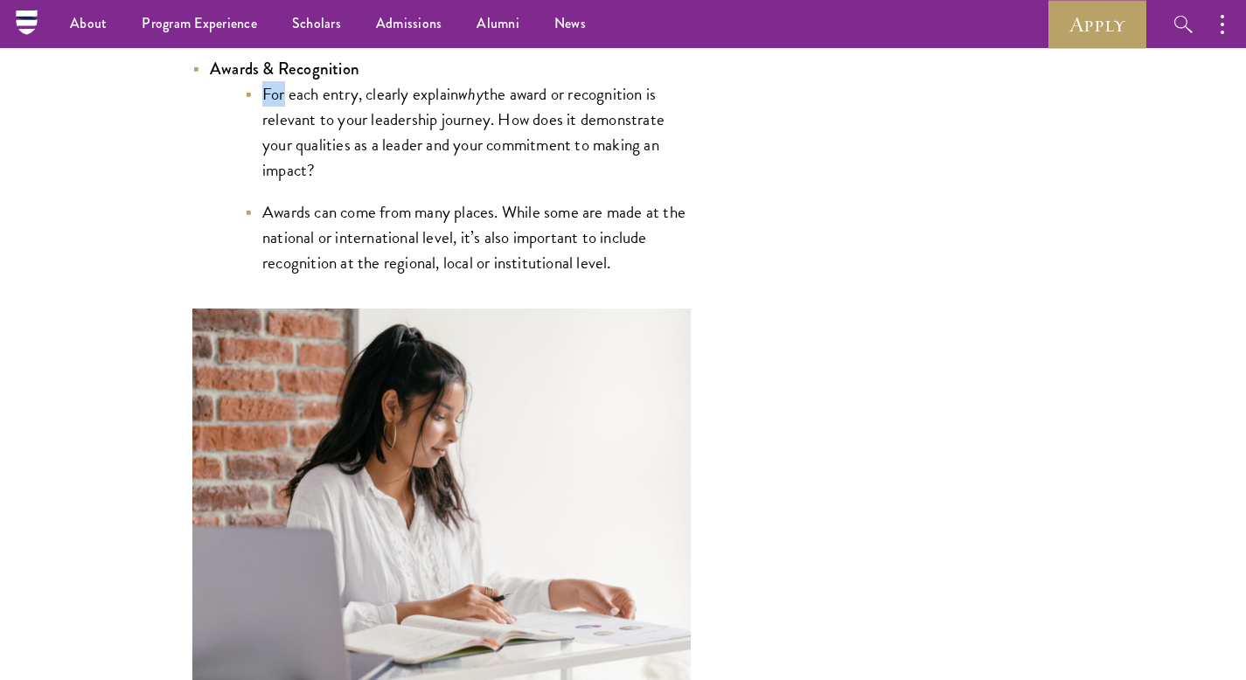
click at [254, 98] on li "For each entry, clearly explain why the award or recognition is relevant to you…" at bounding box center [468, 131] width 446 height 101
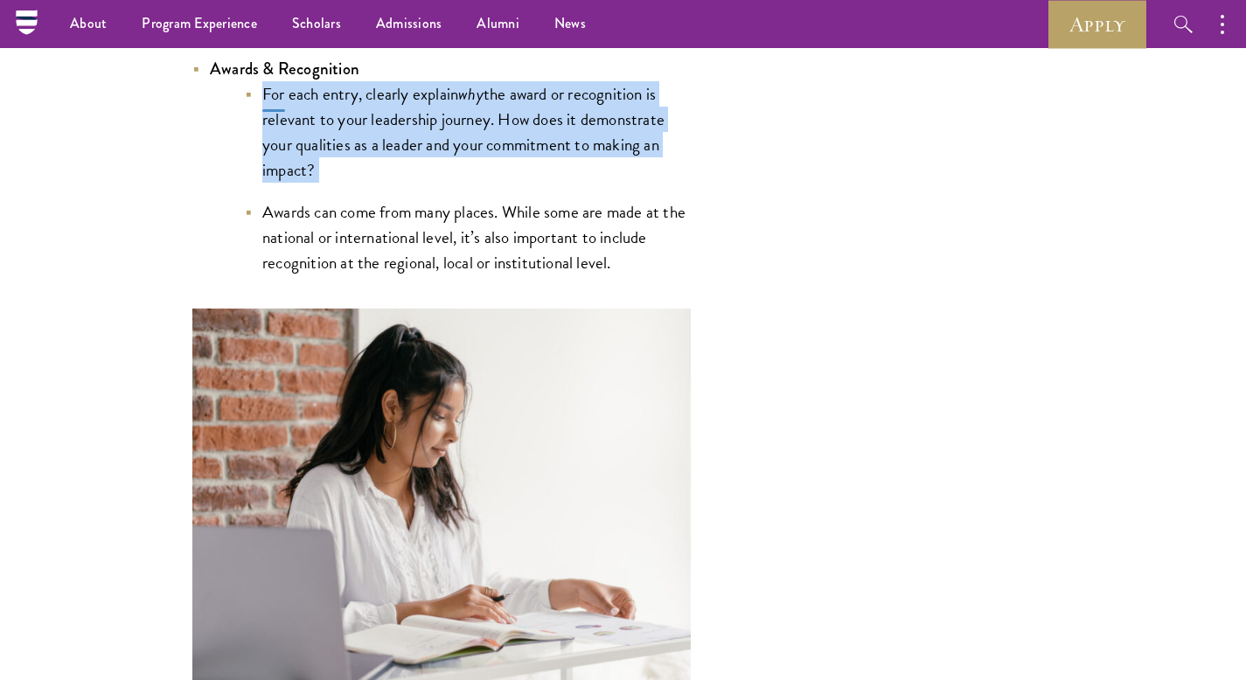
click at [254, 98] on li "For each entry, clearly explain why the award or recognition is relevant to you…" at bounding box center [468, 131] width 446 height 101
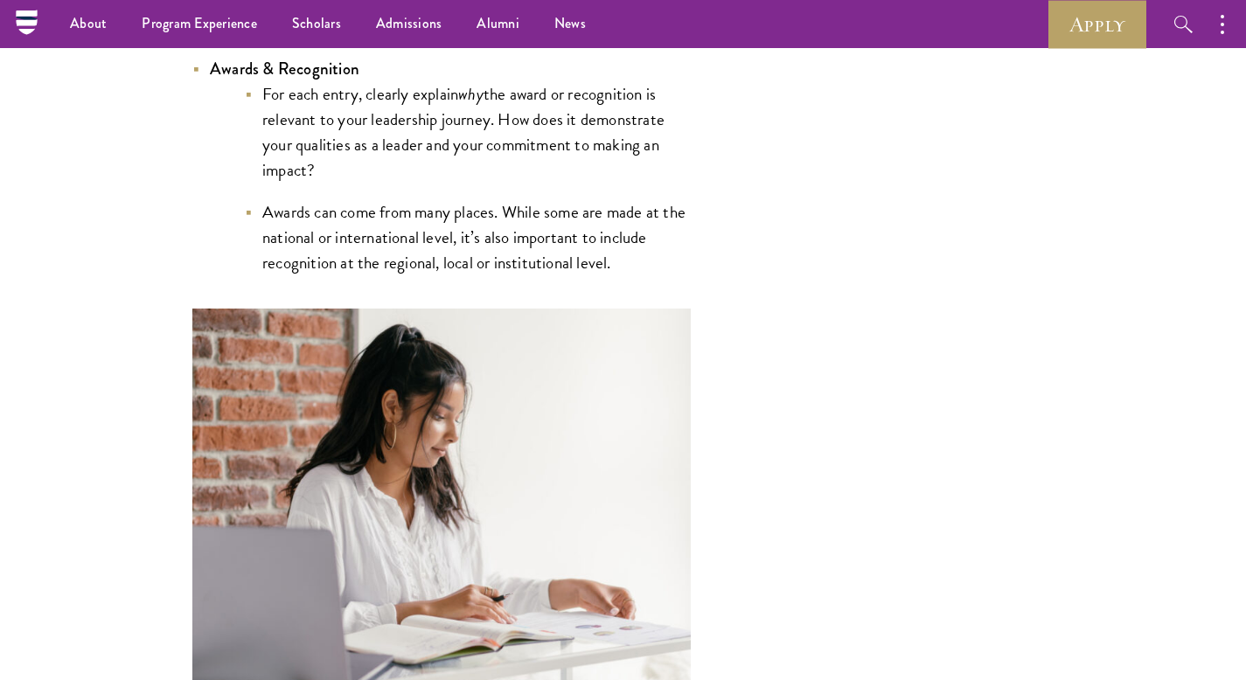
click at [422, 115] on li "For each entry, clearly explain why the award or recognition is relevant to you…" at bounding box center [468, 131] width 446 height 101
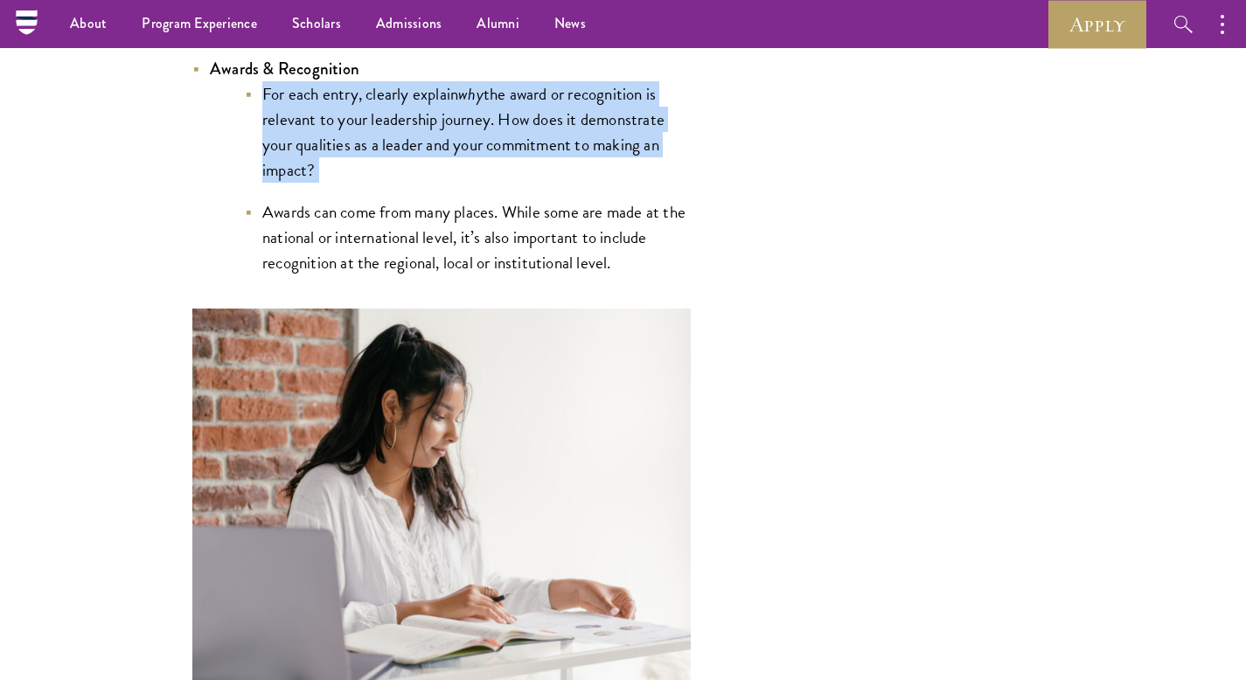
click at [422, 115] on li "For each entry, clearly explain why the award or recognition is relevant to you…" at bounding box center [468, 131] width 446 height 101
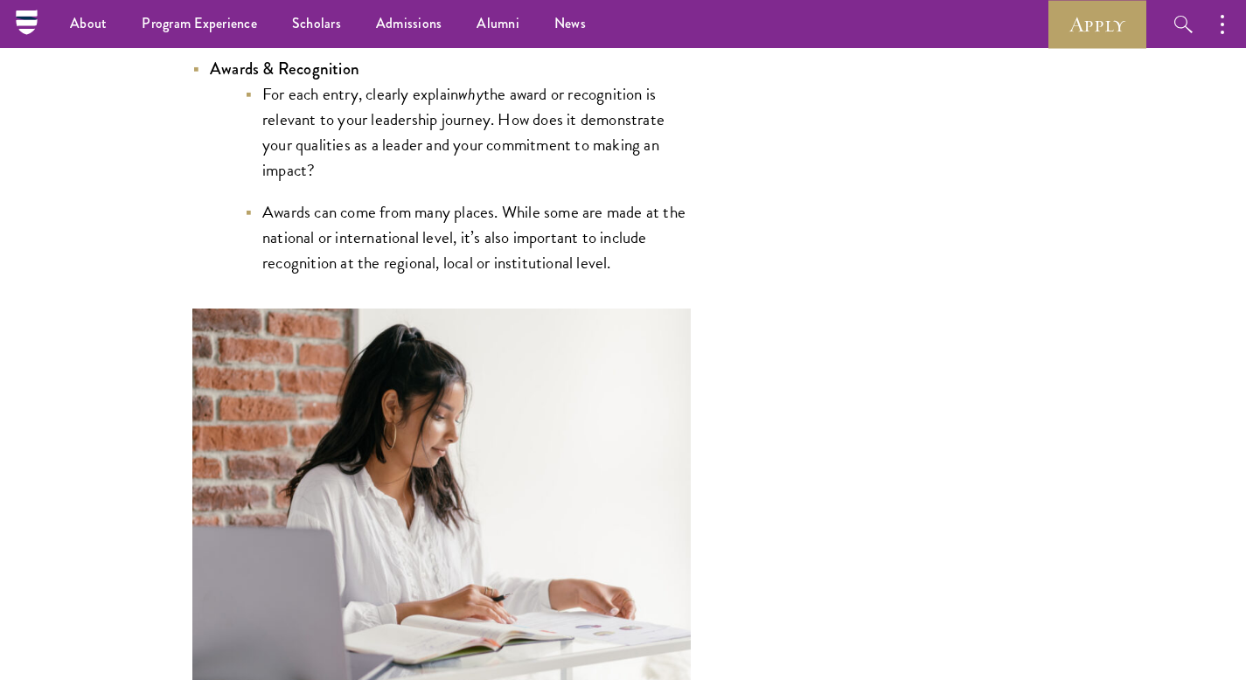
click at [420, 110] on li "For each entry, clearly explain why the award or recognition is relevant to you…" at bounding box center [468, 131] width 446 height 101
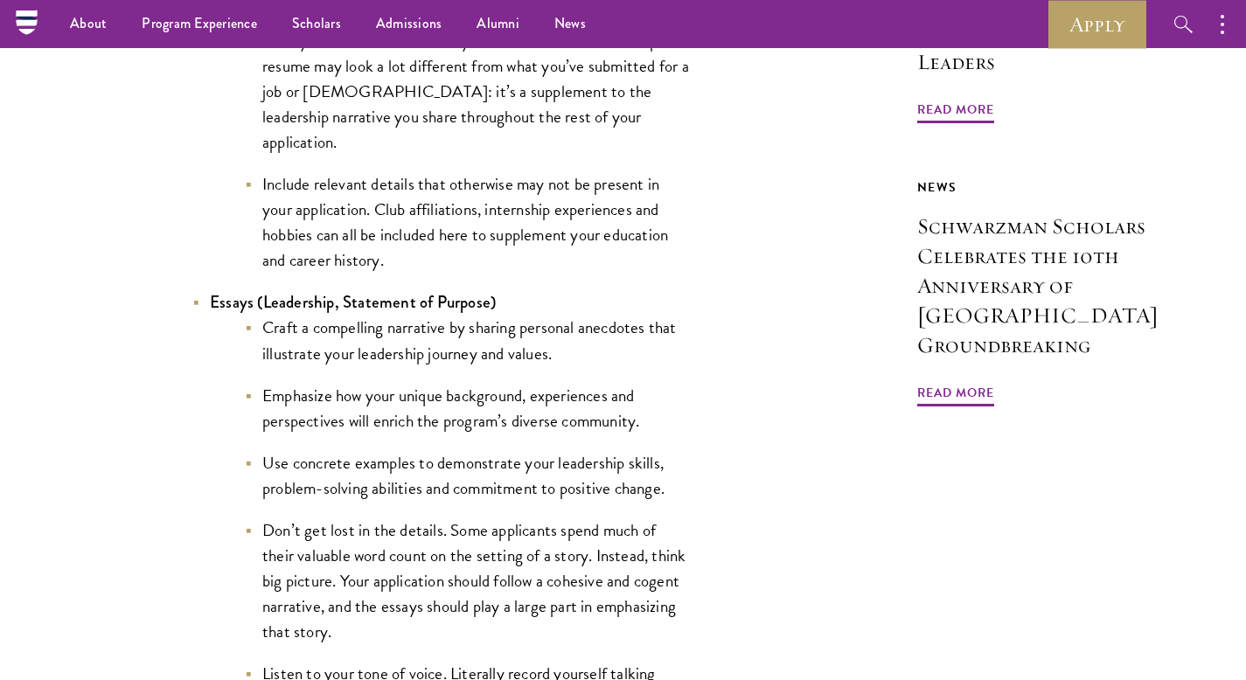
scroll to position [1584, 0]
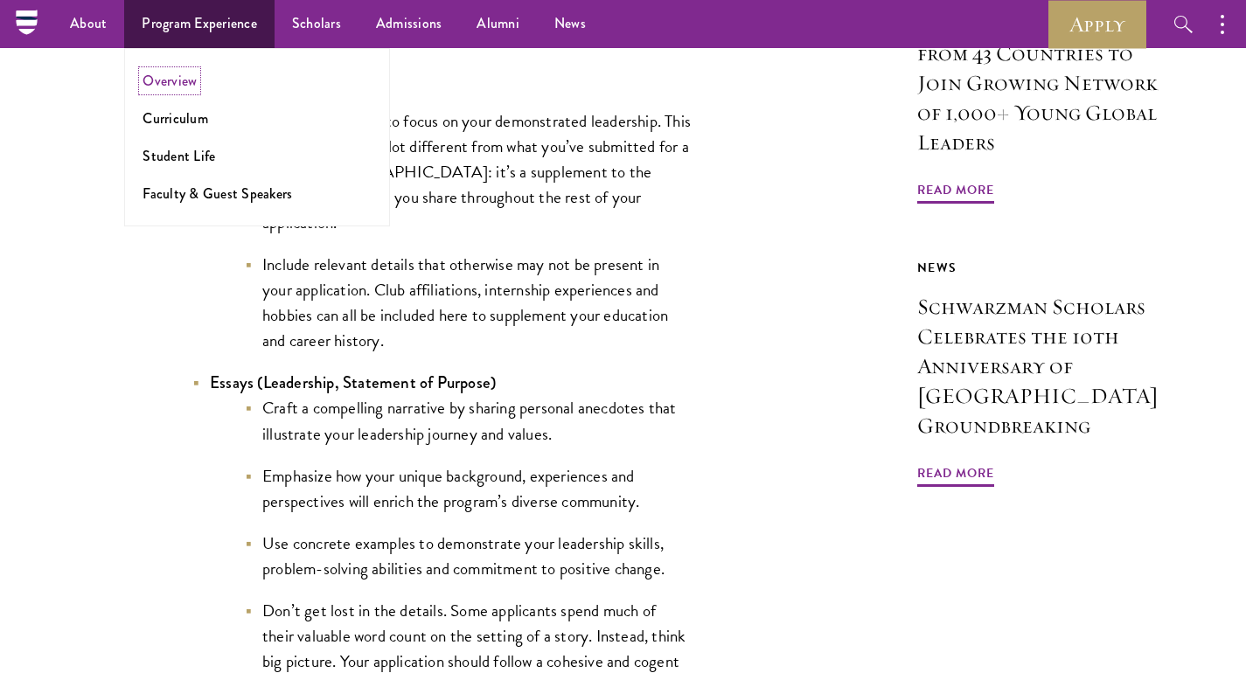
click at [191, 77] on link "Overview" at bounding box center [169, 81] width 54 height 20
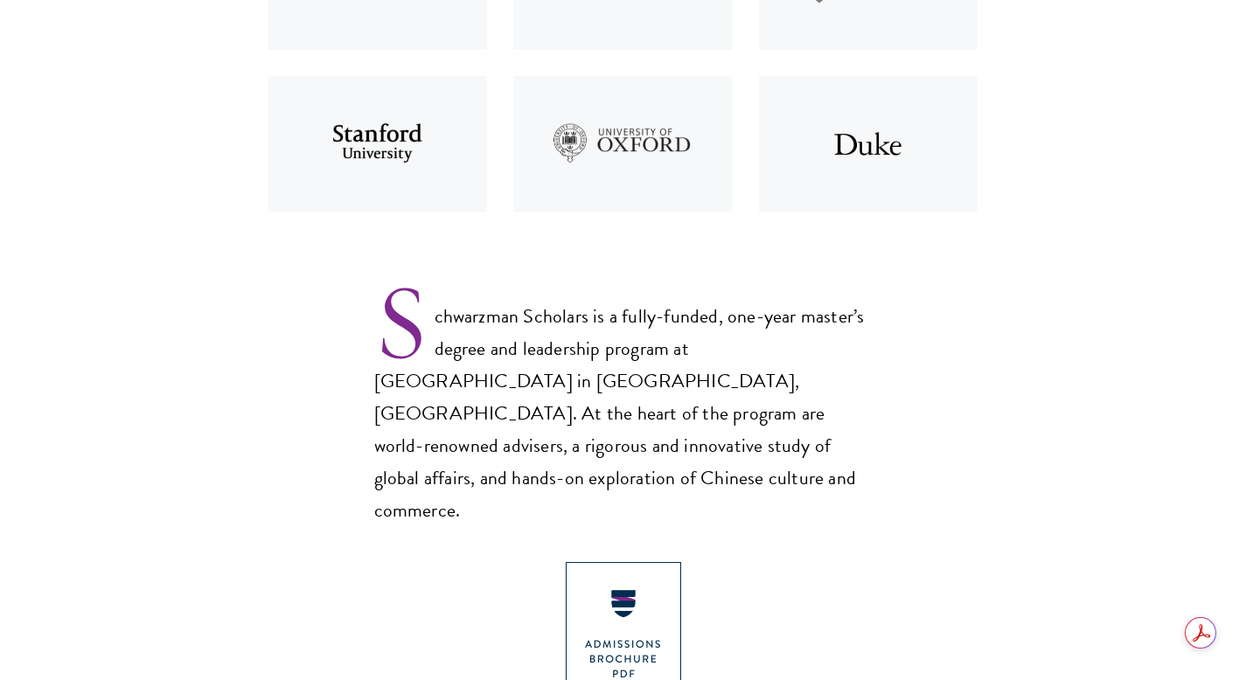
scroll to position [982, 0]
